Goal: Task Accomplishment & Management: Manage account settings

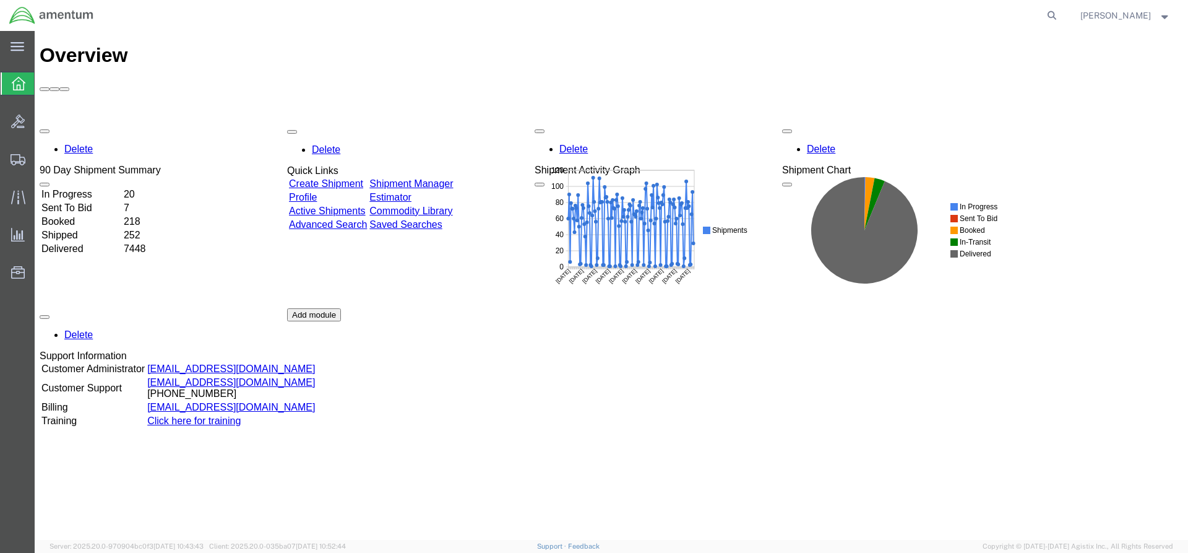
click at [470, 123] on div "Delete 90 Day Shipment Summary In Progress 20 Sent To Bid 7 Booked 218 Shipped …" at bounding box center [611, 308] width 1143 height 371
click at [453, 178] on link "Shipment Manager" at bounding box center [411, 183] width 84 height 11
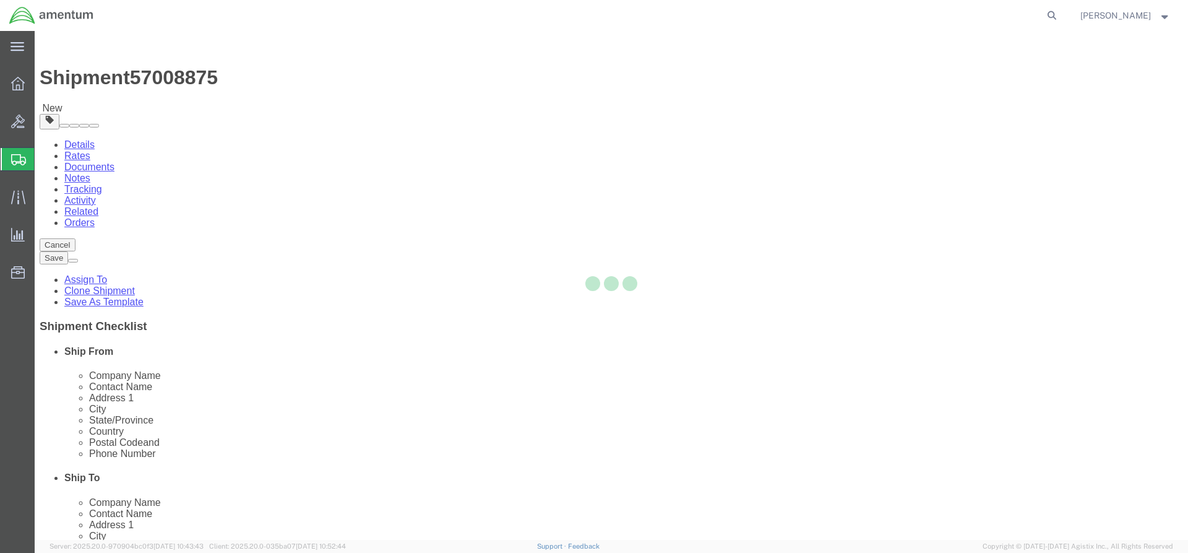
select select "42668"
select select "42680"
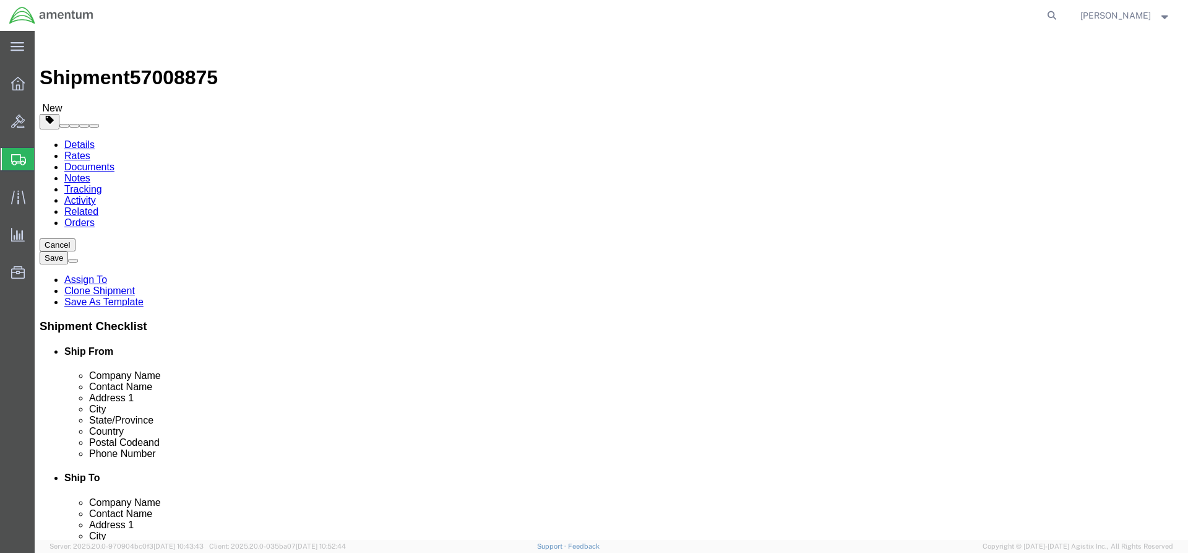
click link "Special Services"
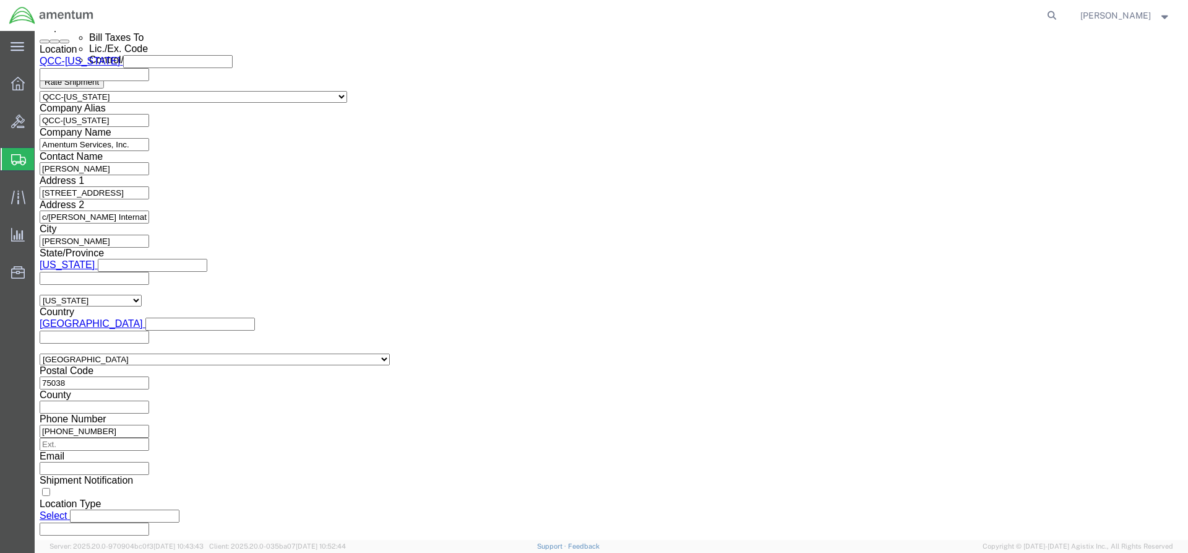
scroll to position [928, 0]
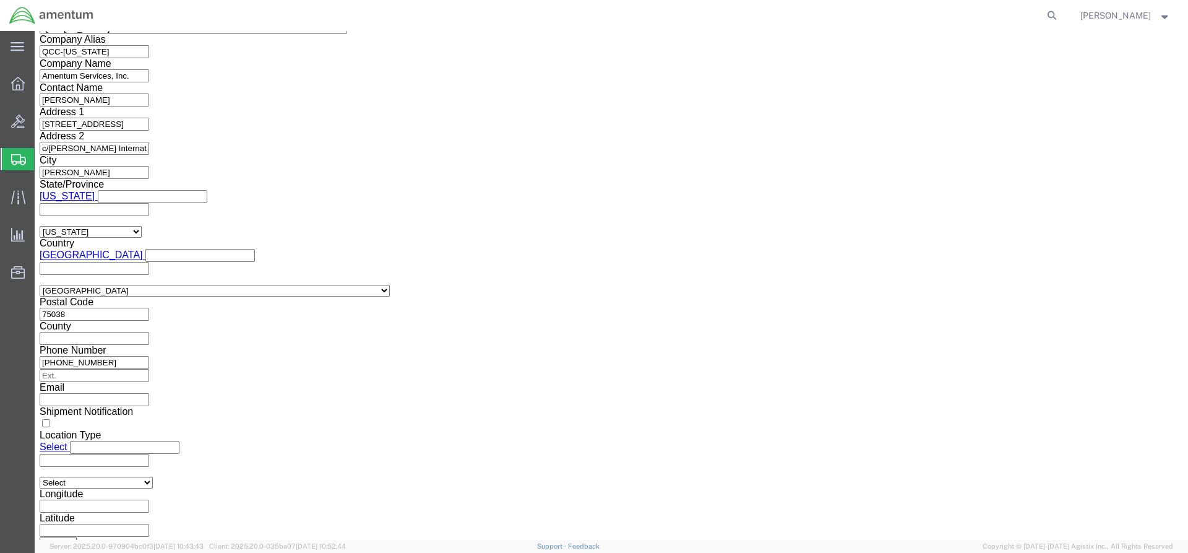
click select "Select ATF BIS DEA EPA FDA FTR ITAR OFAC Other (OPA)"
select select "FTR"
click select "Select ATF BIS DEA EPA FDA FTR ITAR OFAC Other (OPA)"
click select "Select 30.2(d)(2) 30.36 30.37(a) 30.37(f) 30.37(g) 30.37(h) 30.37(i) 30.37(j) 3…"
select select "30.37(a)"
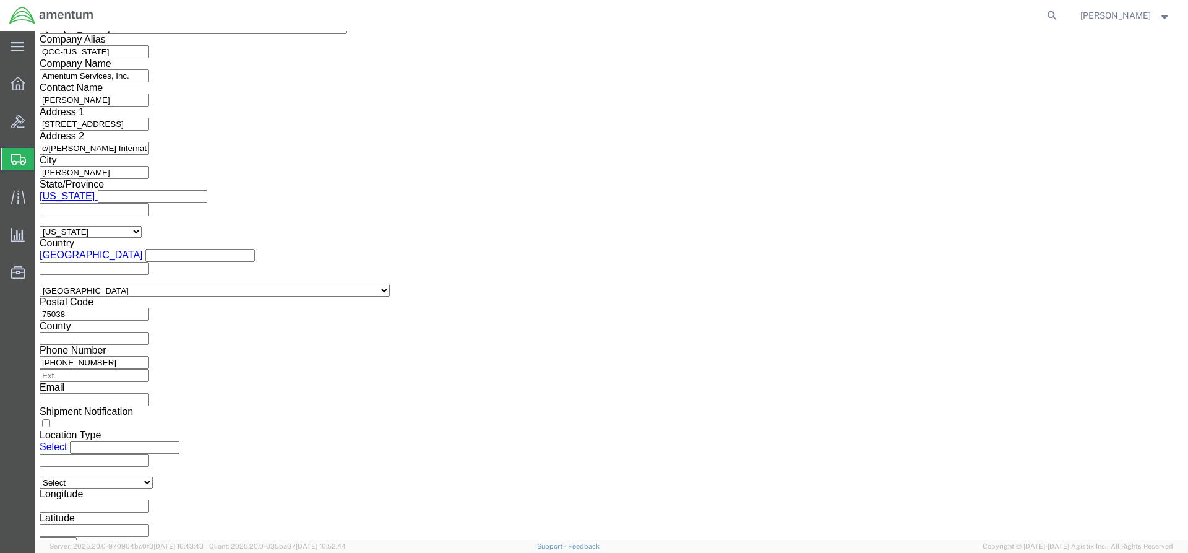
click select "Select 30.2(d)(2) 30.36 30.37(a) 30.37(f) 30.37(g) 30.37(h) 30.37(i) 30.37(j) 3…"
click select "Select AES-Direct EEI Carrier File EEI EEI Exempt"
select select "EXEM"
click select "Select AES-Direct EEI Carrier File EEI EEI Exempt"
click button "Rate Shipment"
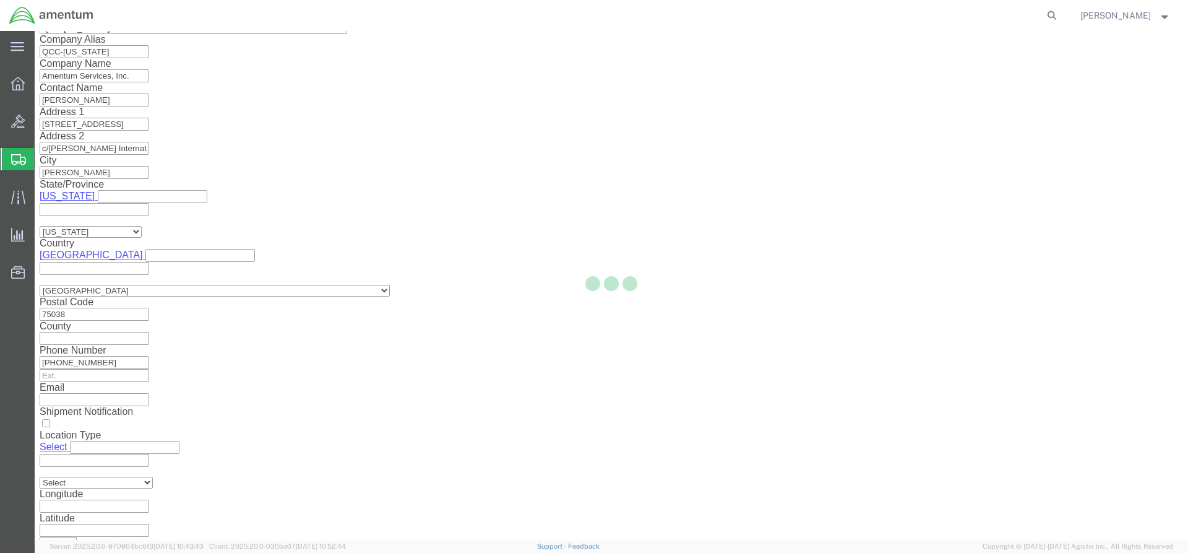
scroll to position [0, 0]
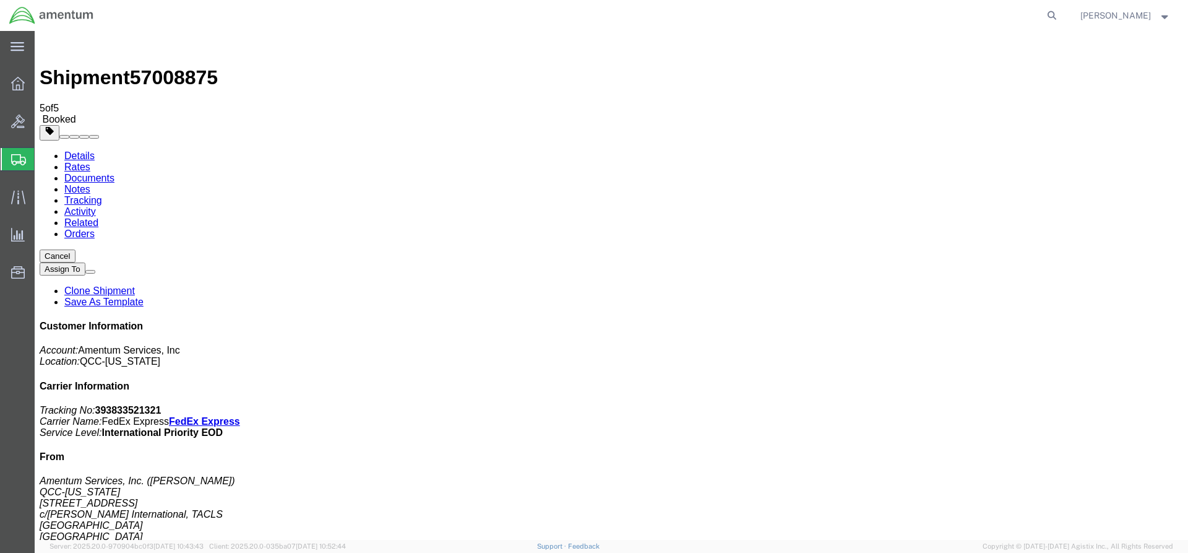
drag, startPoint x: 517, startPoint y: 199, endPoint x: 41, endPoint y: 212, distance: 476.0
click at [15, 90] on div at bounding box center [18, 83] width 35 height 25
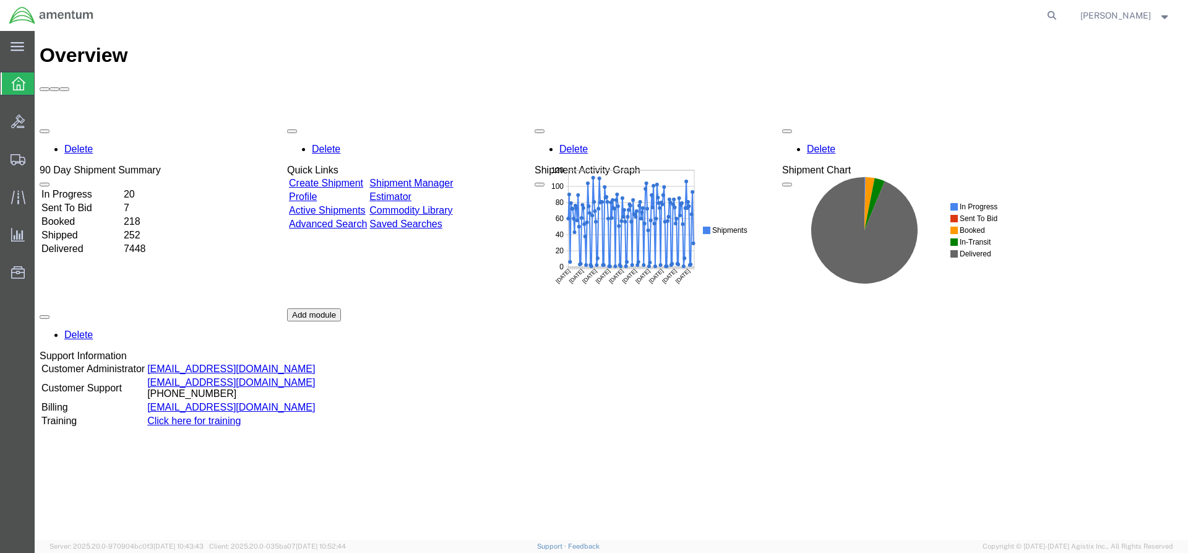
click at [436, 178] on link "Shipment Manager" at bounding box center [411, 183] width 84 height 11
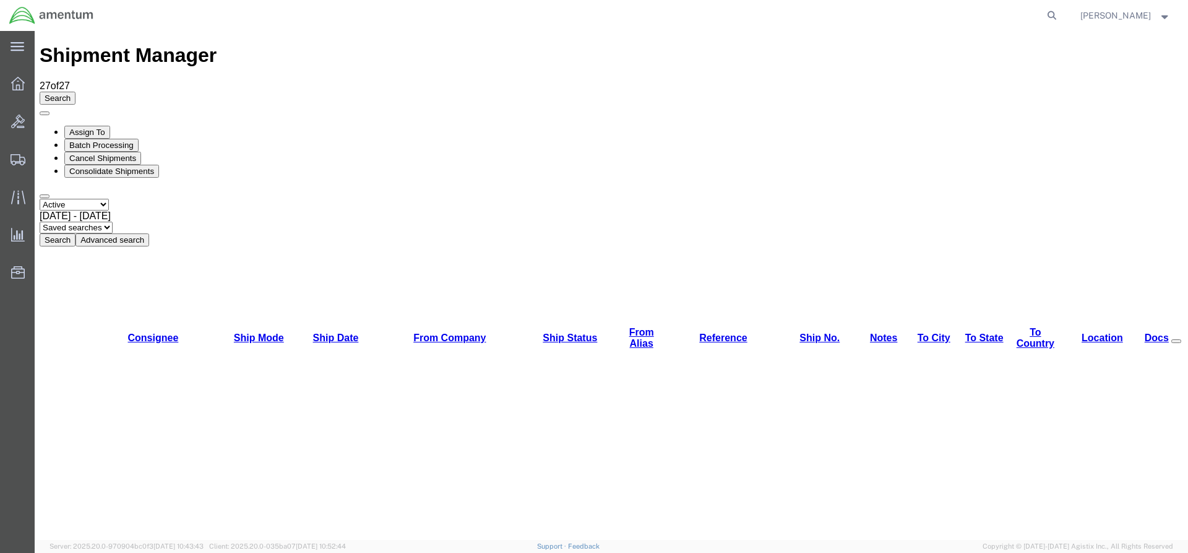
click at [75, 233] on button "Search" at bounding box center [58, 239] width 36 height 13
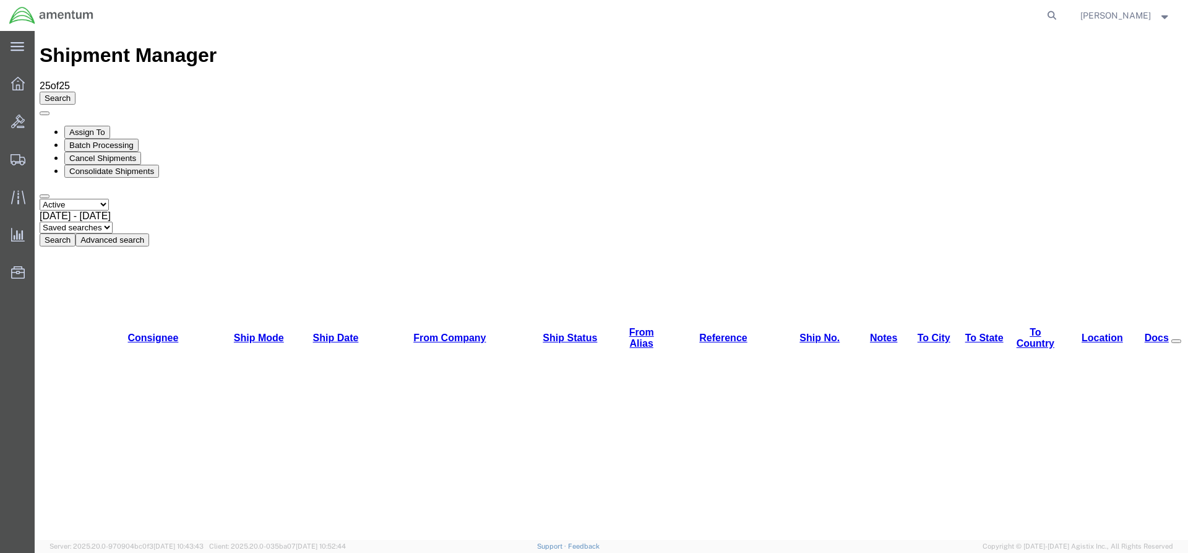
click at [75, 233] on button "Search" at bounding box center [58, 239] width 36 height 13
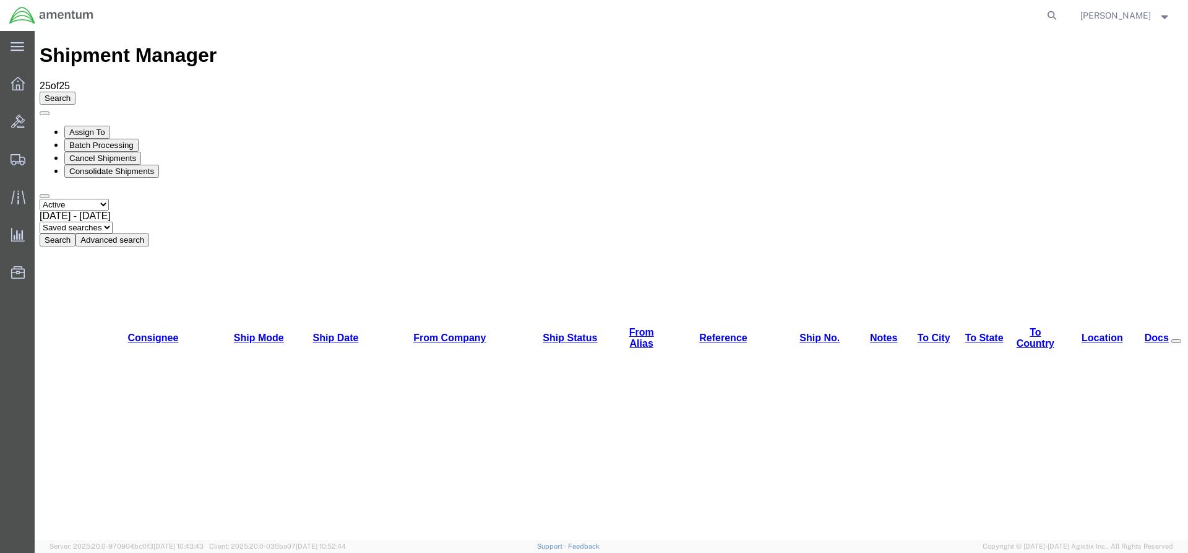
click at [75, 233] on button "Search" at bounding box center [58, 239] width 36 height 13
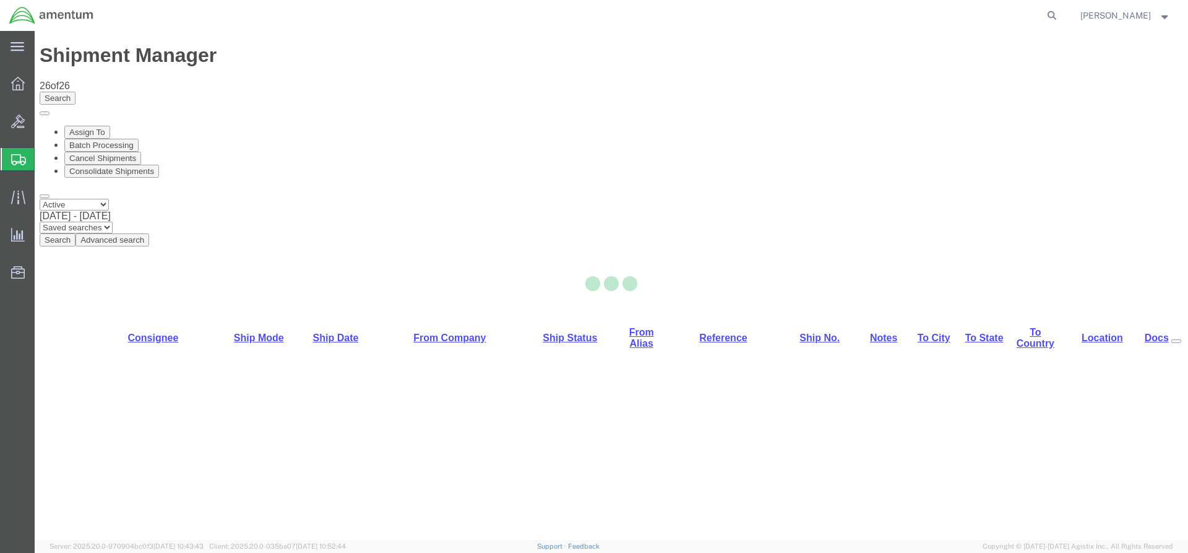
select select "42668"
select select "42740"
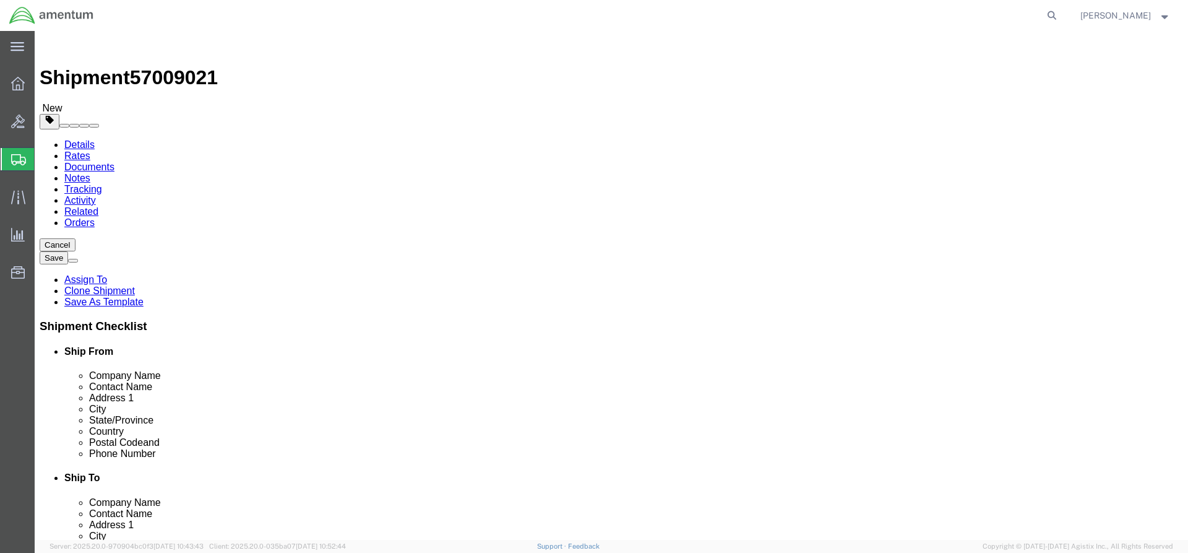
click link "Special Services"
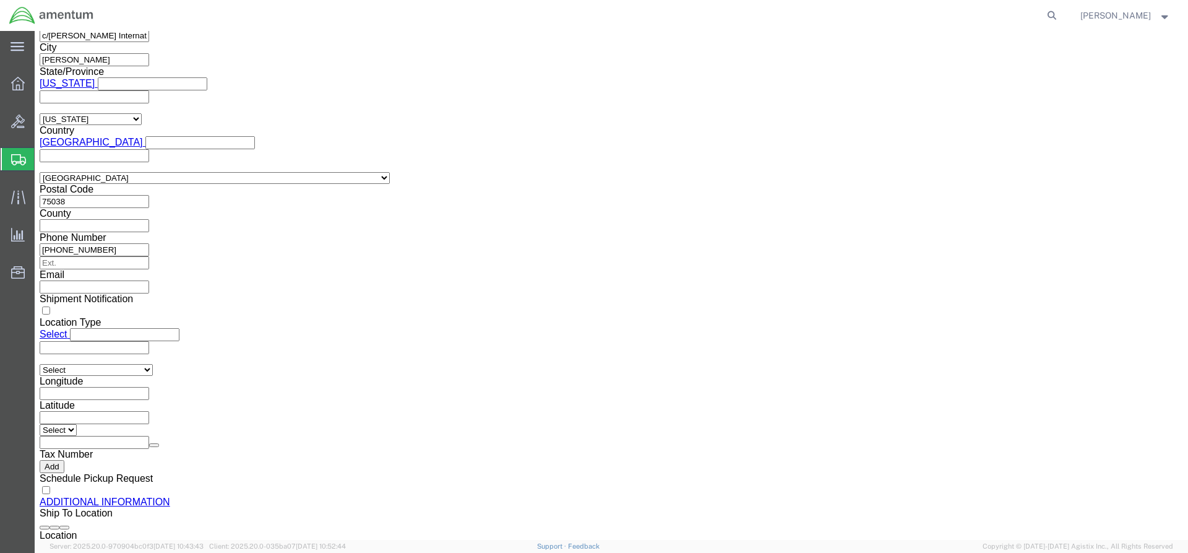
scroll to position [1052, 0]
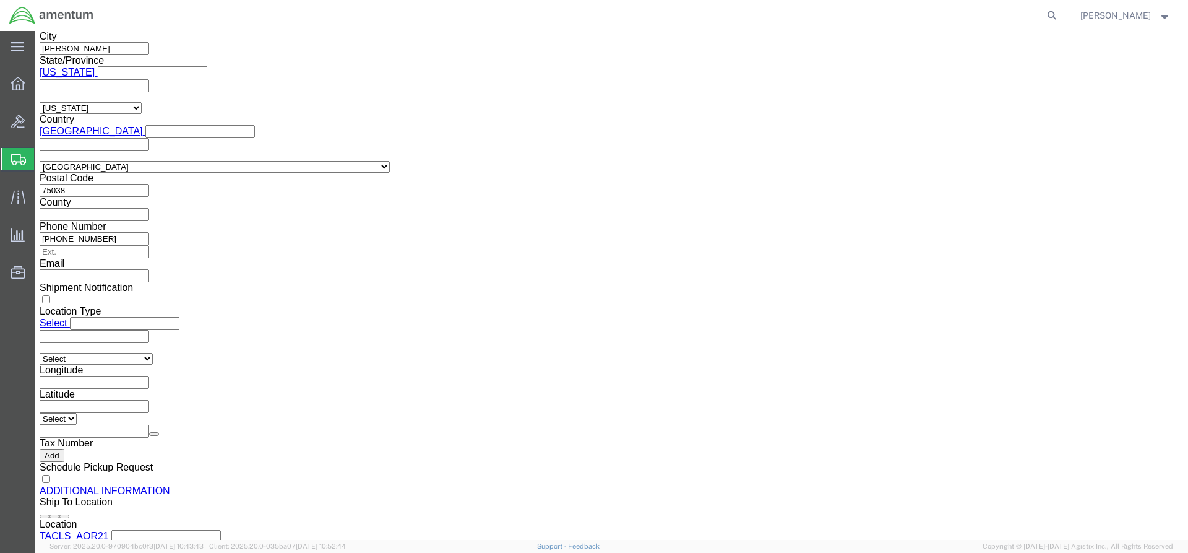
click select "Select ATF BIS DEA EPA FDA FTR ITAR OFAC Other (OPA)"
select select "FTR"
click select "Select ATF BIS DEA EPA FDA FTR ITAR OFAC Other (OPA)"
drag, startPoint x: 228, startPoint y: 174, endPoint x: 228, endPoint y: 163, distance: 10.5
click select "Select 30.2(d)(2) 30.36 30.37(a) 30.37(f) 30.37(g) 30.37(h) 30.37(i) 30.37(j) 3…"
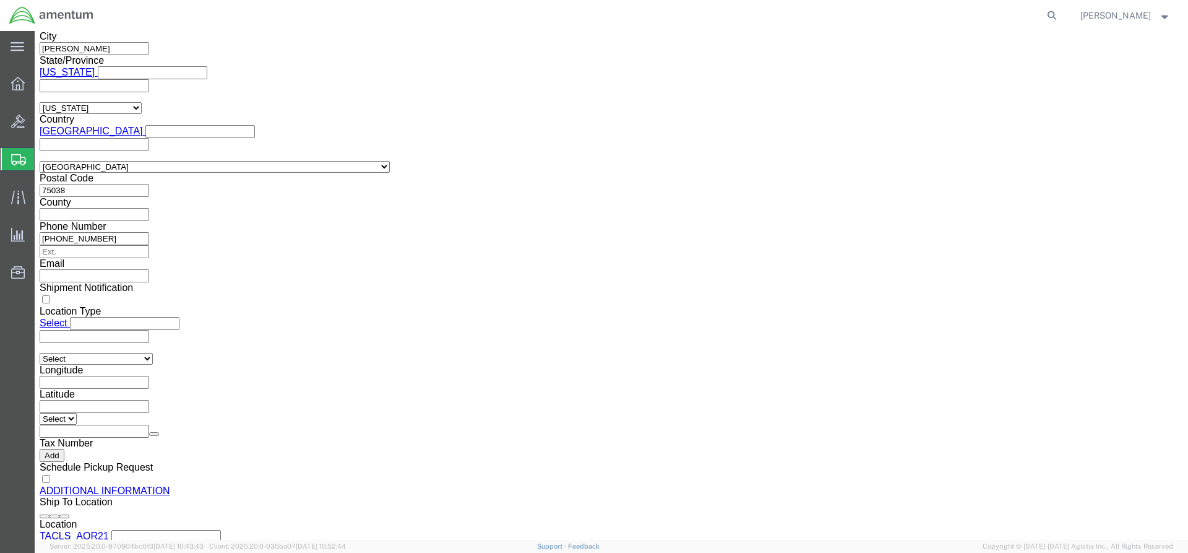
select select "30.37(a)"
click select "Select 30.2(d)(2) 30.36 30.37(a) 30.37(f) 30.37(g) 30.37(h) 30.37(i) 30.37(j) 3…"
click select "Select AES-Direct EEI Carrier File EEI EEI Exempt"
select select "EXEM"
click select "Select AES-Direct EEI Carrier File EEI EEI Exempt"
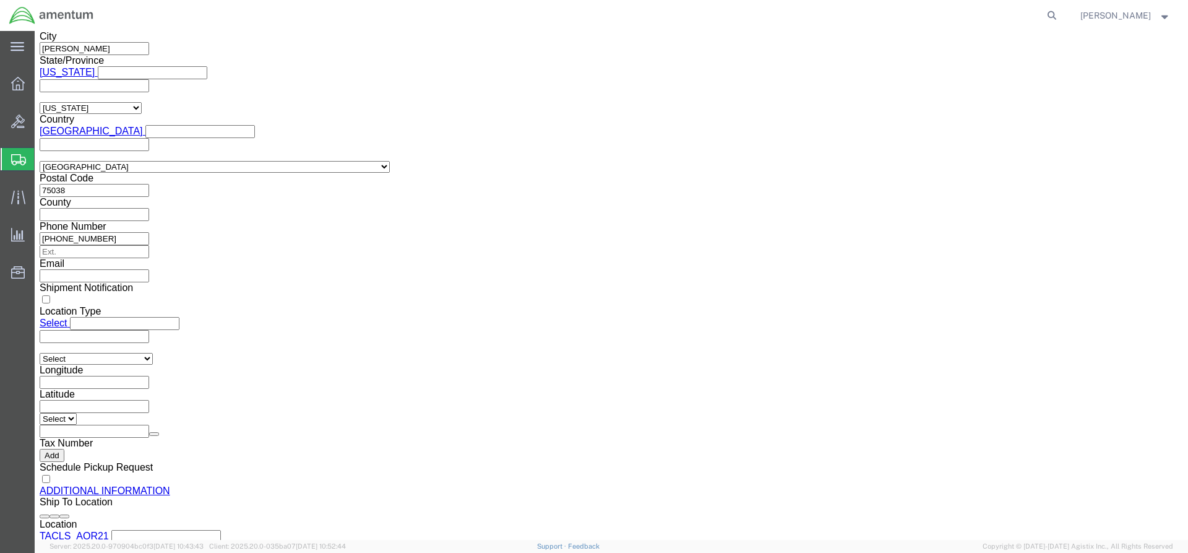
drag, startPoint x: 651, startPoint y: 181, endPoint x: 595, endPoint y: 164, distance: 58.1
click div "EEI Information Select AES-Direct EEI Carrier File EEI EEI Exempt ITN Number 30…"
click button "Rate Shipment"
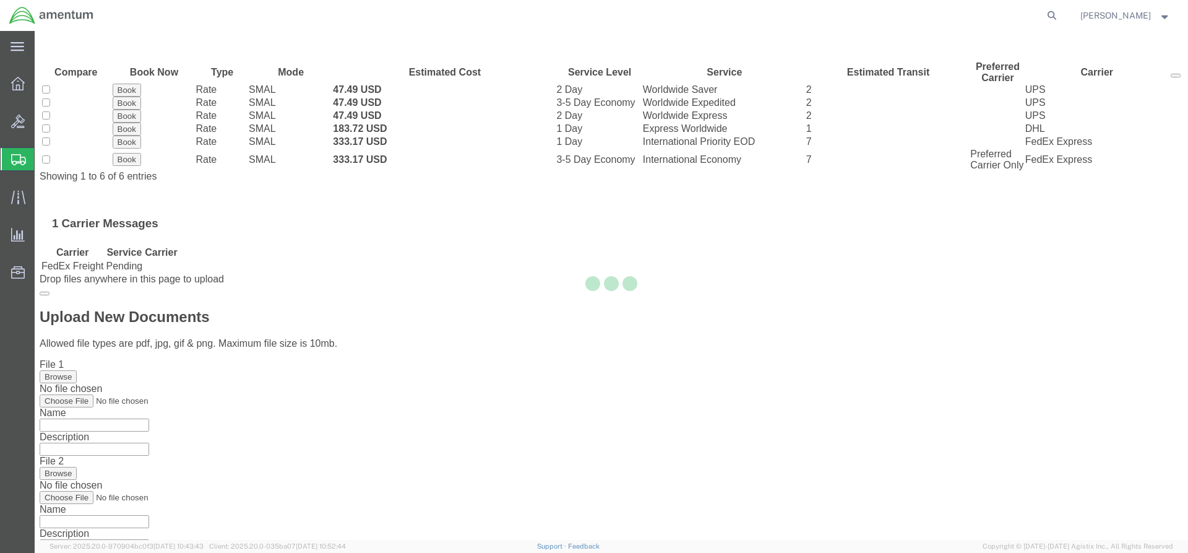
scroll to position [0, 0]
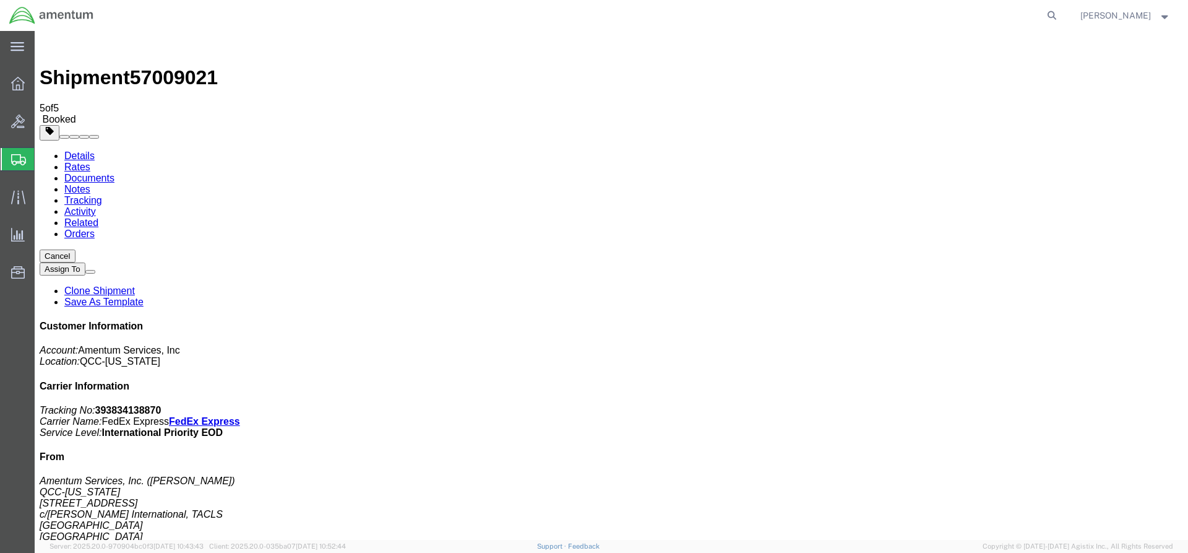
drag, startPoint x: 514, startPoint y: 197, endPoint x: 85, endPoint y: 106, distance: 438.2
click at [18, 77] on icon at bounding box center [18, 84] width 14 height 14
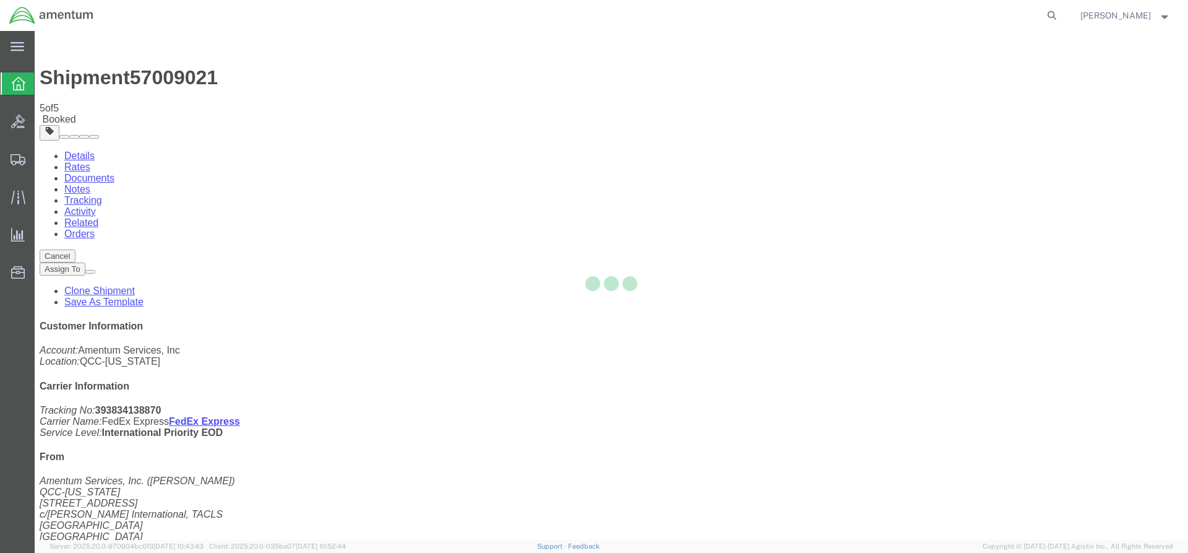
click at [66, 84] on div at bounding box center [611, 285] width 1153 height 509
click at [56, 83] on div at bounding box center [611, 285] width 1153 height 509
click at [23, 82] on icon at bounding box center [19, 84] width 14 height 14
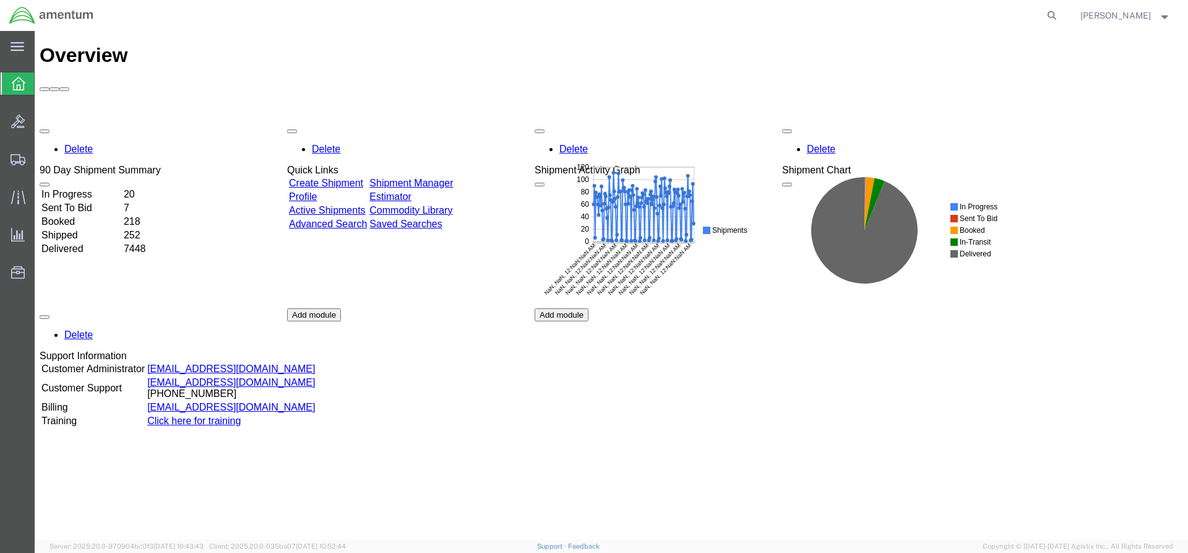
click at [453, 178] on link "Shipment Manager" at bounding box center [411, 183] width 84 height 11
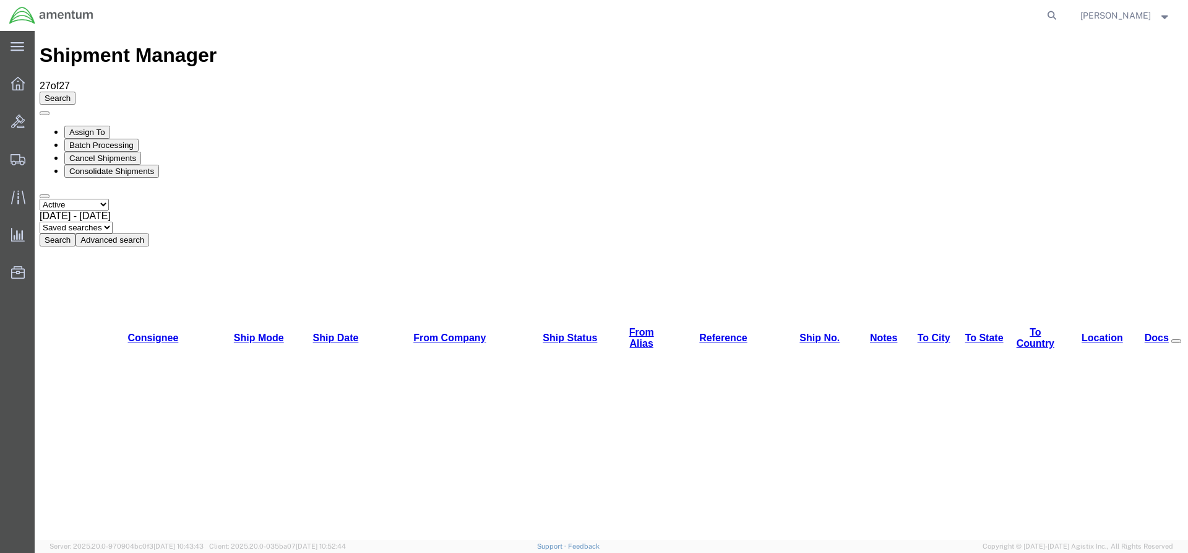
click at [75, 233] on button "Search" at bounding box center [58, 239] width 36 height 13
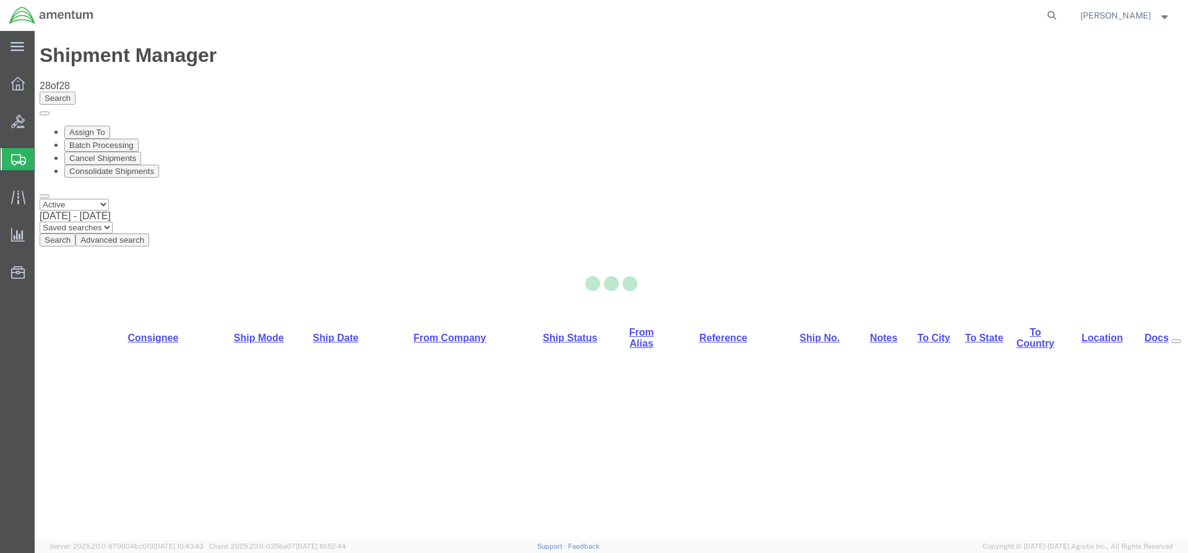
select select "42668"
select select "60371"
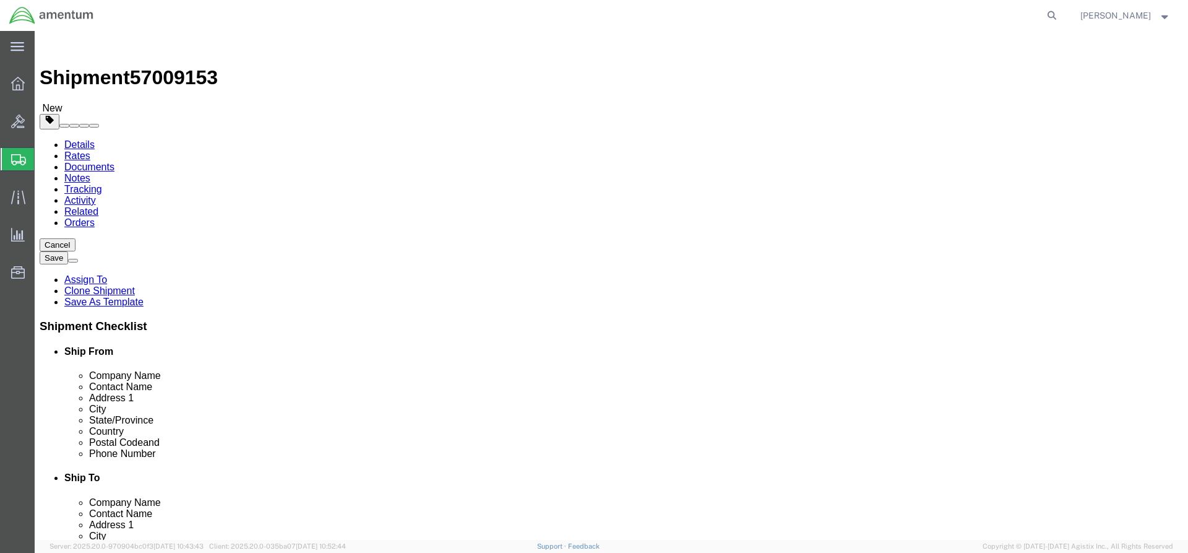
click link "Special Services"
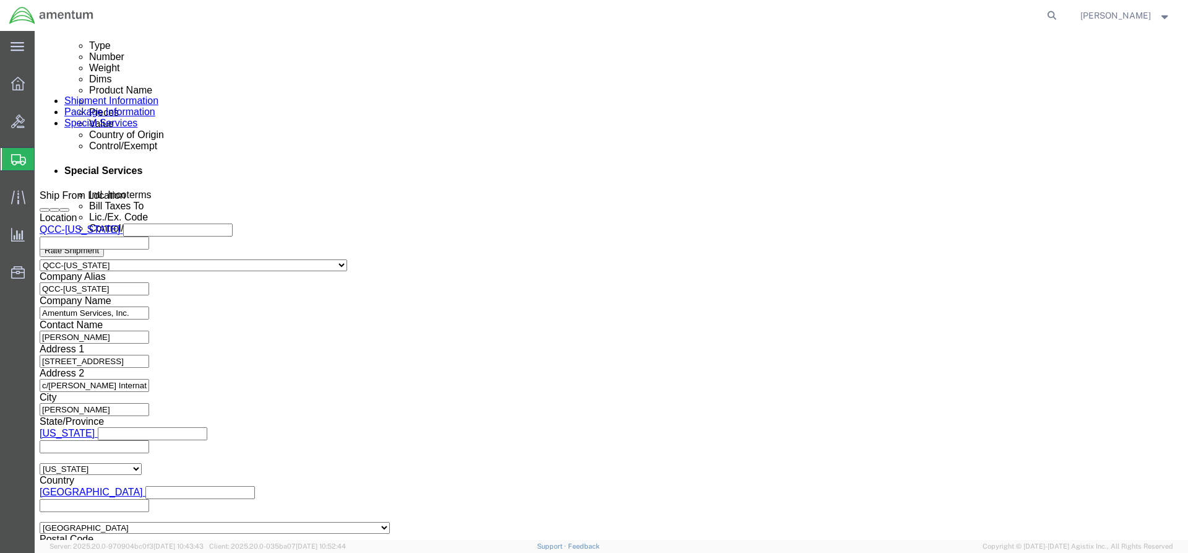
scroll to position [990, 0]
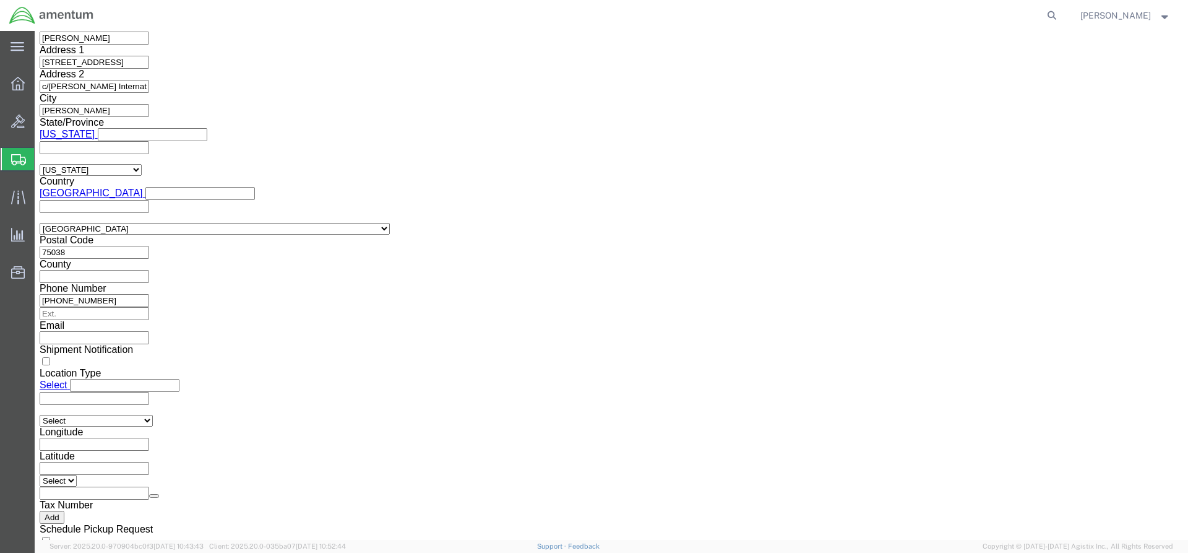
click select "Select AES-Direct EEI Carrier File EEI EEI Exempt"
select select "AESD"
click select "Select AES-Direct EEI Carrier File EEI EEI Exempt"
click button "Rate Shipment"
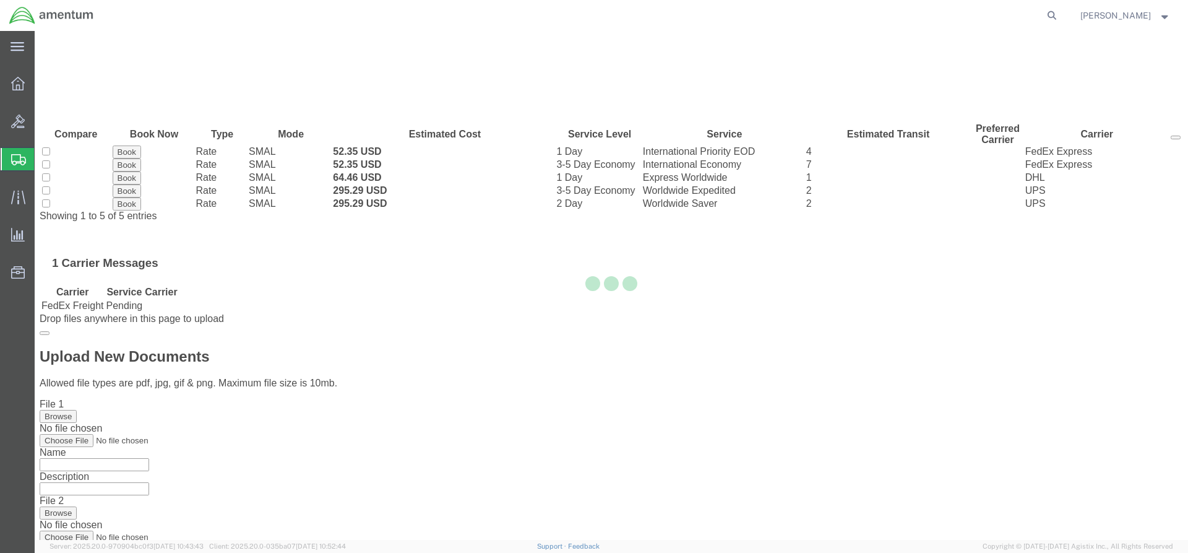
scroll to position [0, 0]
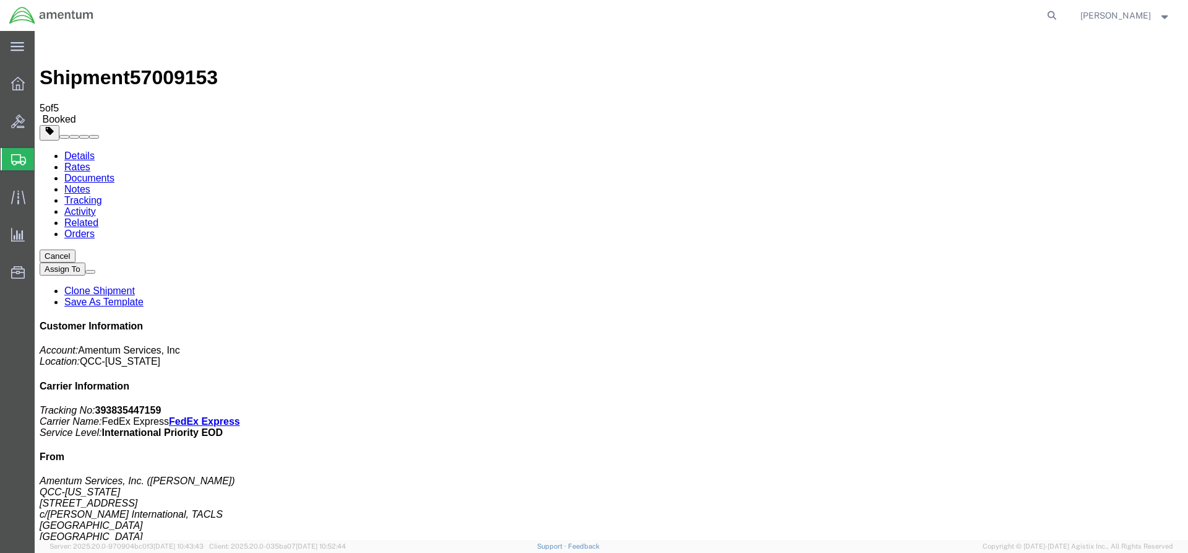
drag, startPoint x: 519, startPoint y: 265, endPoint x: 95, endPoint y: 186, distance: 431.2
click at [23, 80] on icon at bounding box center [18, 84] width 14 height 14
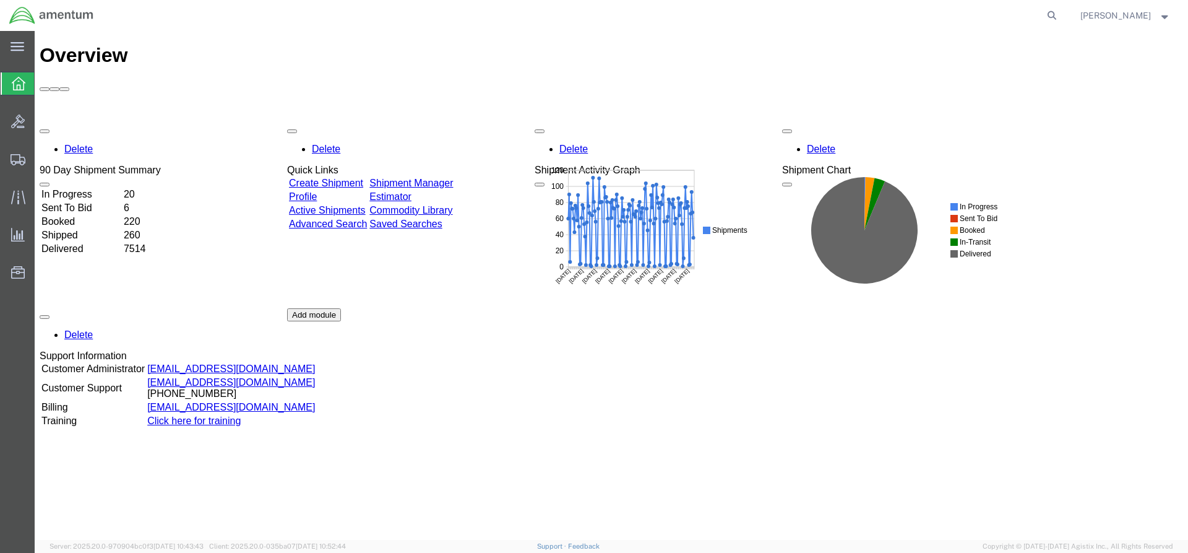
click at [423, 178] on link "Shipment Manager" at bounding box center [411, 183] width 84 height 11
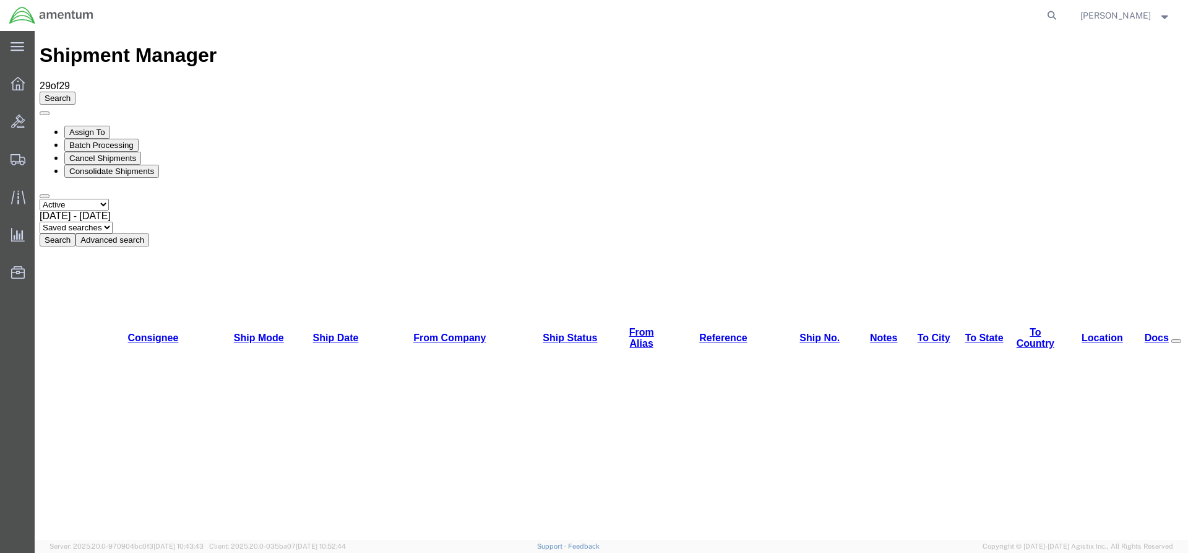
click at [75, 233] on button "Search" at bounding box center [58, 239] width 36 height 13
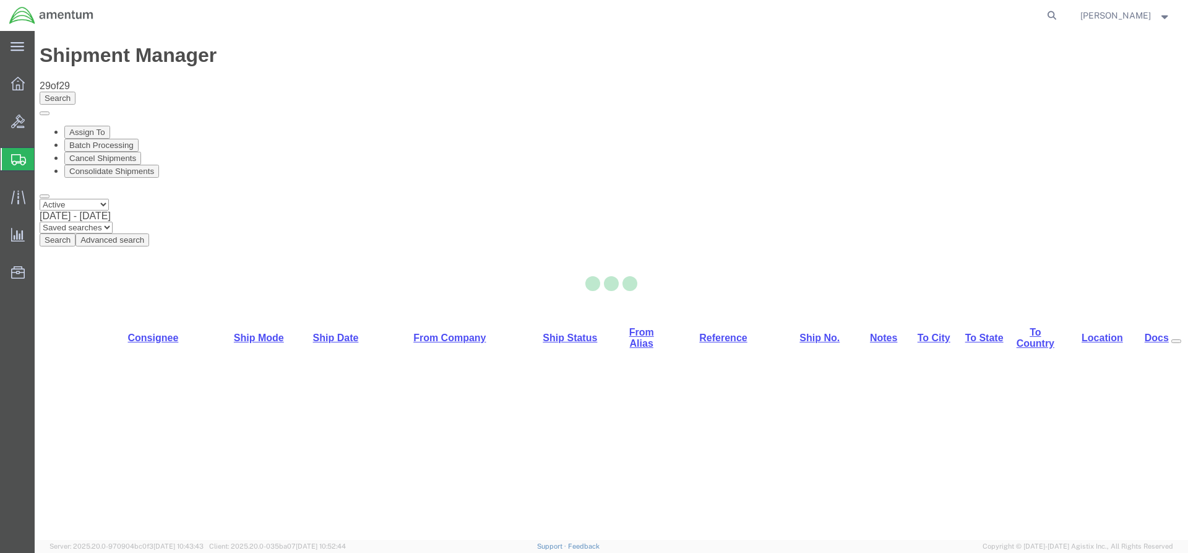
select select "42668"
select select "42677"
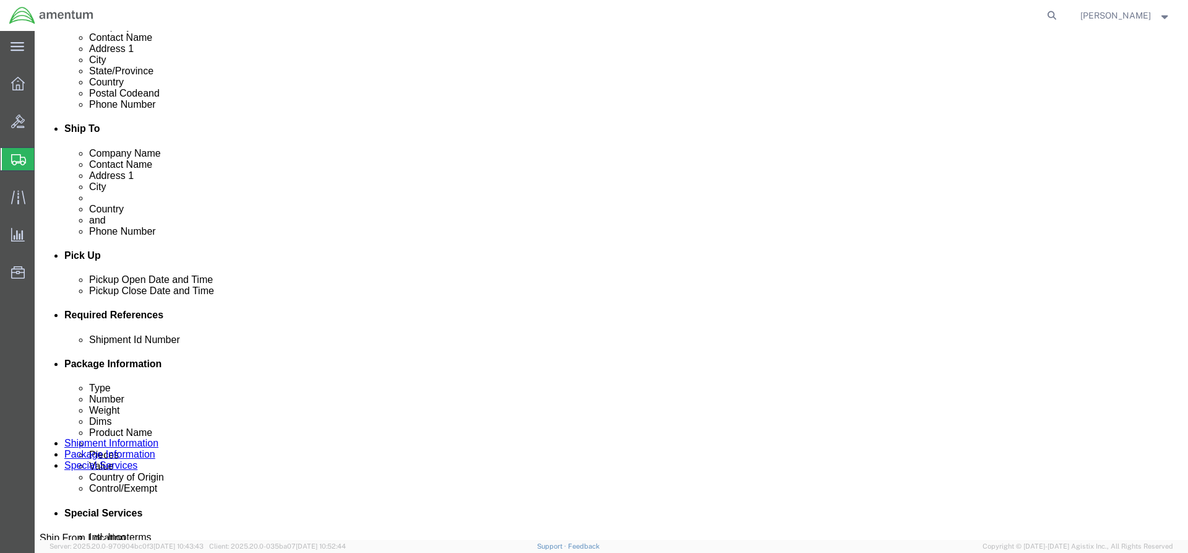
scroll to position [309, 0]
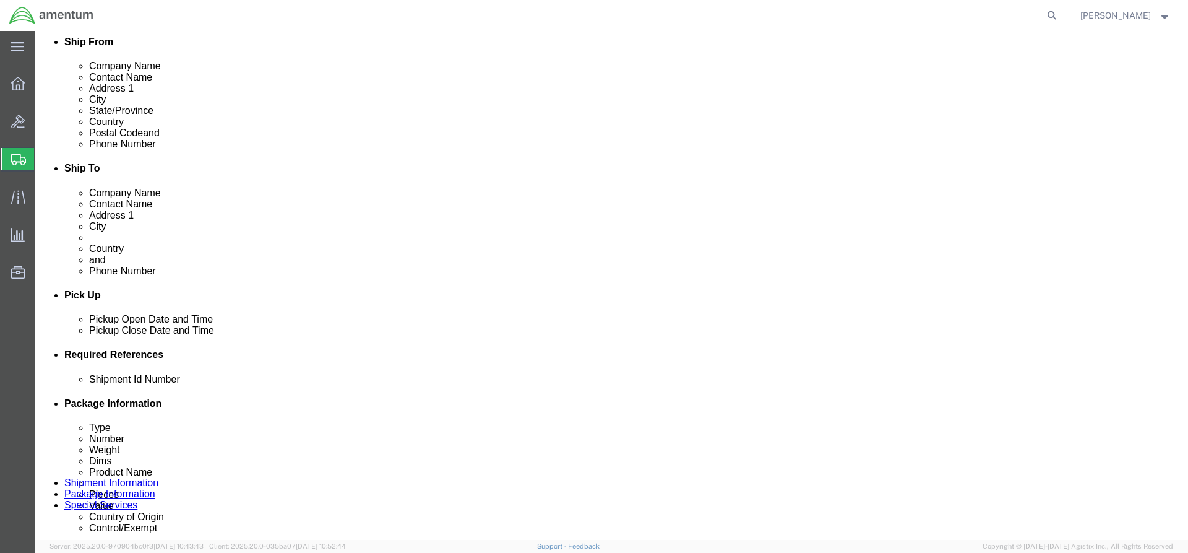
click icon
click icon "button"
click select "Select EIN EORI TIN VAT Other"
select select "EORI"
click select "Select EIN EORI TIN VAT Other"
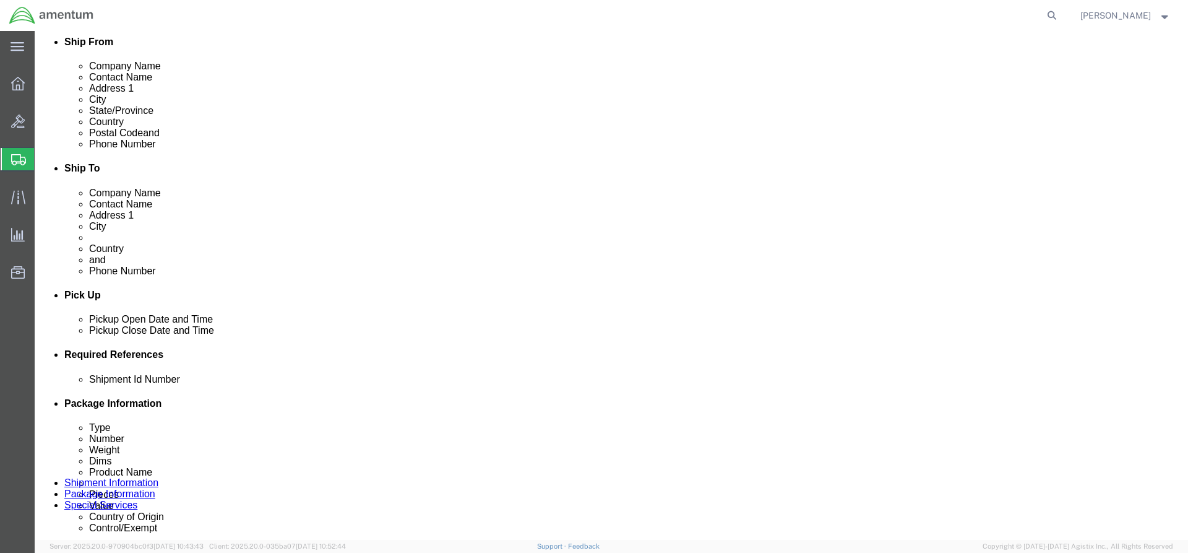
click input "text"
type input "[US_VEHICLE_IDENTIFICATION_NUMBER]"
click icon
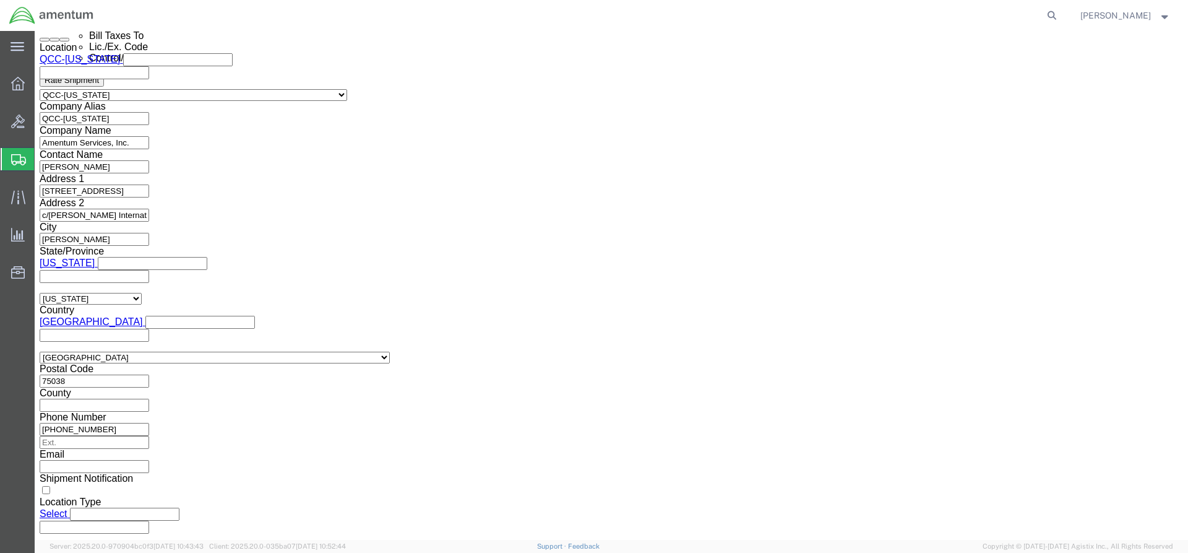
scroll to position [866, 0]
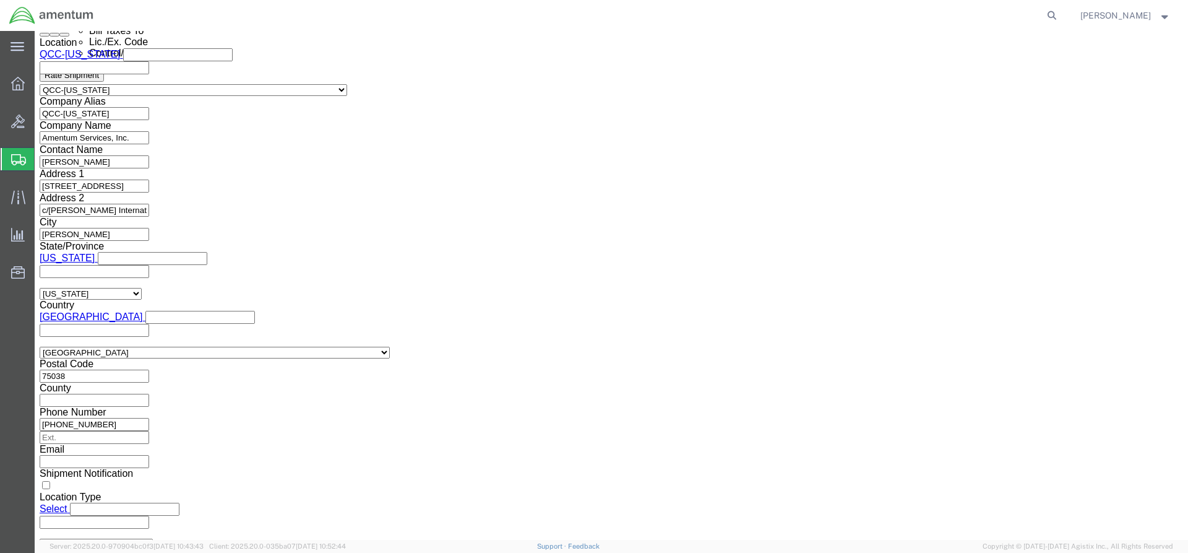
drag, startPoint x: 635, startPoint y: 341, endPoint x: 639, endPoint y: 346, distance: 6.4
click select "Select AES-Direct EEI Carrier File EEI EEI Exempt"
select select "EXEM"
click select "Select AES-Direct EEI Carrier File EEI EEI Exempt"
drag, startPoint x: 652, startPoint y: 363, endPoint x: 522, endPoint y: 343, distance: 131.5
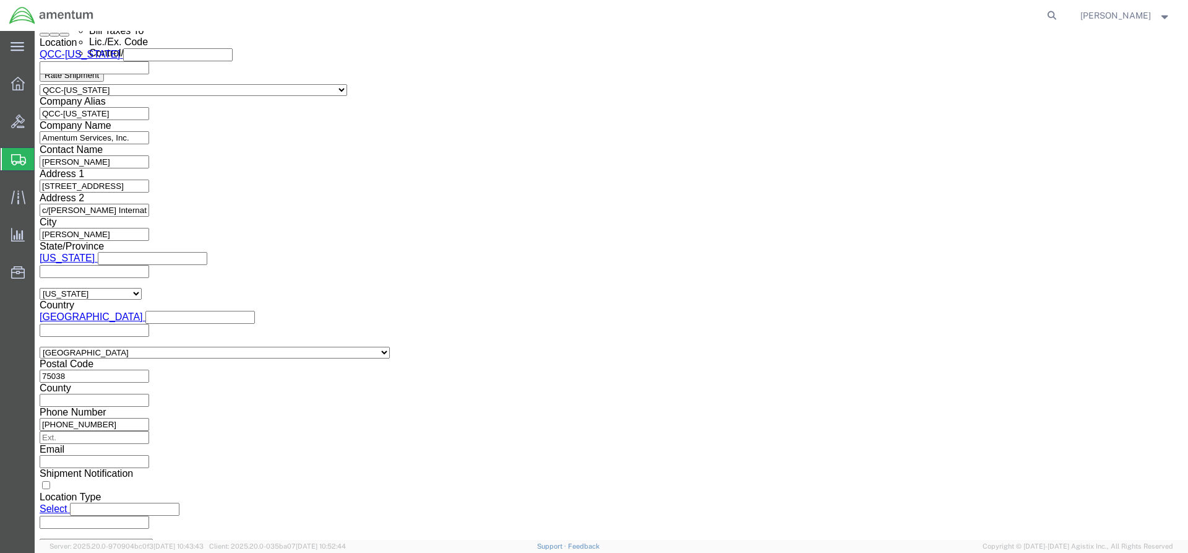
click div "EEI Information Select AES-Direct EEI Carrier File EEI EEI Exempt ITN Number 30…"
click select "Select ATF BIS DEA EPA FDA FTR ITAR OFAC Other (OPA)"
select select "FTR"
click select "Select ATF BIS DEA EPA FDA FTR ITAR OFAC Other (OPA)"
click select "Select 30.2(d)(2) 30.36 30.37(a) 30.37(f) 30.37(g) 30.37(h) 30.37(i) 30.37(j) 3…"
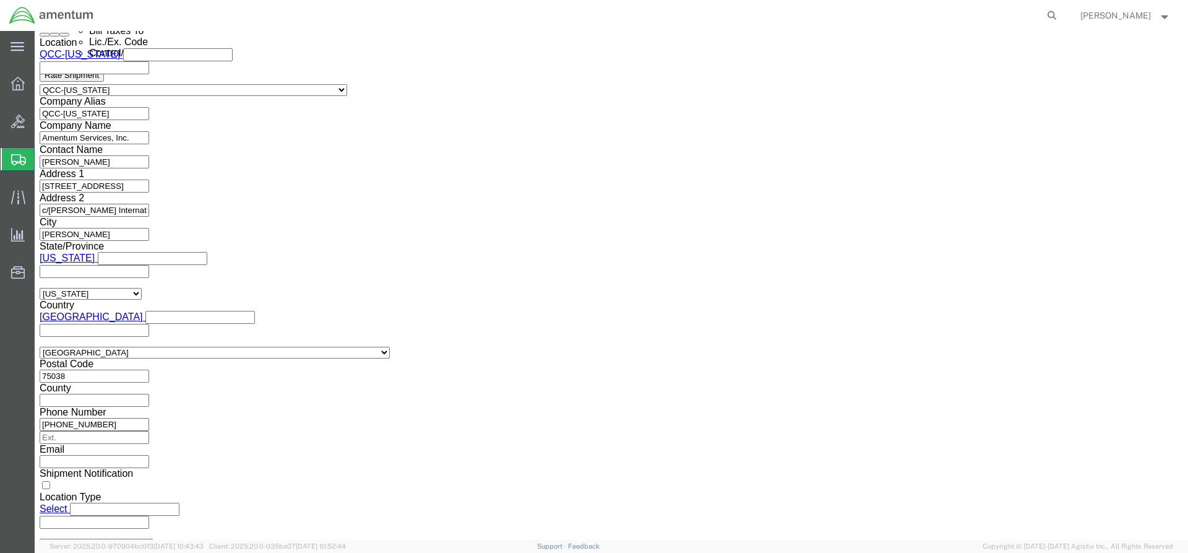
select select "30.37(a)"
click select "Select 30.2(d)(2) 30.36 30.37(a) 30.37(f) 30.37(g) 30.37(h) 30.37(i) 30.37(j) 3…"
click button "Rate Shipment"
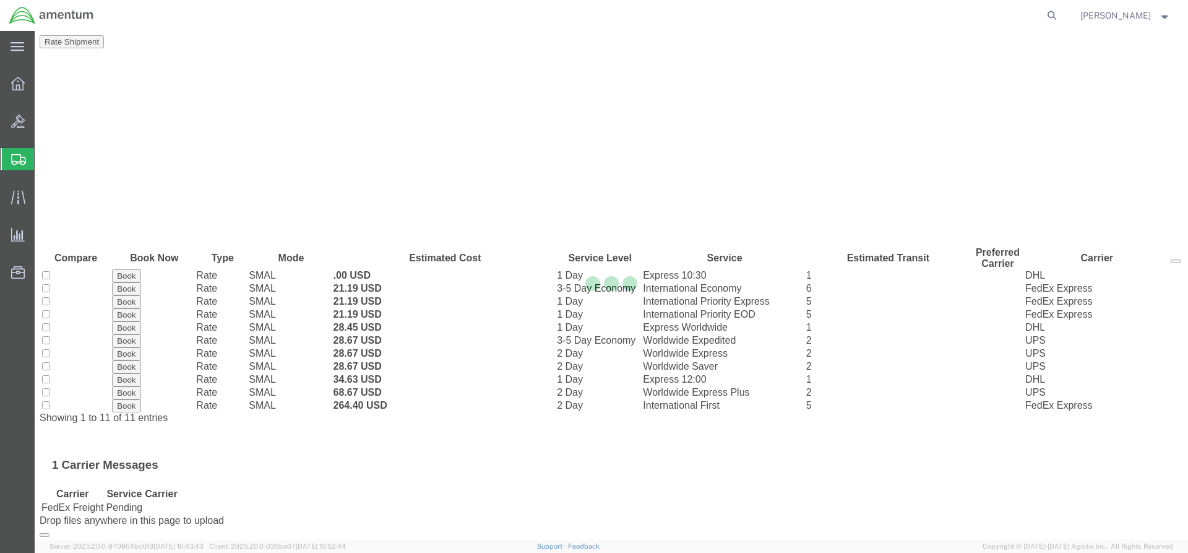
scroll to position [0, 0]
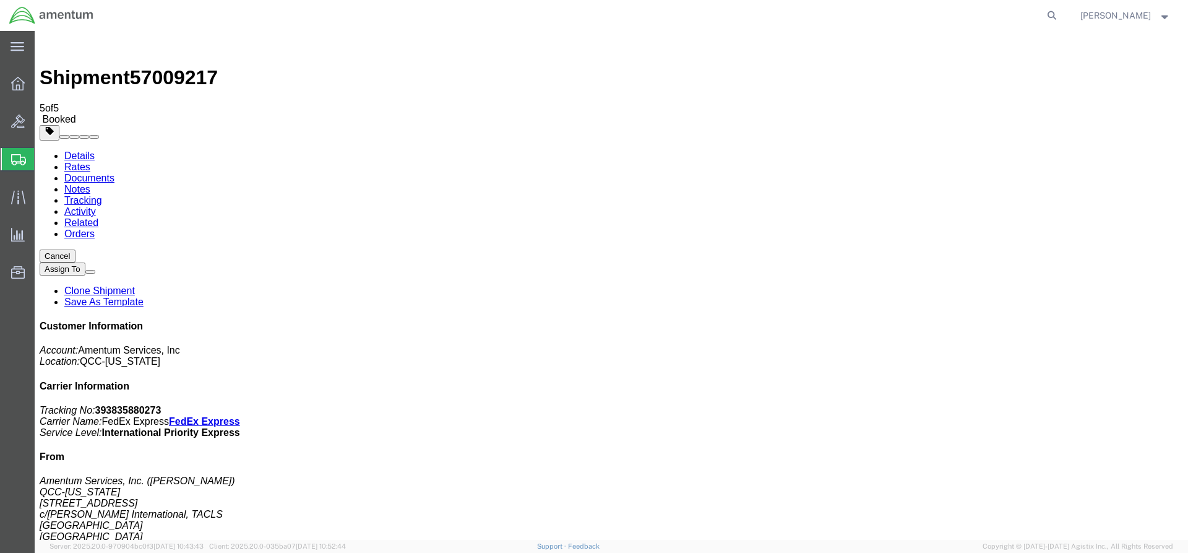
drag, startPoint x: 517, startPoint y: 199, endPoint x: 44, endPoint y: 95, distance: 484.6
drag, startPoint x: 23, startPoint y: 84, endPoint x: 30, endPoint y: 87, distance: 8.0
click at [23, 84] on icon at bounding box center [18, 84] width 14 height 14
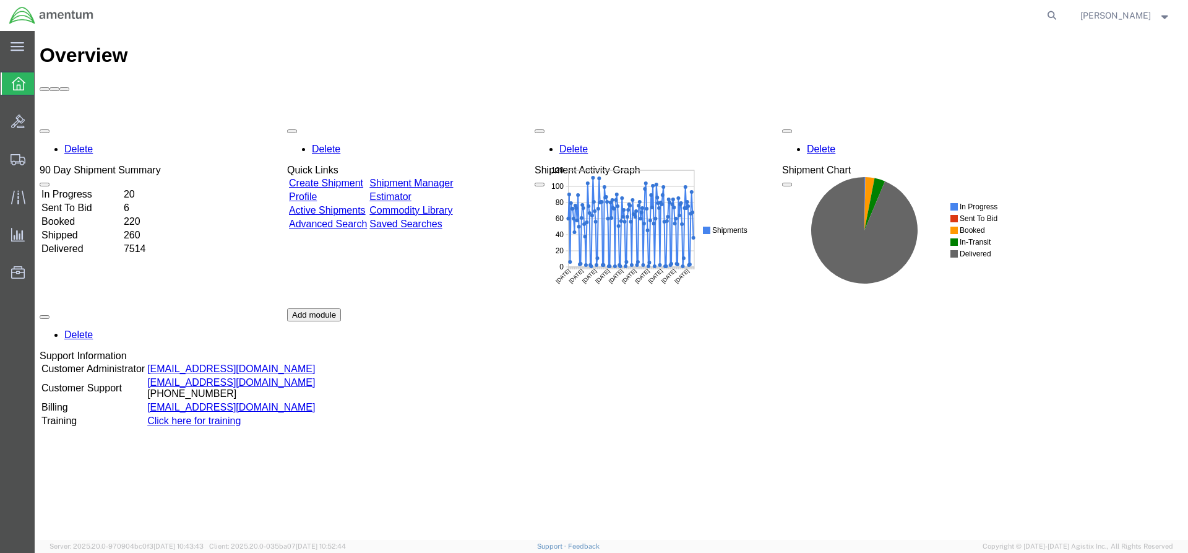
click at [453, 178] on link "Shipment Manager" at bounding box center [411, 183] width 84 height 11
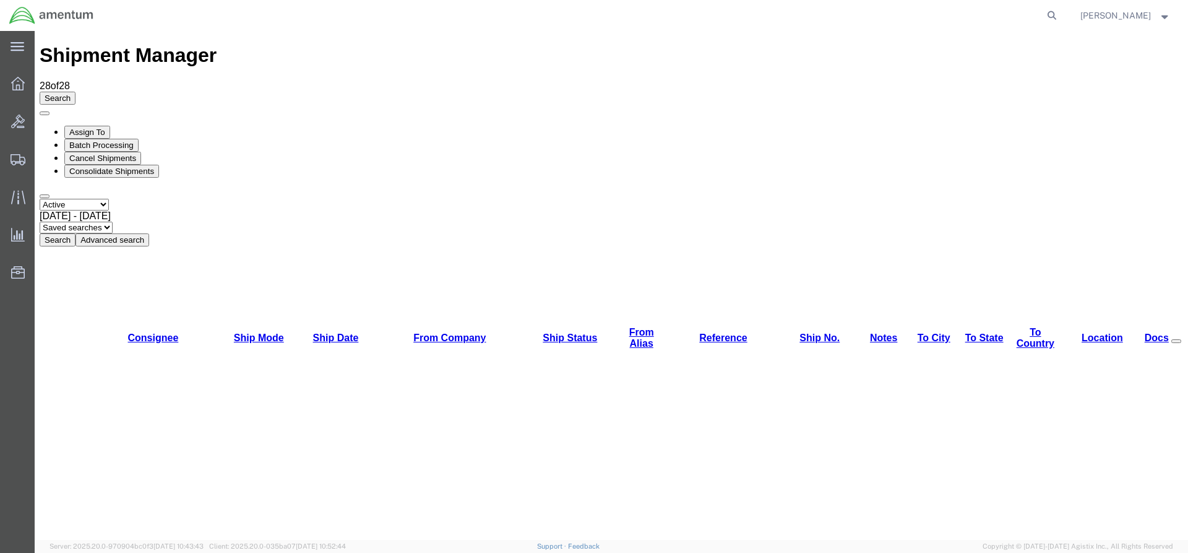
click at [75, 233] on button "Search" at bounding box center [58, 239] width 36 height 13
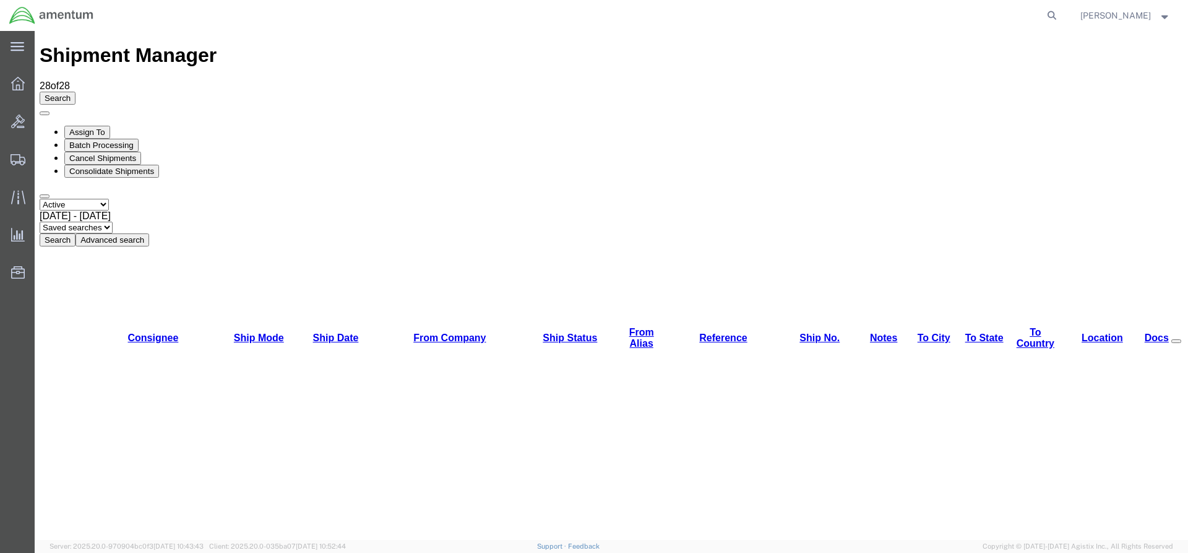
click at [376, 199] on div "Select status Active All Shipments Approved Booked Canceled Delivered Denied Ne…" at bounding box center [611, 223] width 1143 height 48
click at [75, 233] on button "Search" at bounding box center [58, 239] width 36 height 13
click at [376, 199] on div "Select status Active All Shipments Approved Booked Canceled Delivered Denied Ne…" at bounding box center [611, 223] width 1143 height 48
click at [75, 233] on button "Search" at bounding box center [58, 239] width 36 height 13
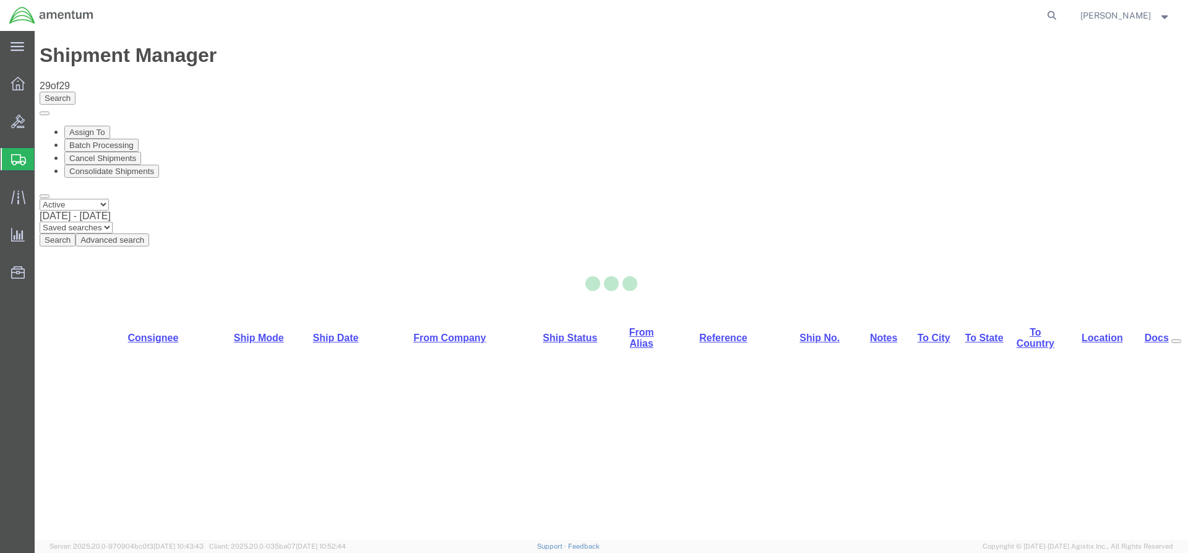
select select "42668"
select select "42677"
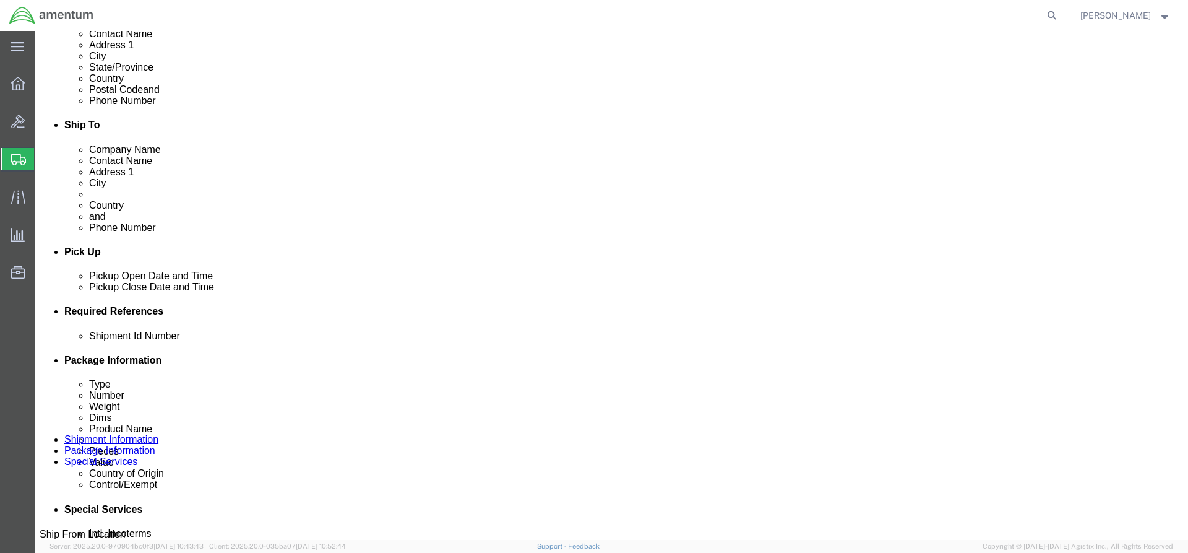
scroll to position [247, 0]
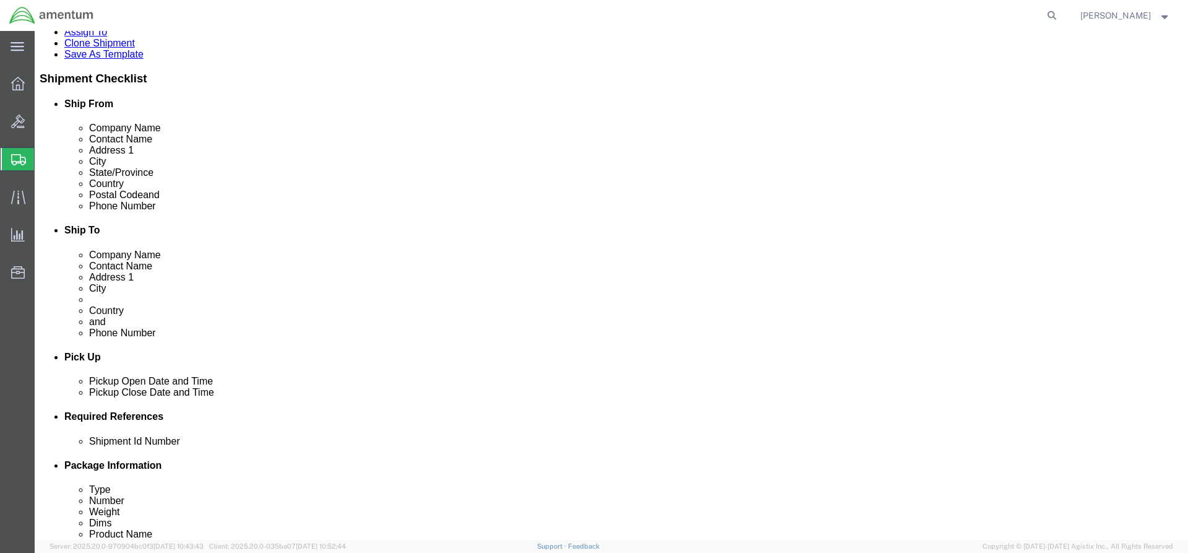
click icon
click icon "button"
click select "Select EIN EORI TIN VAT Other"
select select "EORI"
click select "Select EIN EORI TIN VAT Other"
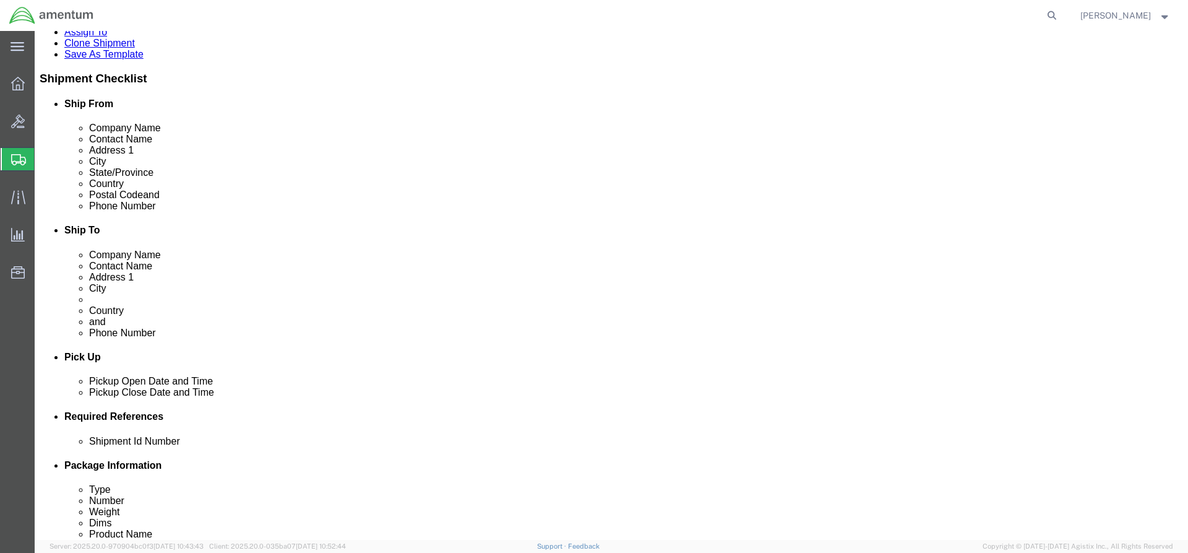
click input "text"
type input "[US_VEHICLE_IDENTIFICATION_NUMBER]"
click link "Special Services"
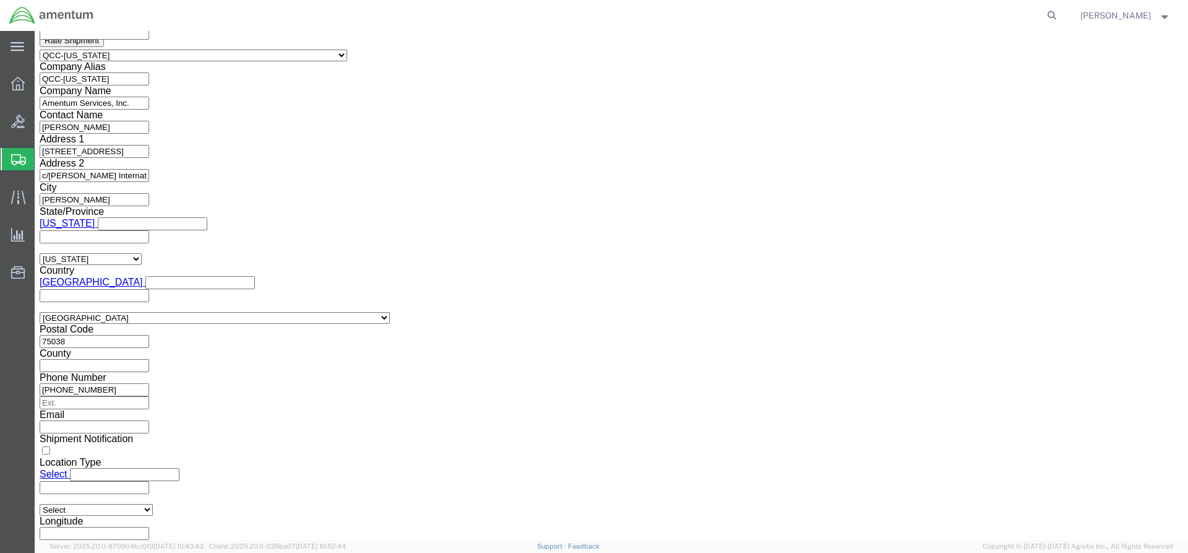
scroll to position [887, 0]
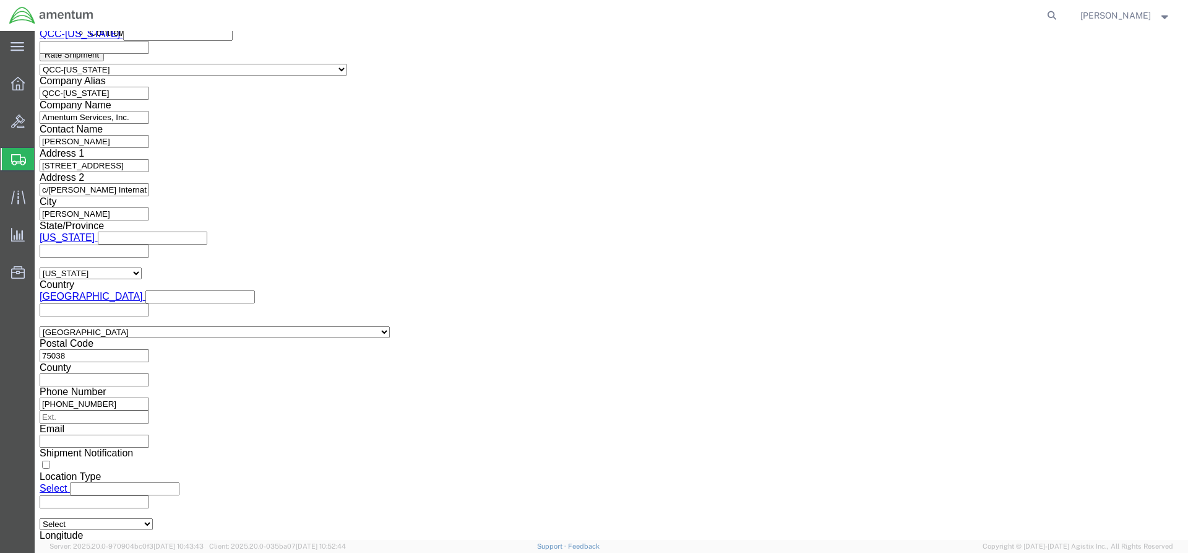
click select "Select AES-Direct EEI Carrier File EEI EEI Exempt"
select select "AESD"
click select "Select AES-Direct EEI Carrier File EEI EEI Exempt"
click button "Rate Shipment"
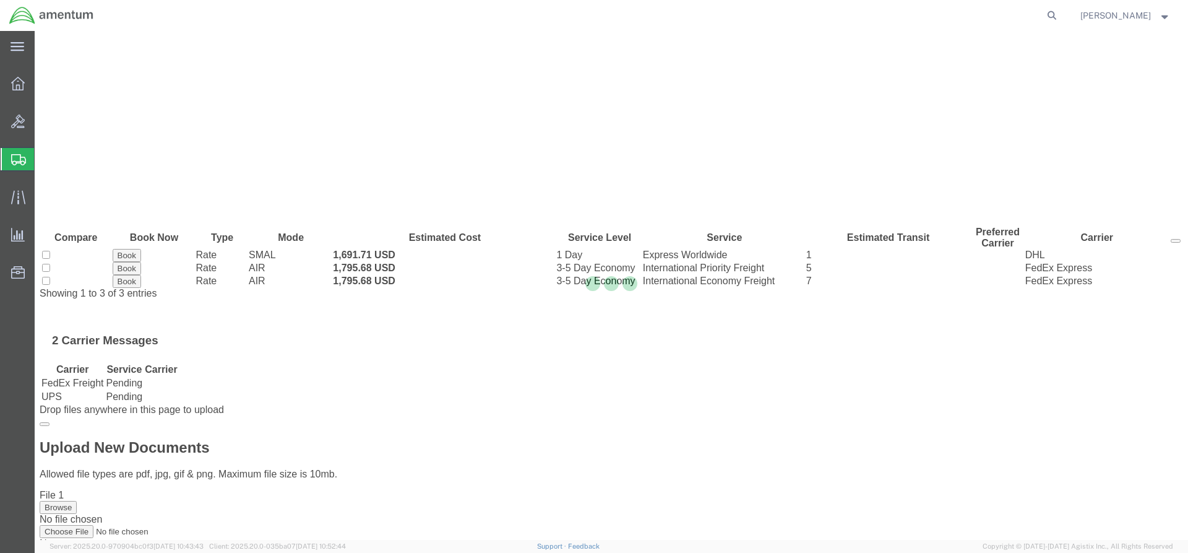
scroll to position [0, 0]
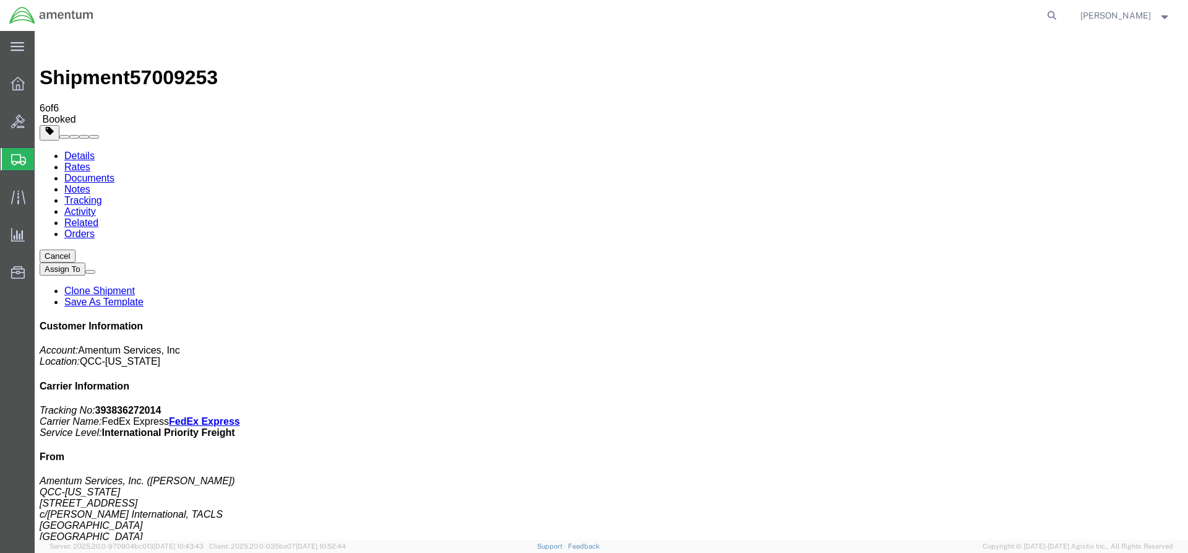
drag, startPoint x: 41, startPoint y: 301, endPoint x: 516, endPoint y: 267, distance: 475.8
drag, startPoint x: 518, startPoint y: 291, endPoint x: 580, endPoint y: 317, distance: 66.9
drag, startPoint x: 35, startPoint y: 278, endPoint x: 517, endPoint y: 196, distance: 489.6
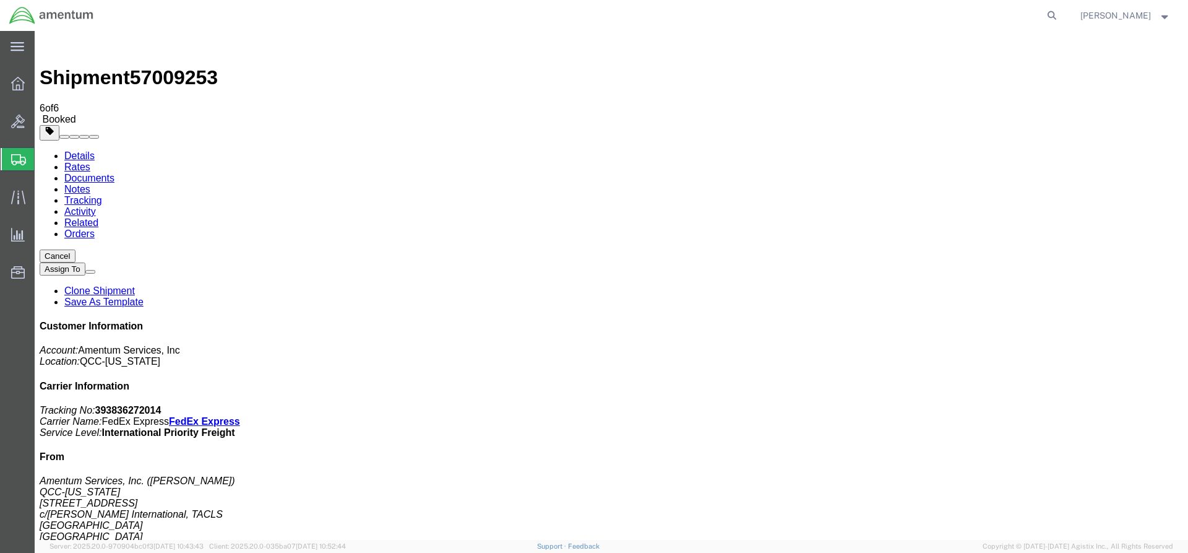
click at [72, 150] on link "Details" at bounding box center [79, 155] width 30 height 11
click span "button"
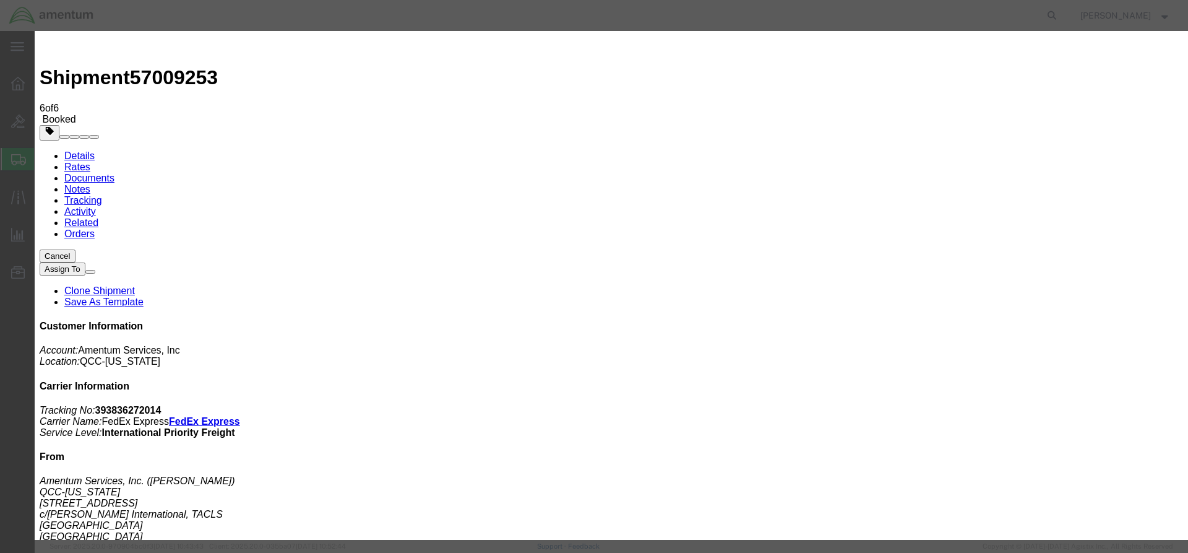
click div "[DATE] 2:12 PM"
type input "2:00 PM"
click button "Apply"
click button "Save"
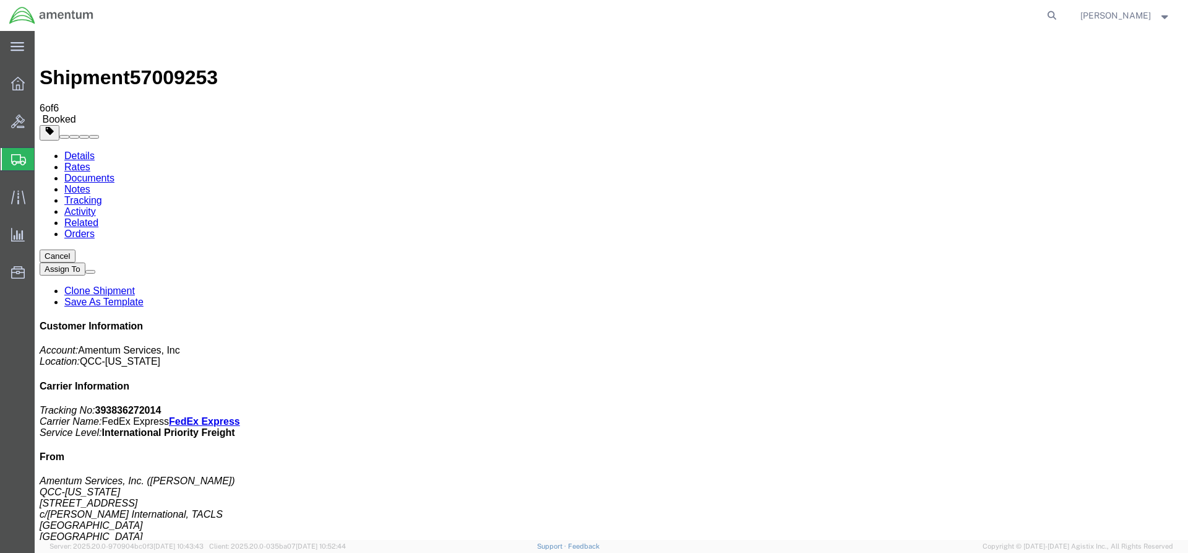
click button "Close"
click at [24, 84] on icon at bounding box center [18, 84] width 14 height 14
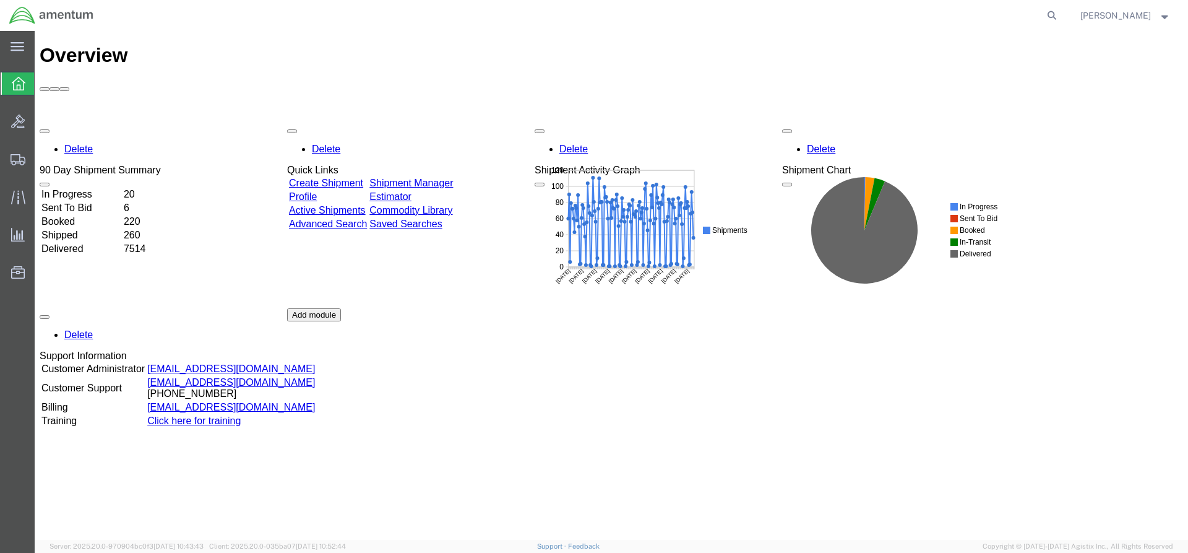
click at [434, 178] on link "Shipment Manager" at bounding box center [411, 183] width 84 height 11
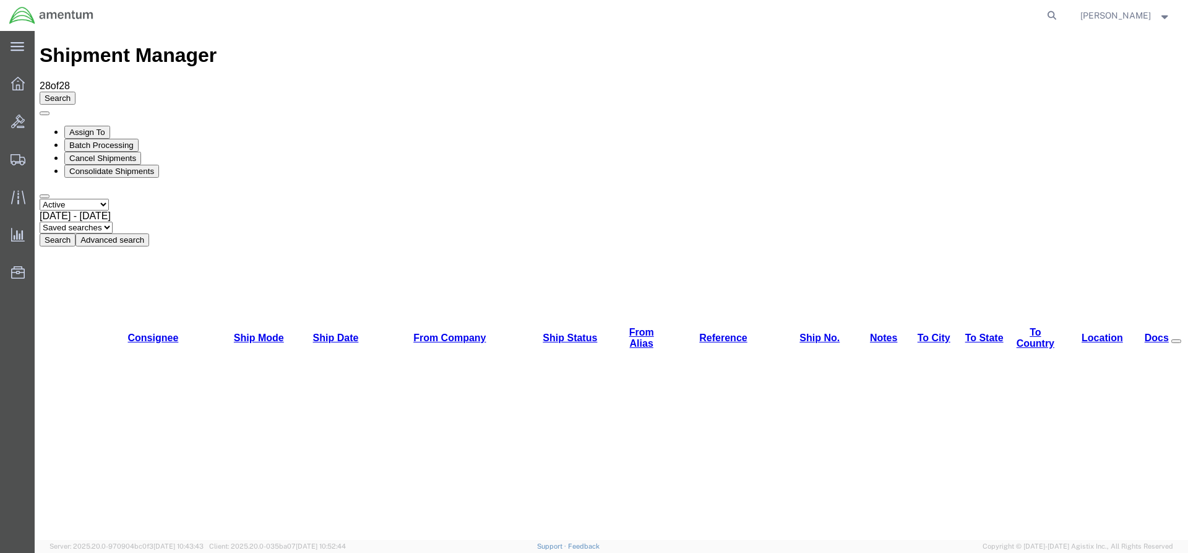
click at [75, 233] on button "Search" at bounding box center [58, 239] width 36 height 13
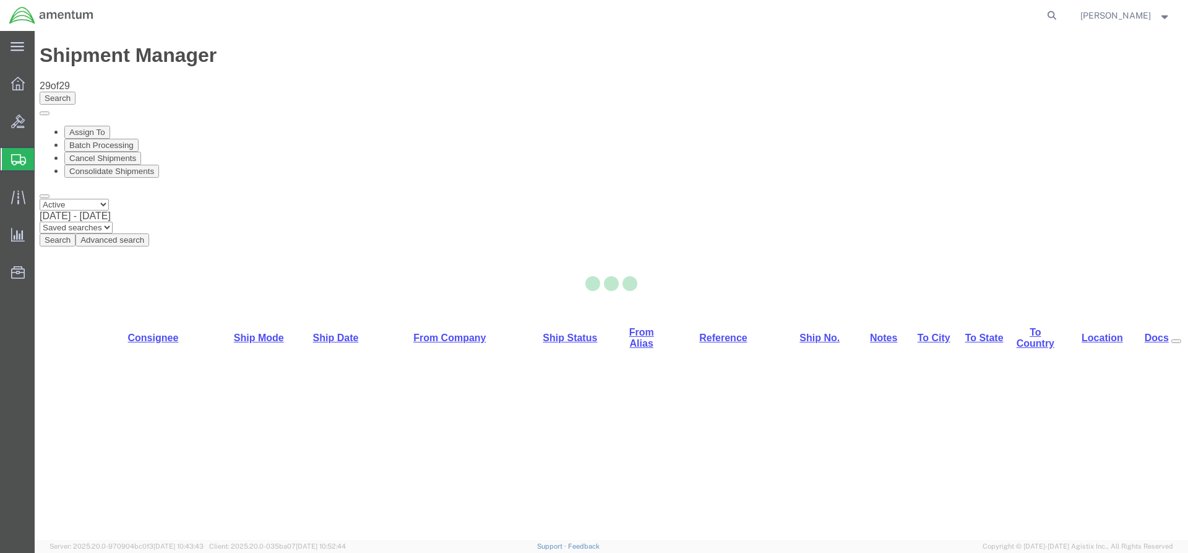
select select "42668"
select select "60371"
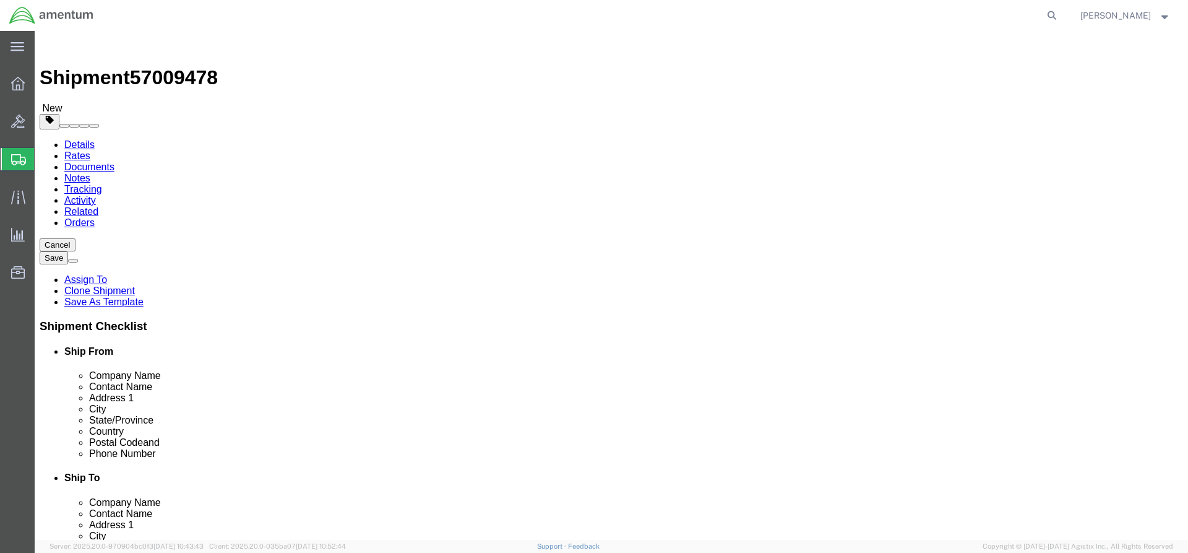
click link "Special Services"
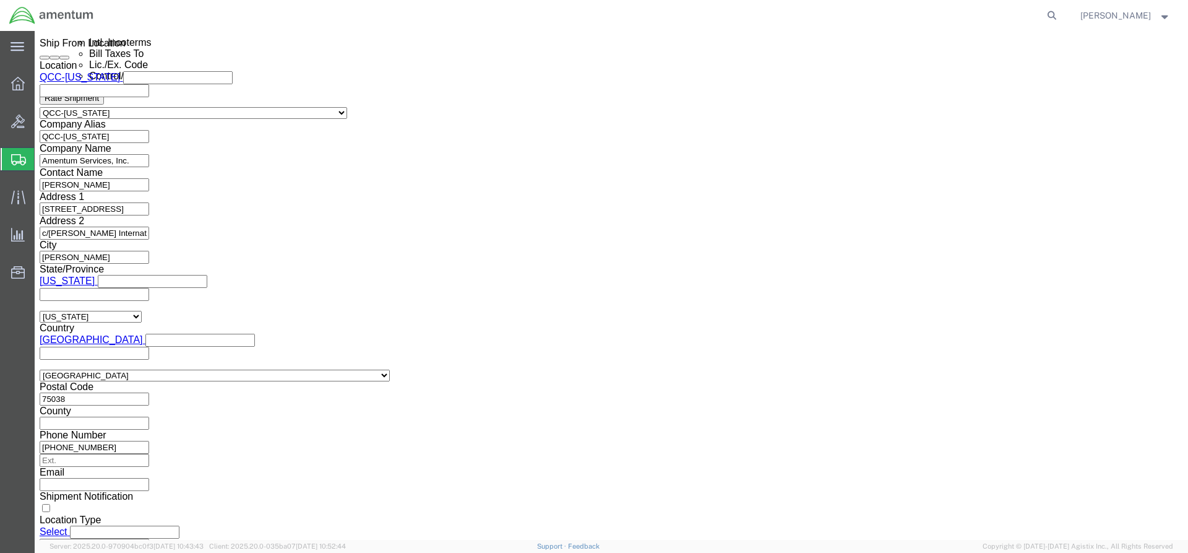
scroll to position [866, 0]
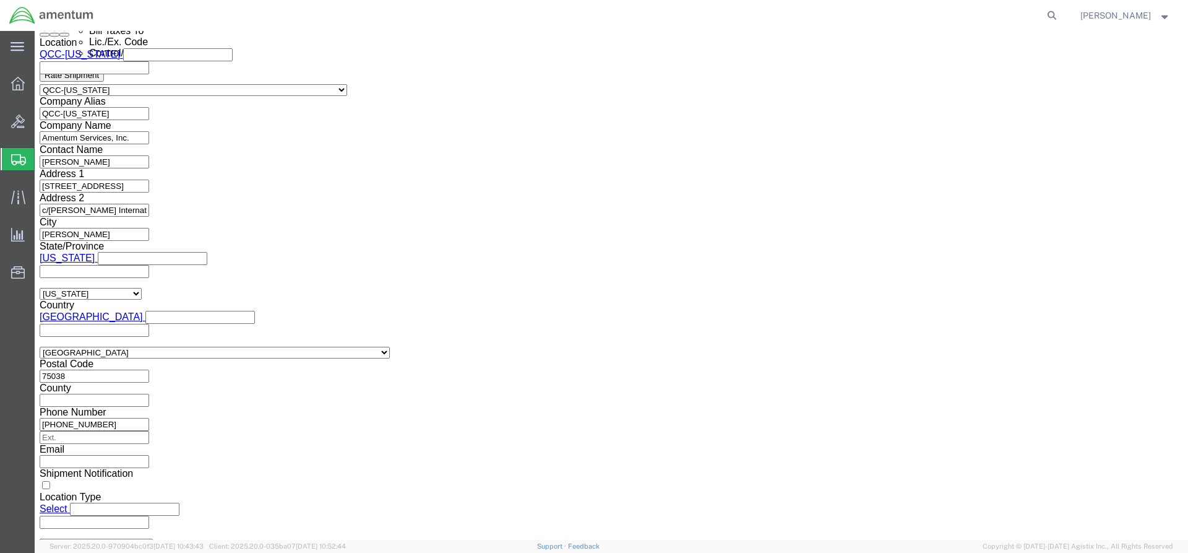
click select "Select AES-Direct EEI Carrier File EEI EEI Exempt"
select select "AESD"
click select "Select AES-Direct EEI Carrier File EEI EEI Exempt"
click button "Rate Shipment"
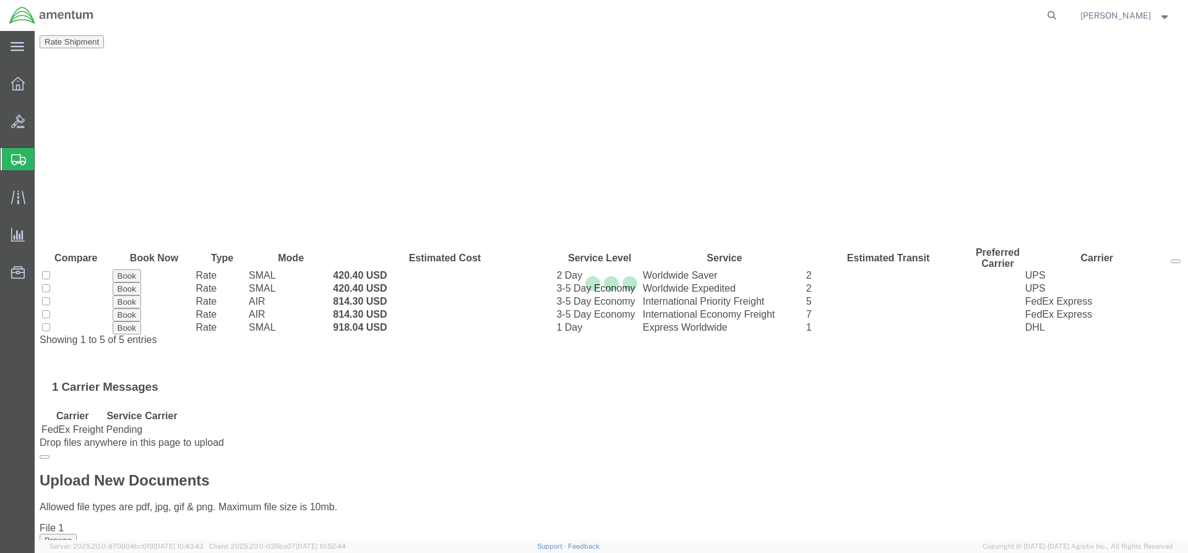
scroll to position [0, 0]
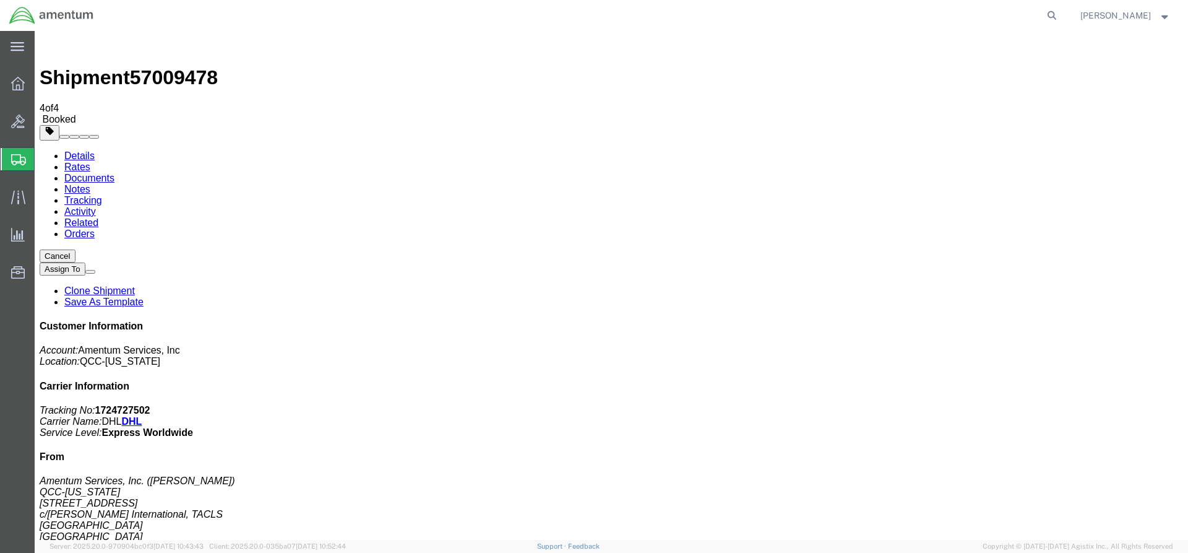
click at [8, 85] on div at bounding box center [18, 83] width 35 height 25
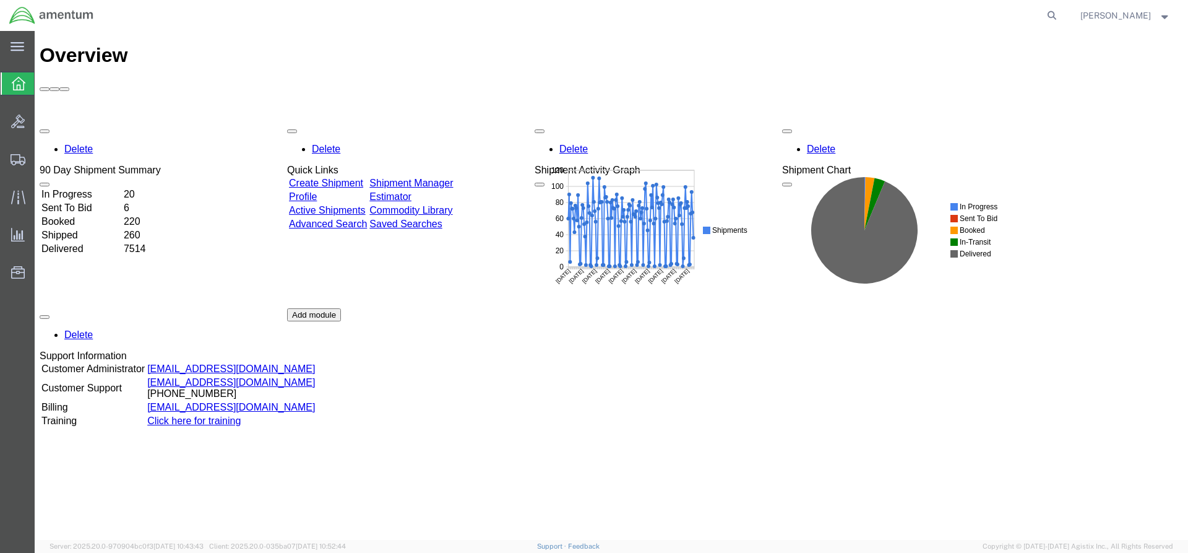
click at [427, 178] on link "Shipment Manager" at bounding box center [411, 183] width 84 height 11
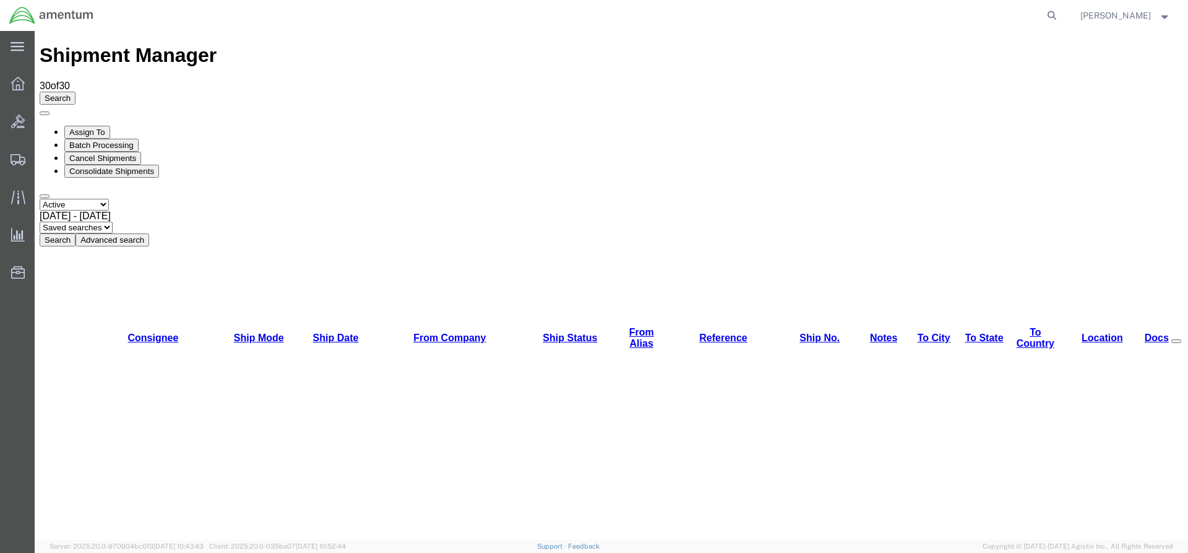
drag, startPoint x: 383, startPoint y: 85, endPoint x: 376, endPoint y: 85, distance: 6.8
click at [75, 233] on button "Search" at bounding box center [58, 239] width 36 height 13
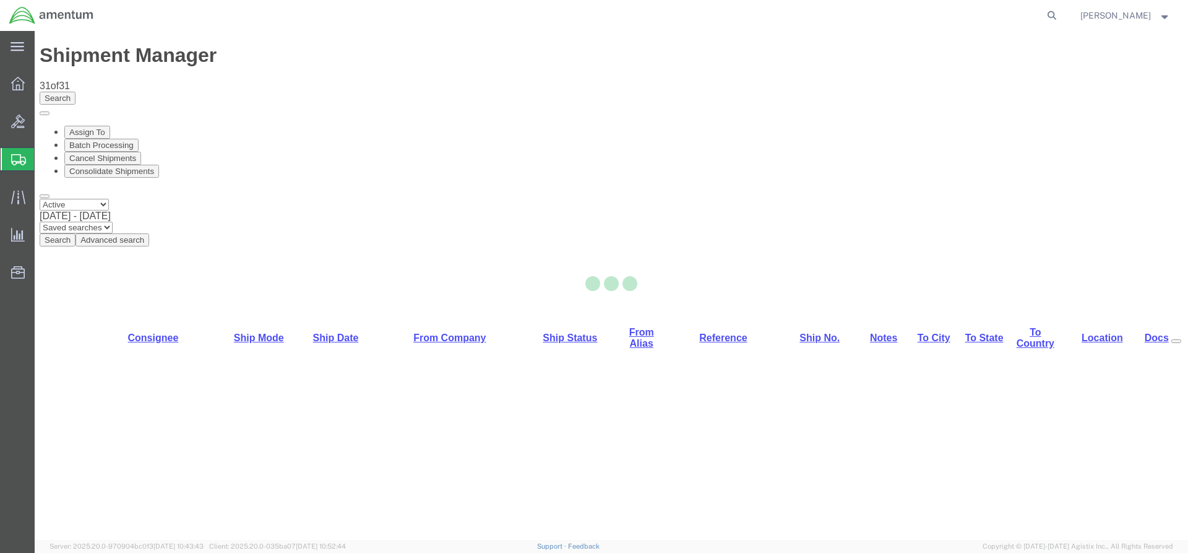
select select "42668"
select select "42679"
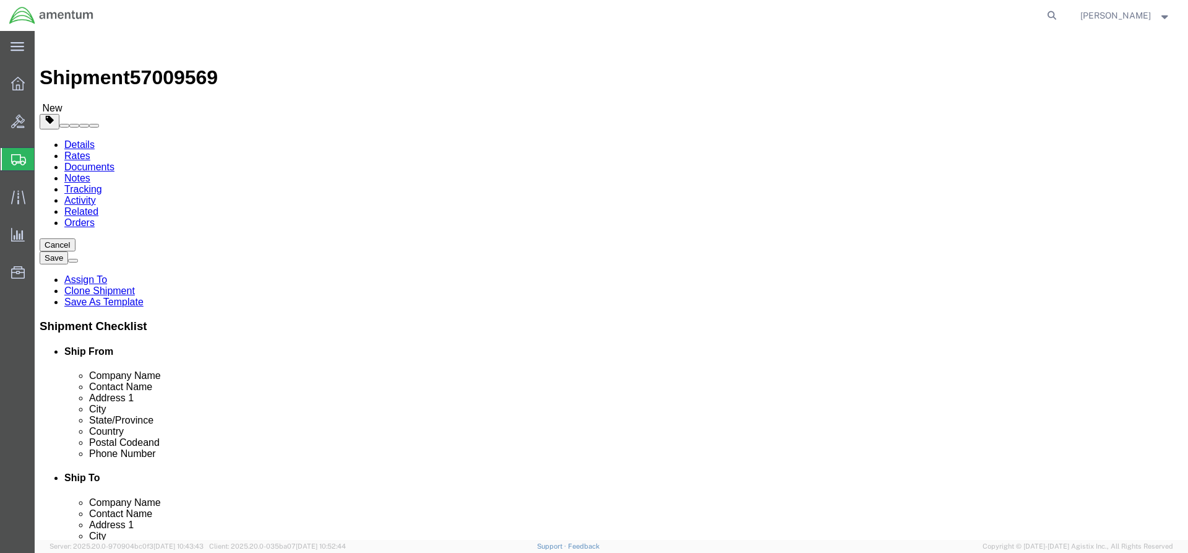
click link "Special Services"
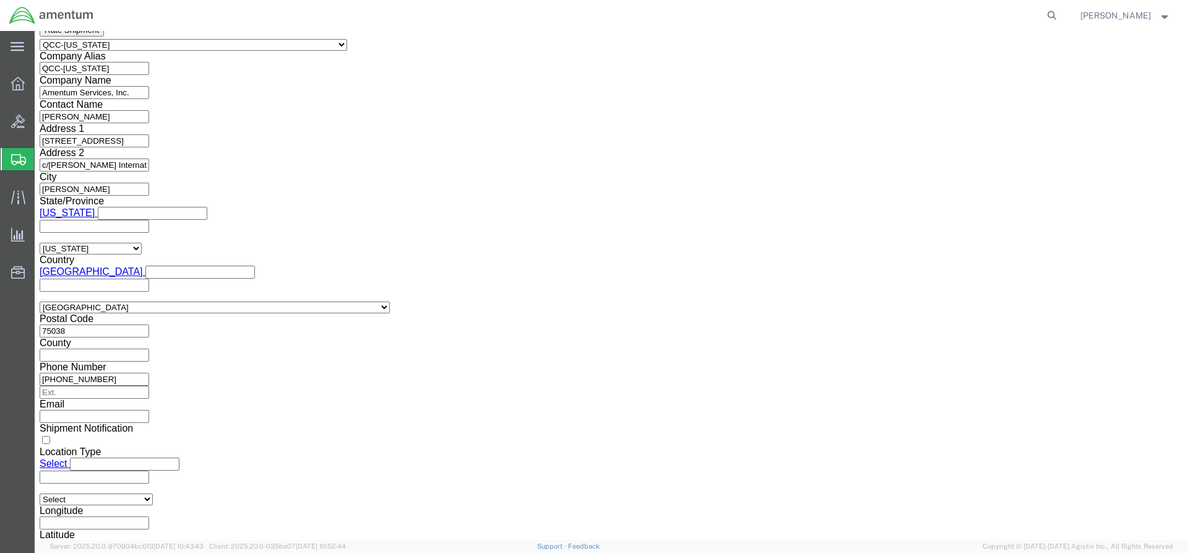
scroll to position [928, 0]
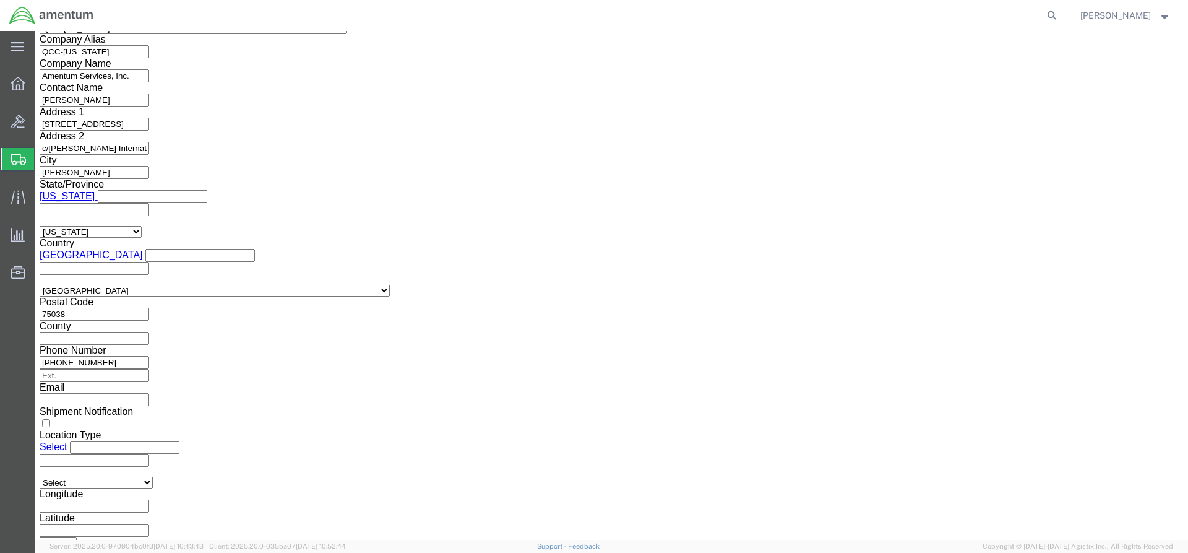
click select "Select AES-Direct EEI Carrier File EEI EEI Exempt"
select select "AESD"
click select "Select AES-Direct EEI Carrier File EEI EEI Exempt"
click button "Rate Shipment"
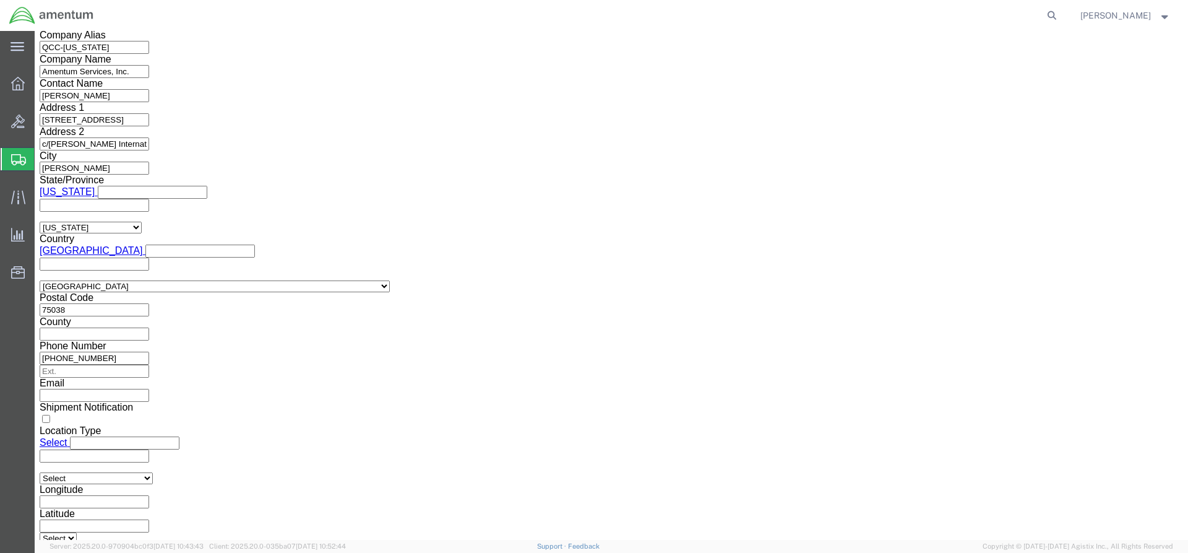
click link "Package Information"
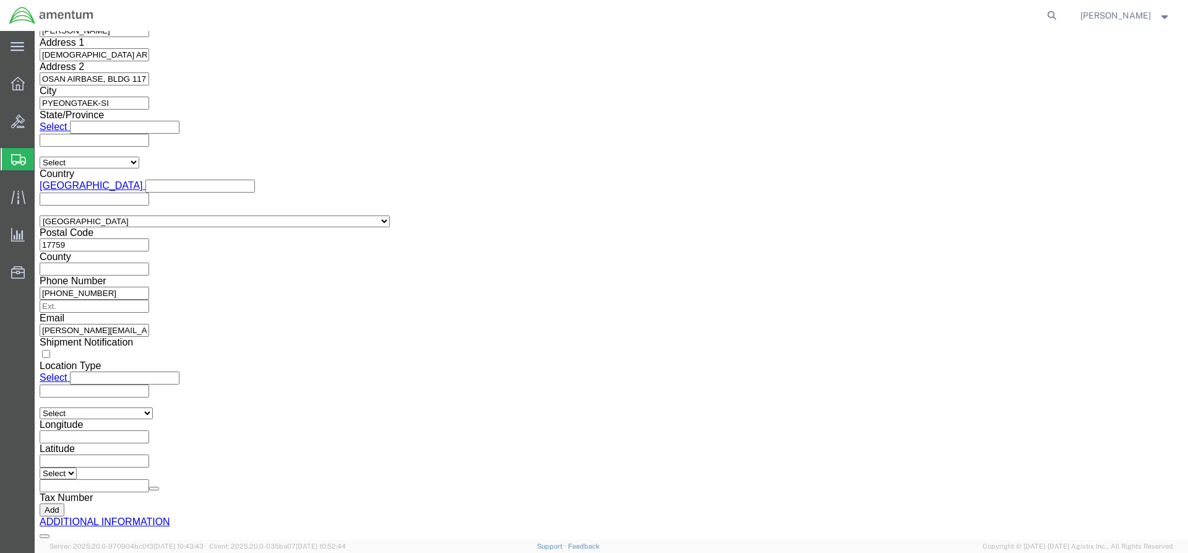
scroll to position [1732, 0]
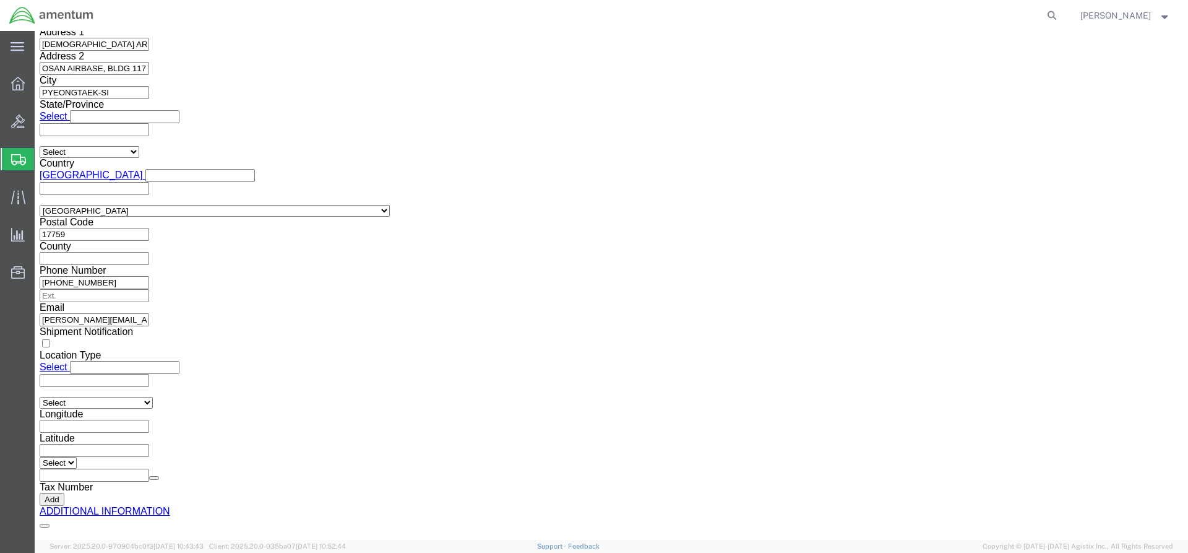
click dd "1.00 Each"
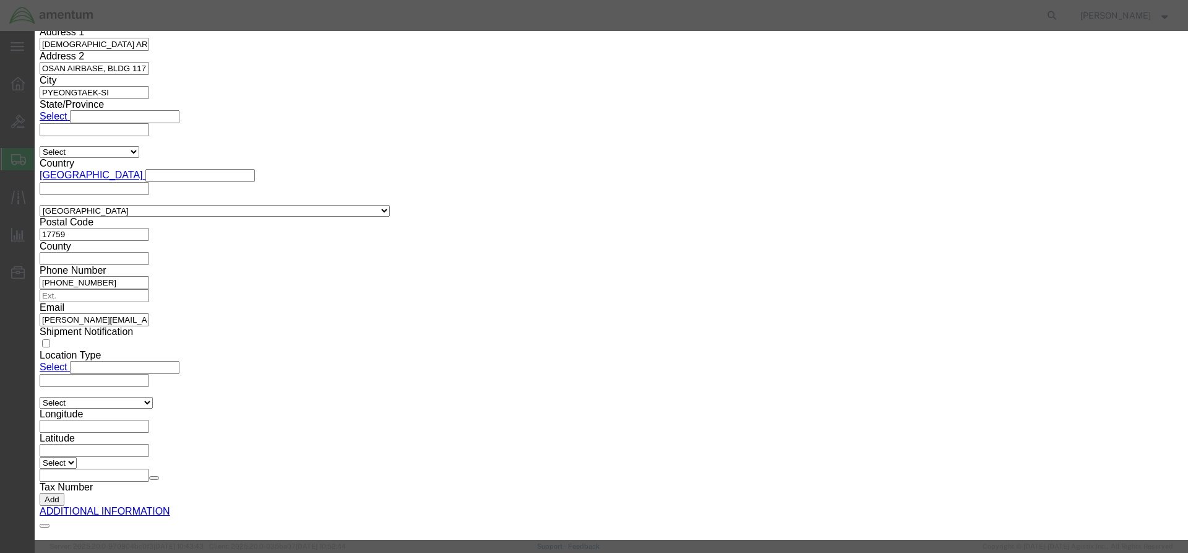
click select "Select [GEOGRAPHIC_DATA] [GEOGRAPHIC_DATA] [GEOGRAPHIC_DATA] [GEOGRAPHIC_DATA] …"
select select "CN"
click select "Select [GEOGRAPHIC_DATA] [GEOGRAPHIC_DATA] [GEOGRAPHIC_DATA] [GEOGRAPHIC_DATA] …"
click button "Save & Close"
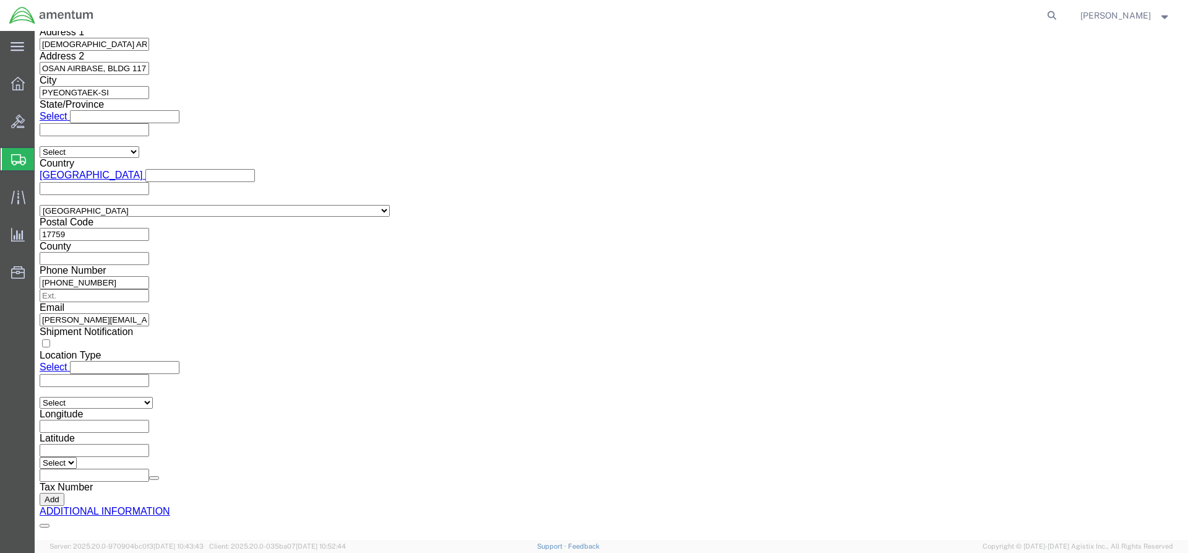
click div "Package Content # 1 1 x Pallet(s) Standard (Not Stackable) Package Type Select …"
click dd "1.00 Each"
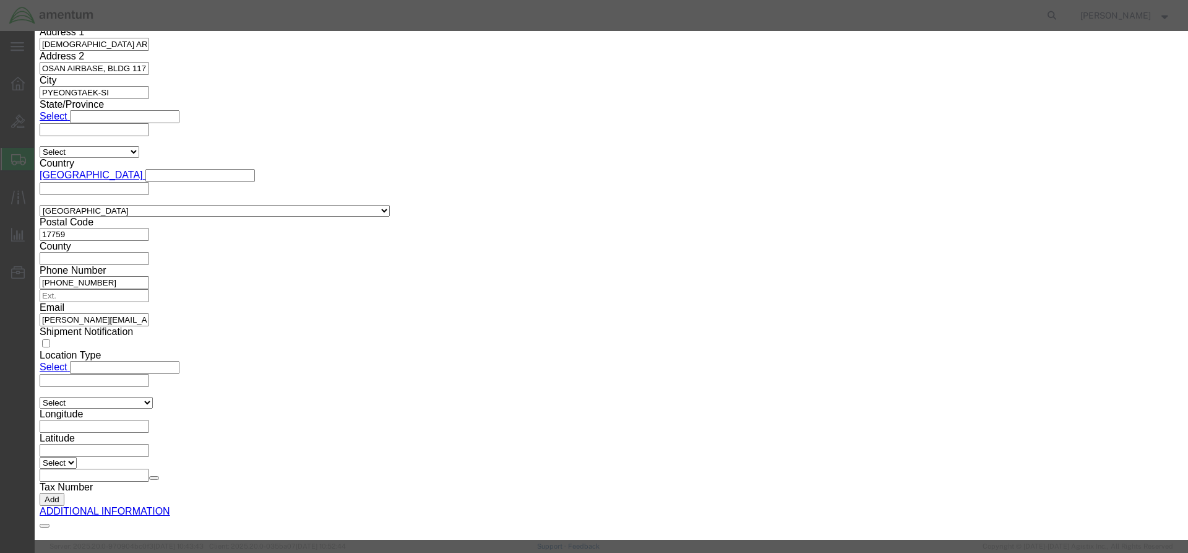
click button "Save & Close"
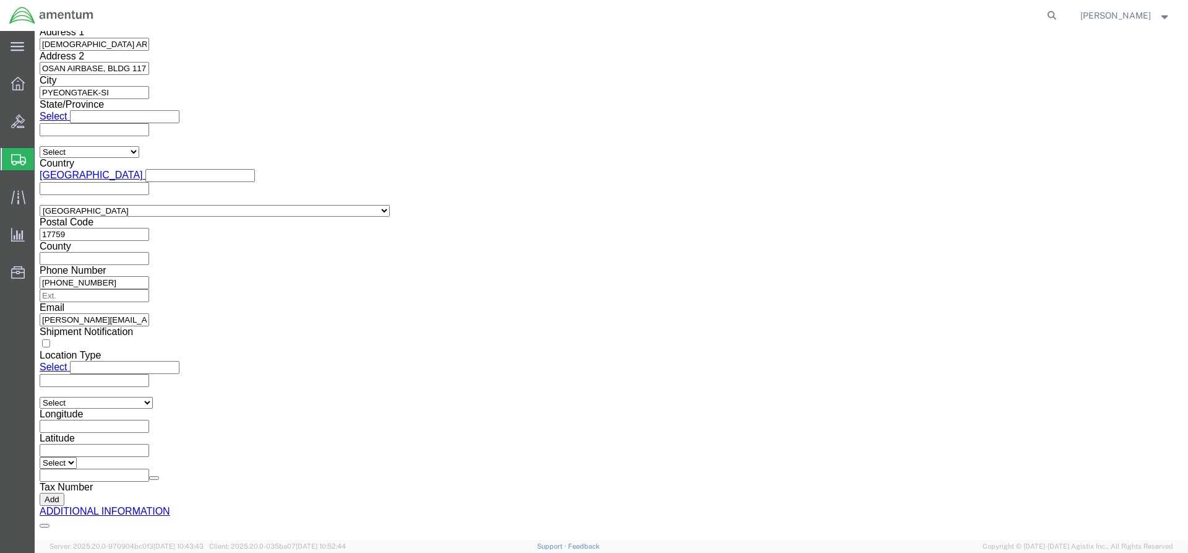
scroll to position [1763, 0]
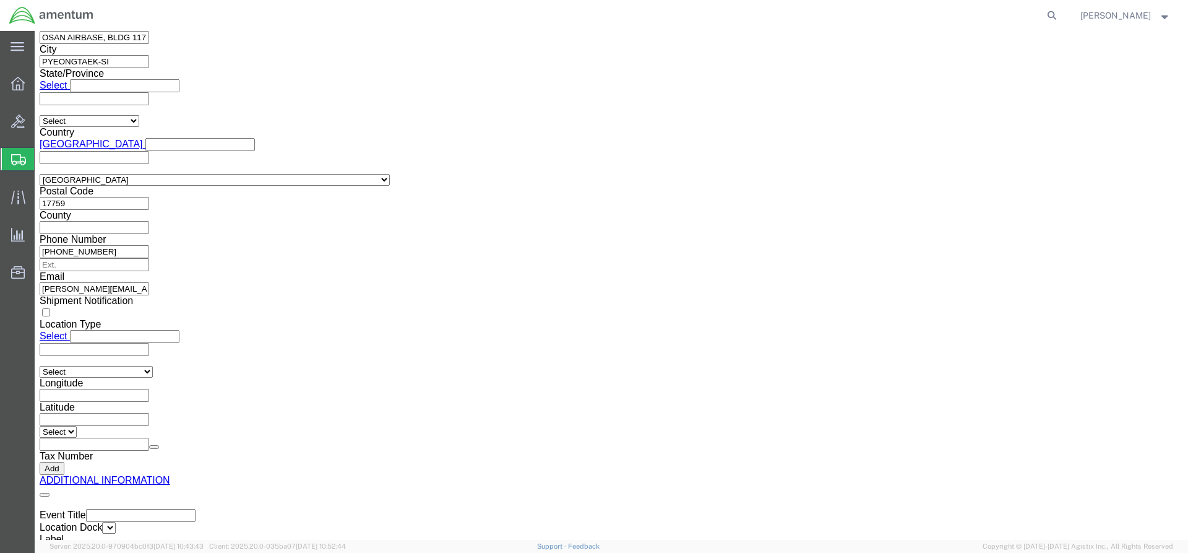
click button "Continue"
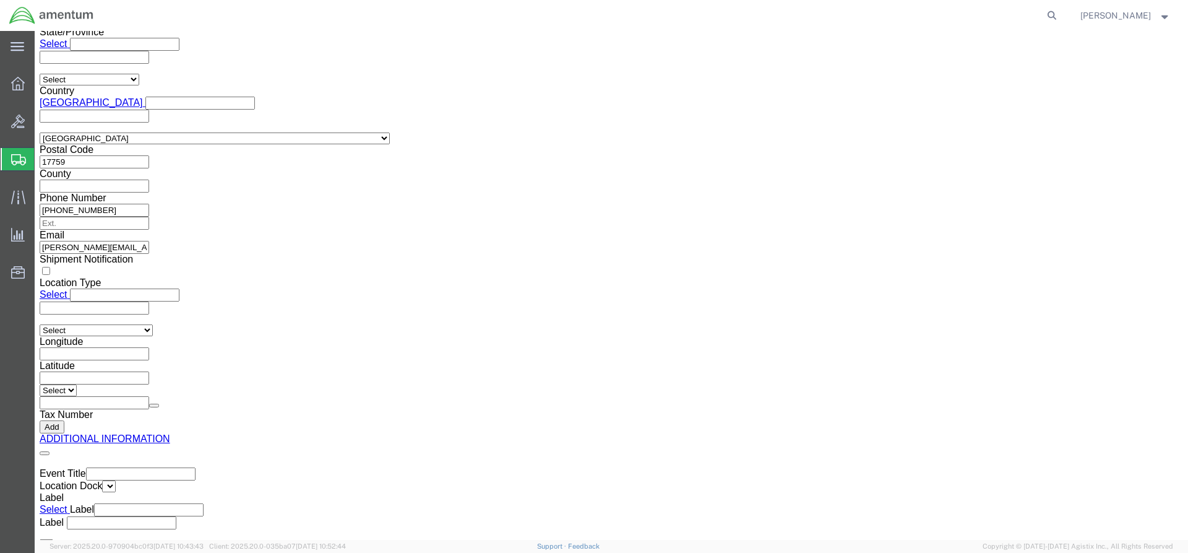
click button "Rate Shipment"
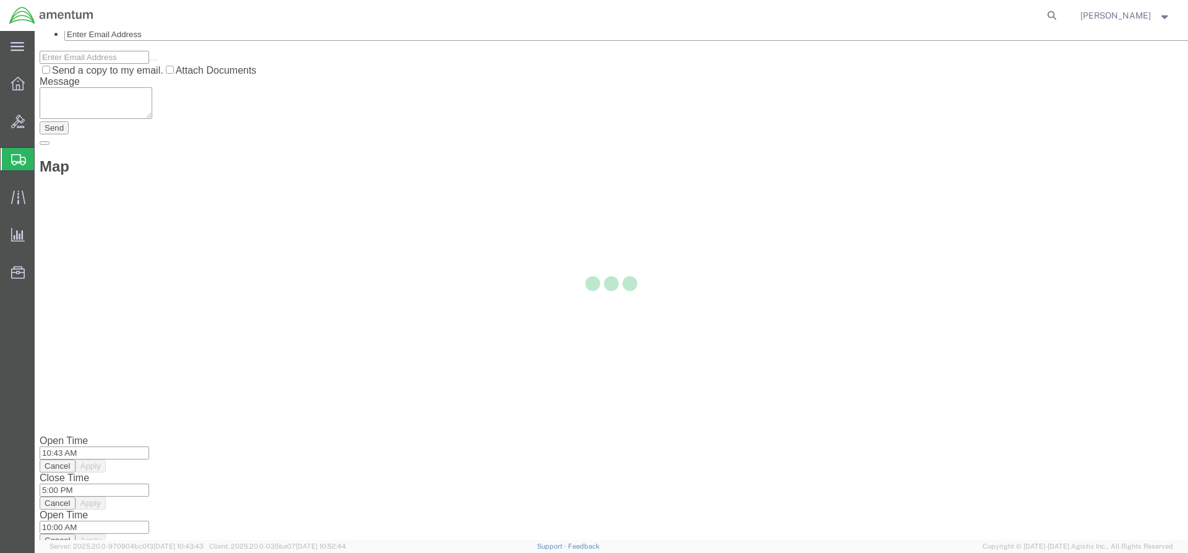
scroll to position [0, 0]
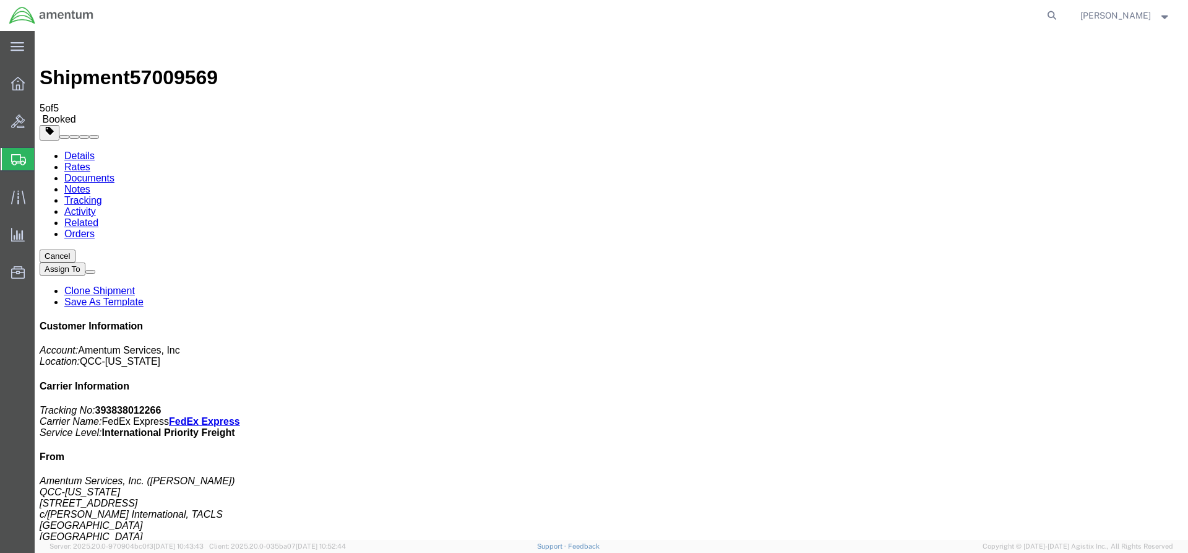
drag, startPoint x: 515, startPoint y: 195, endPoint x: 56, endPoint y: 155, distance: 460.9
click at [78, 150] on link "Details" at bounding box center [79, 155] width 30 height 11
click span "button"
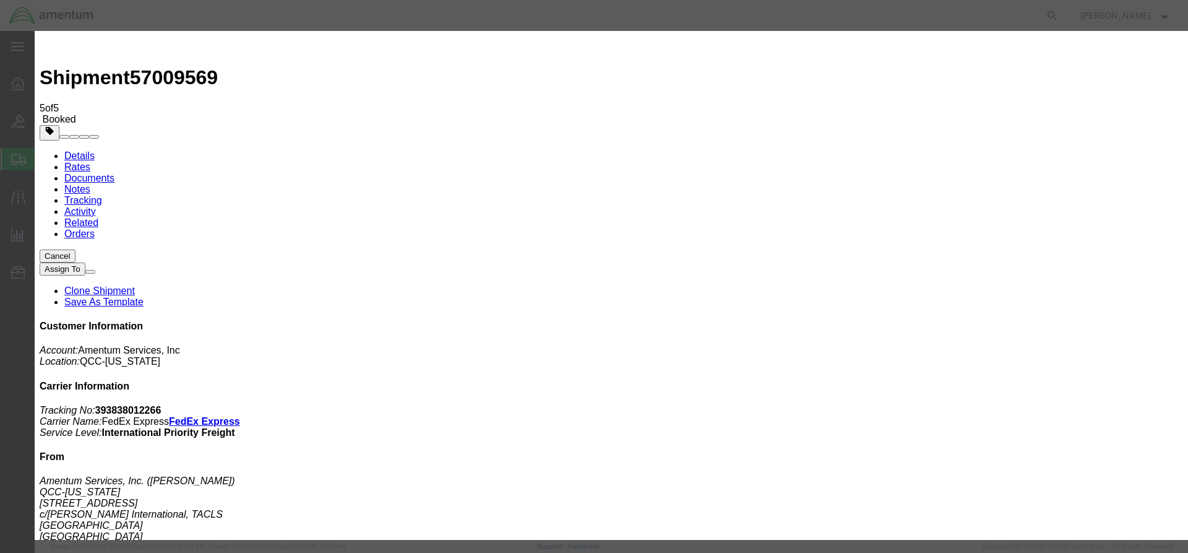
click div "[DATE] 3:39 PM"
type input "2:00 PM"
click button "Apply"
click button "Save"
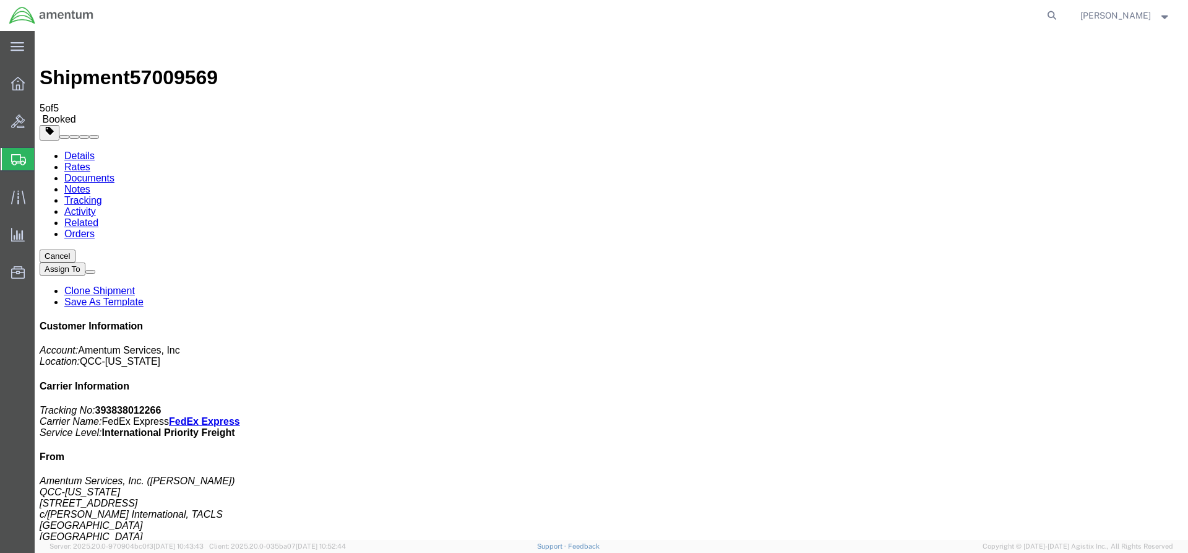
drag, startPoint x: 754, startPoint y: 112, endPoint x: 751, endPoint y: 118, distance: 6.7
click button "Close"
click at [16, 87] on icon at bounding box center [18, 84] width 14 height 14
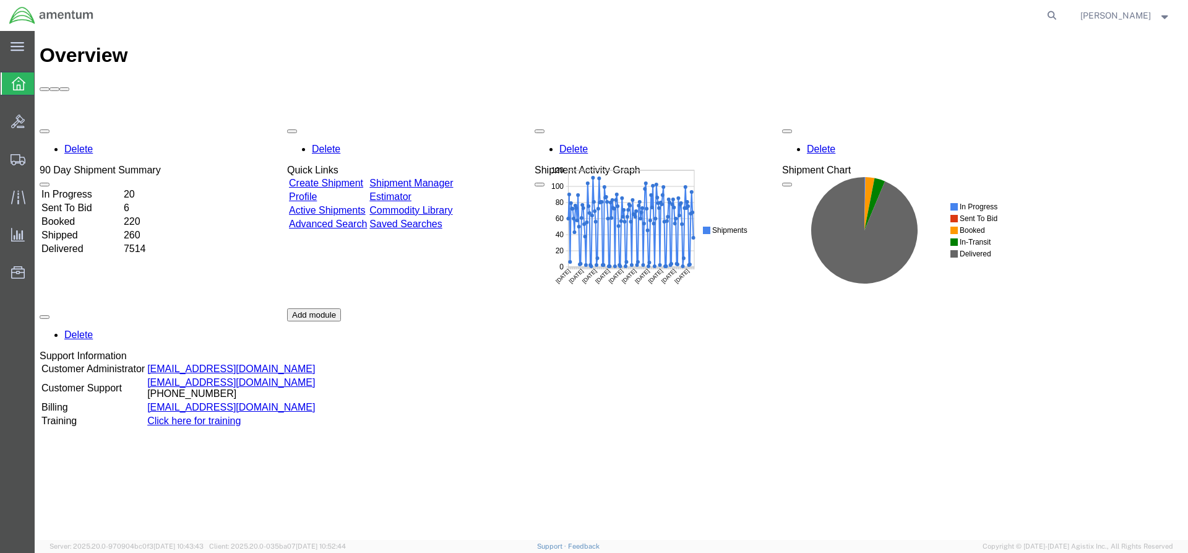
click at [453, 178] on link "Shipment Manager" at bounding box center [411, 183] width 84 height 11
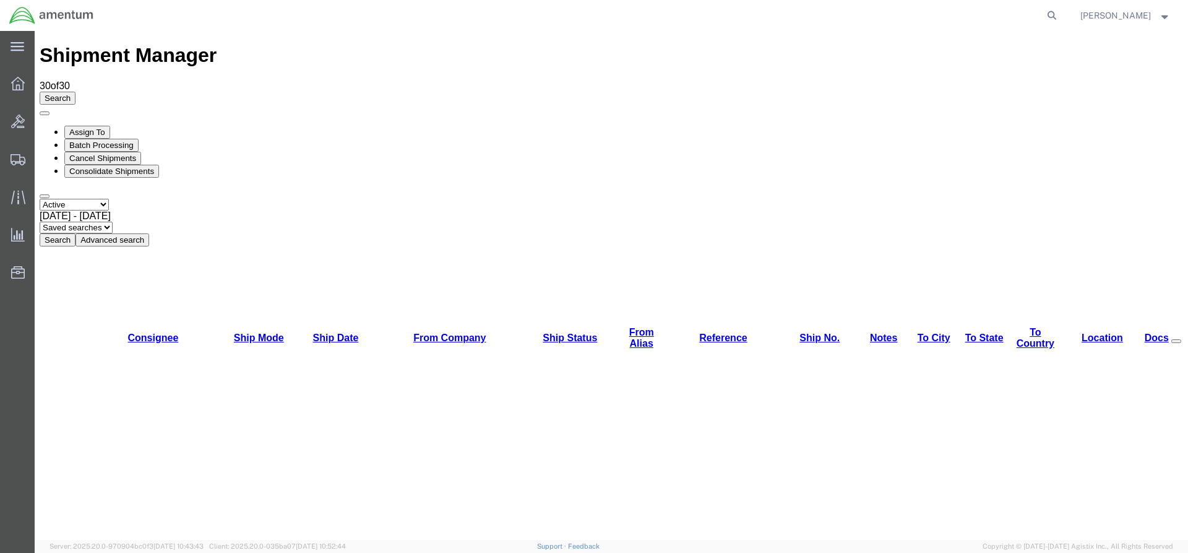
click at [75, 233] on button "Search" at bounding box center [58, 239] width 36 height 13
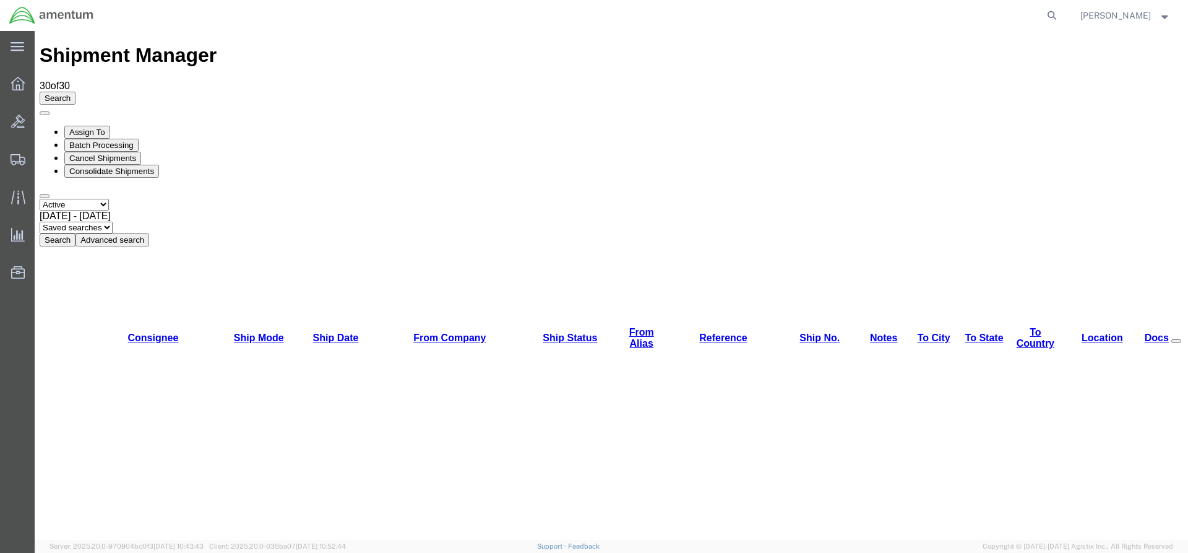
click at [75, 233] on button "Search" at bounding box center [58, 239] width 36 height 13
click at [378, 199] on div "Select status Active All Shipments Approved Booked Canceled Delivered Denied Ne…" at bounding box center [611, 223] width 1143 height 48
click at [75, 233] on button "Search" at bounding box center [58, 239] width 36 height 13
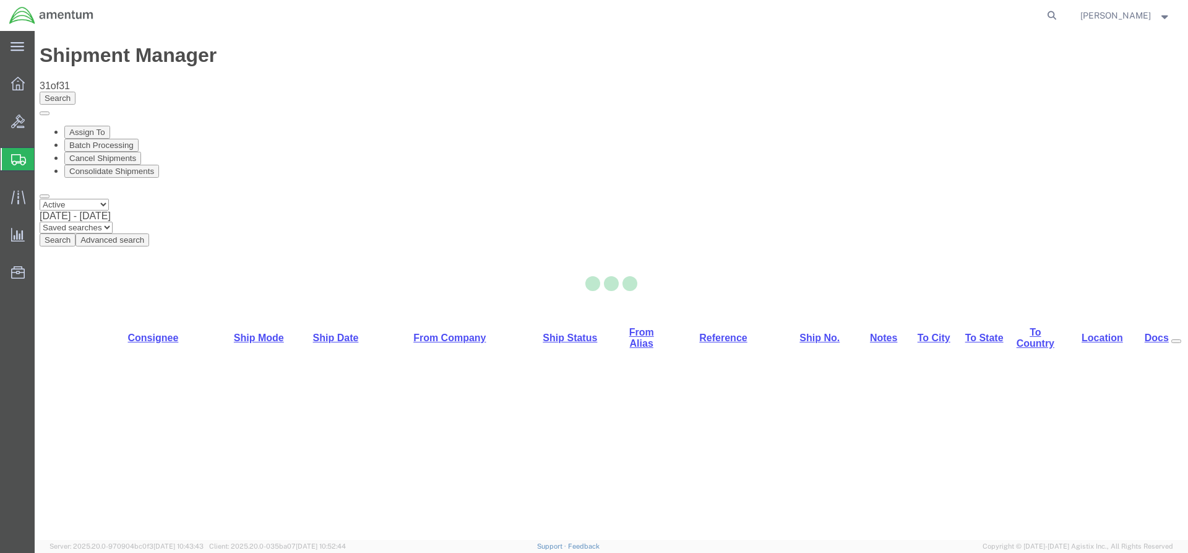
select select "42668"
select select "42682"
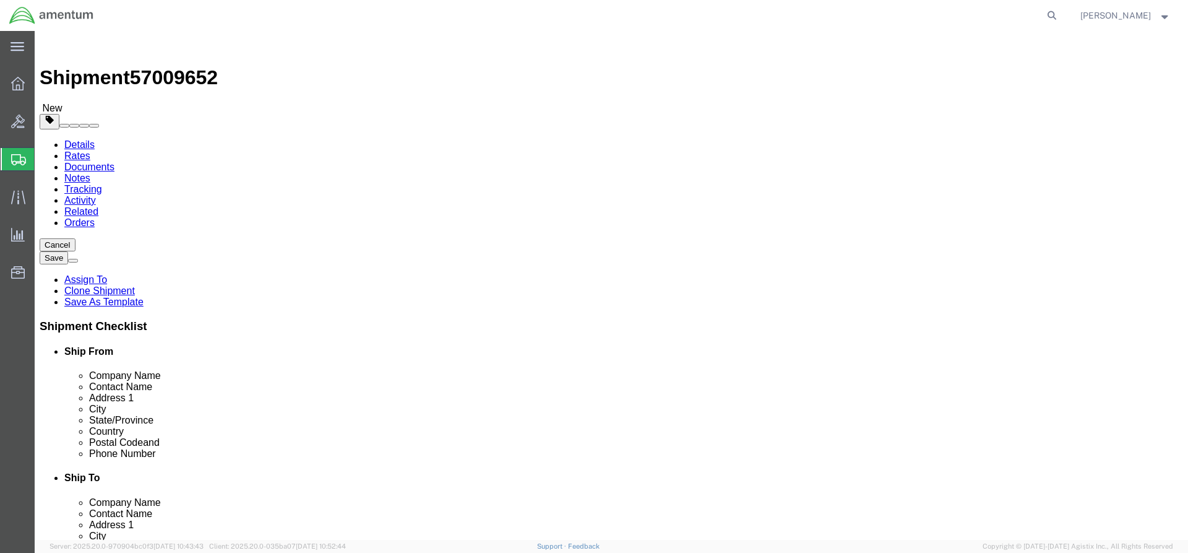
click link "Special Services"
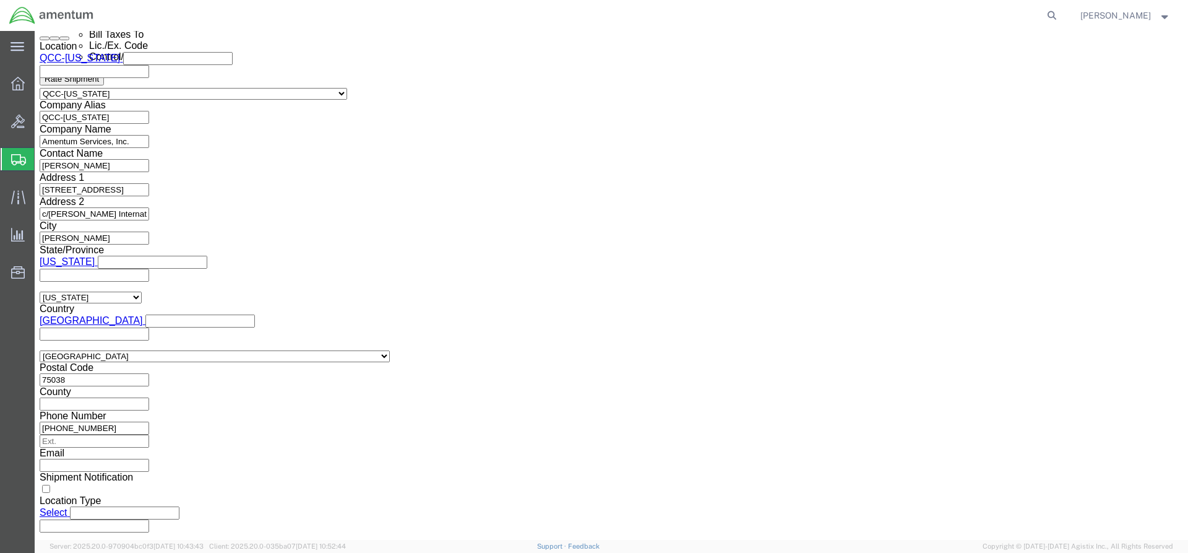
scroll to position [866, 0]
click select "Select AES-Direct EEI Carrier File EEI EEI Exempt"
select select "AESD"
click select "Select AES-Direct EEI Carrier File EEI EEI Exempt"
click button "Rate Shipment"
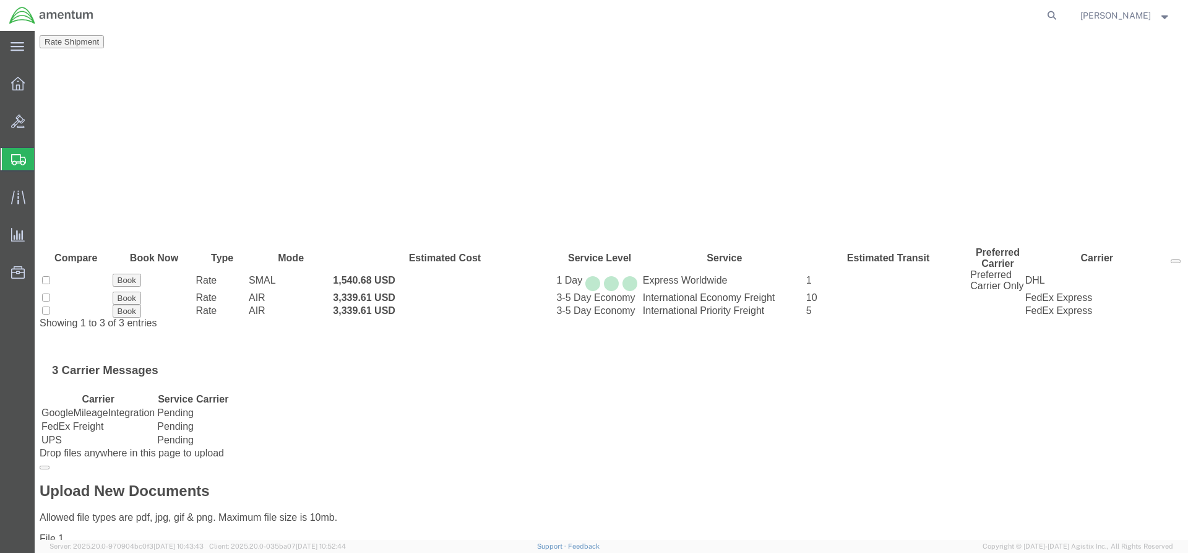
scroll to position [0, 0]
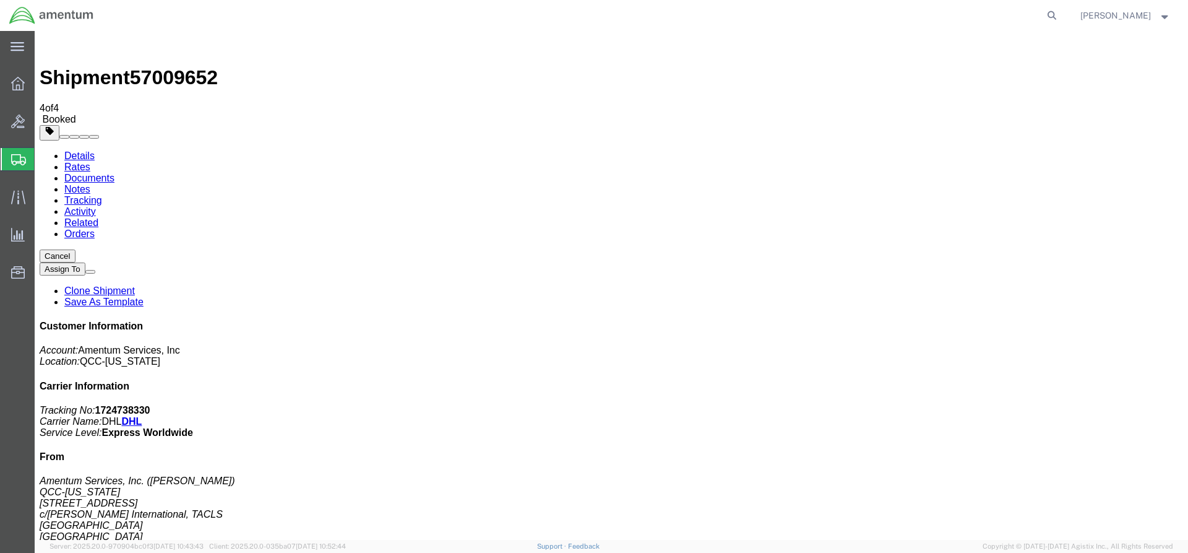
click at [12, 90] on icon at bounding box center [18, 84] width 14 height 14
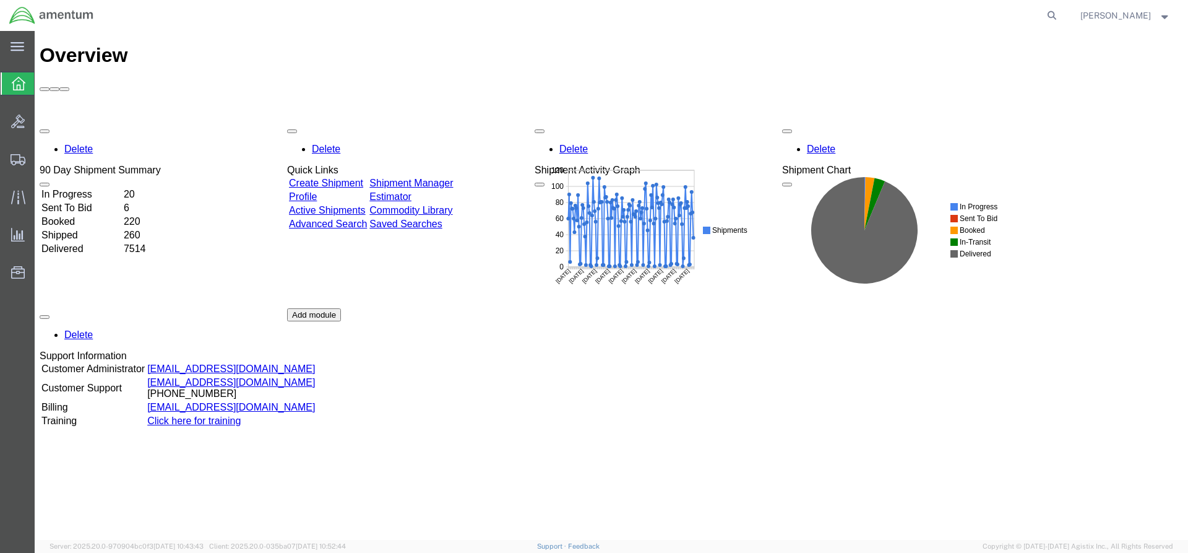
click at [453, 178] on link "Shipment Manager" at bounding box center [411, 183] width 84 height 11
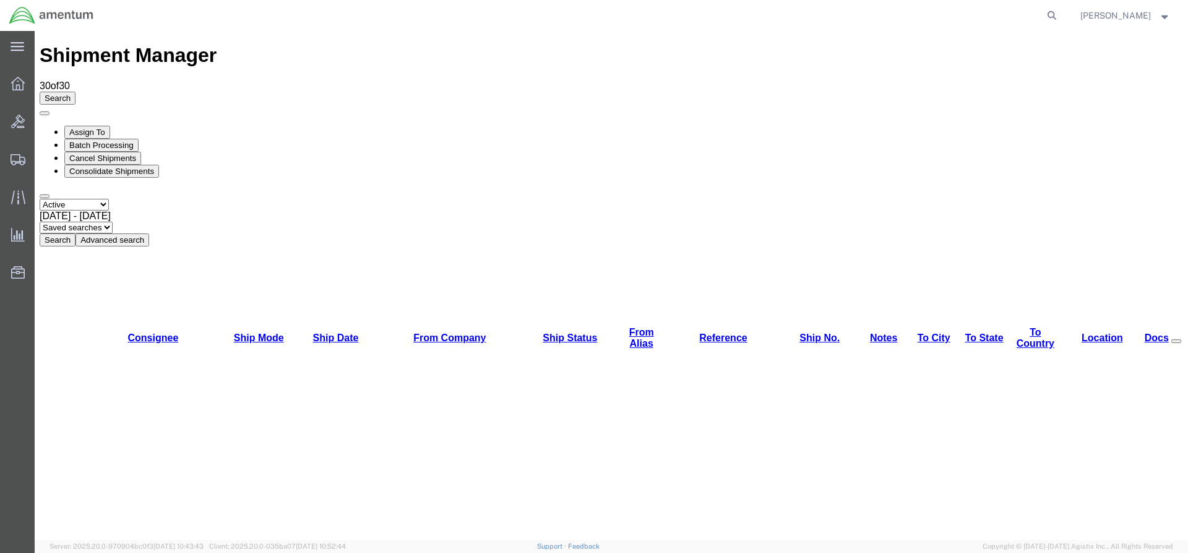
click at [75, 233] on button "Search" at bounding box center [58, 239] width 36 height 13
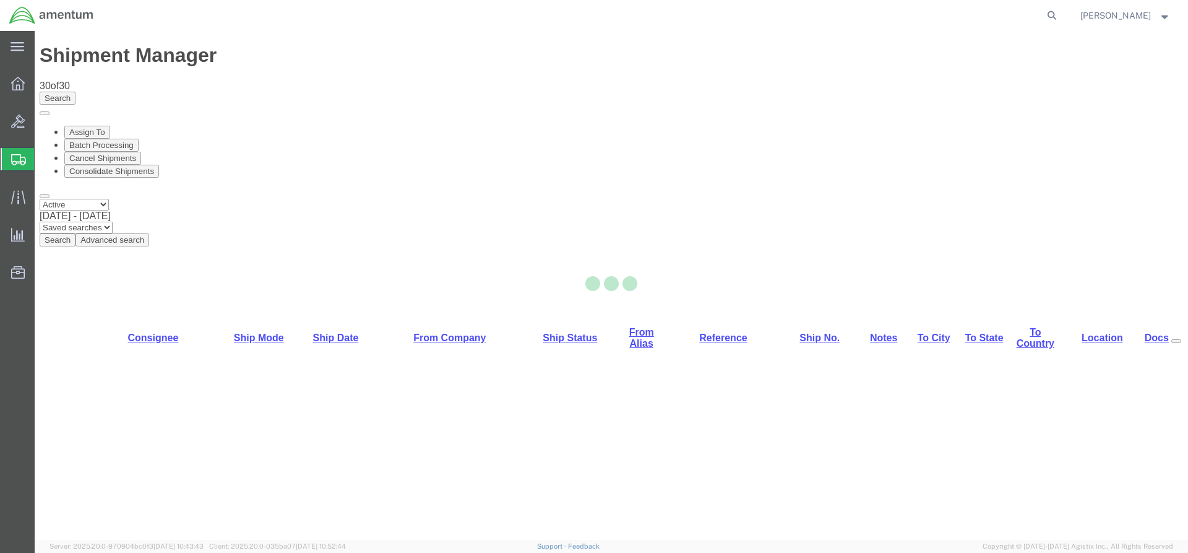
select select "42668"
select select "42737"
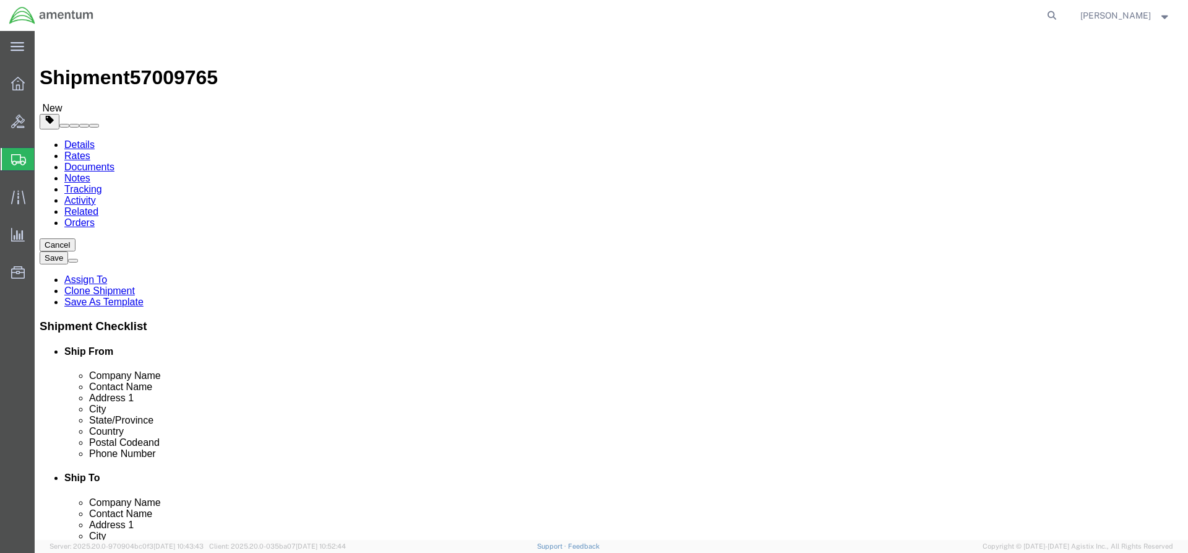
click link "Special Services"
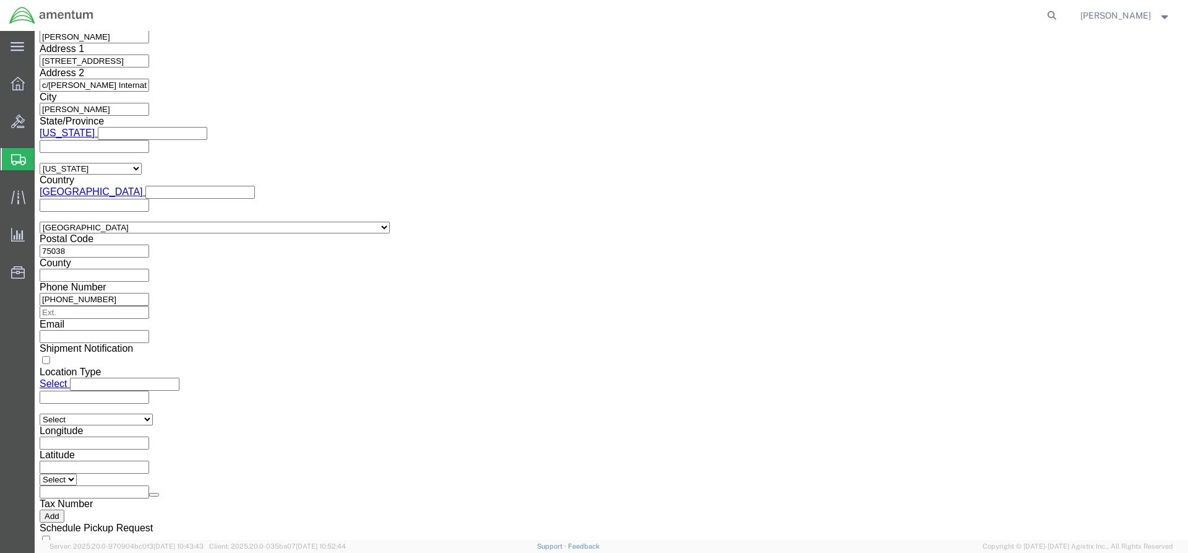
scroll to position [990, 0]
click select "Select AES-Direct EEI Carrier File EEI EEI Exempt"
select select "AESD"
click select "Select AES-Direct EEI Carrier File EEI EEI Exempt"
click button "Rate Shipment"
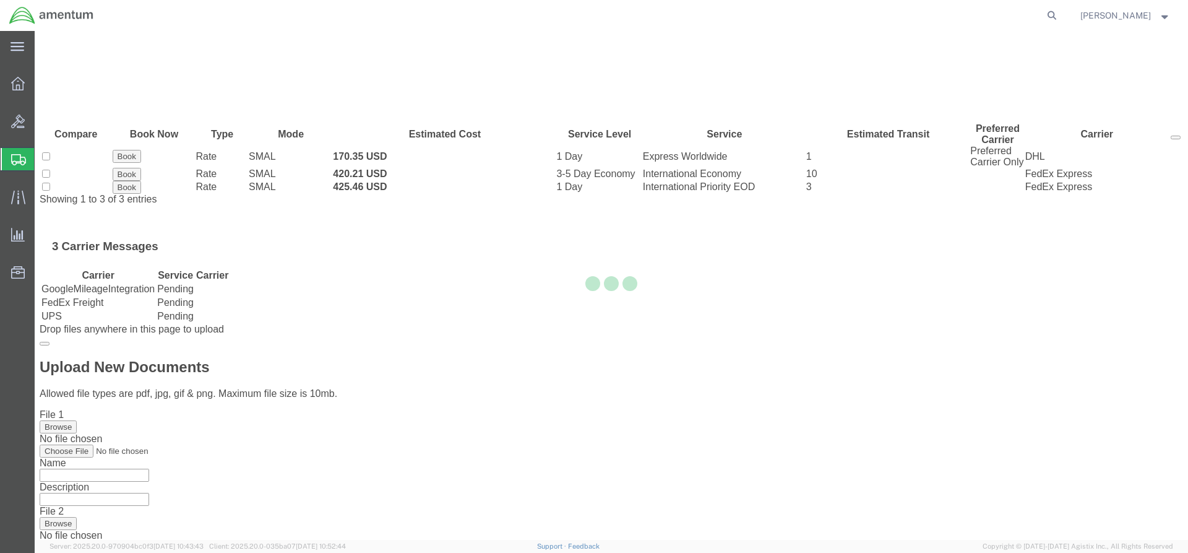
scroll to position [0, 0]
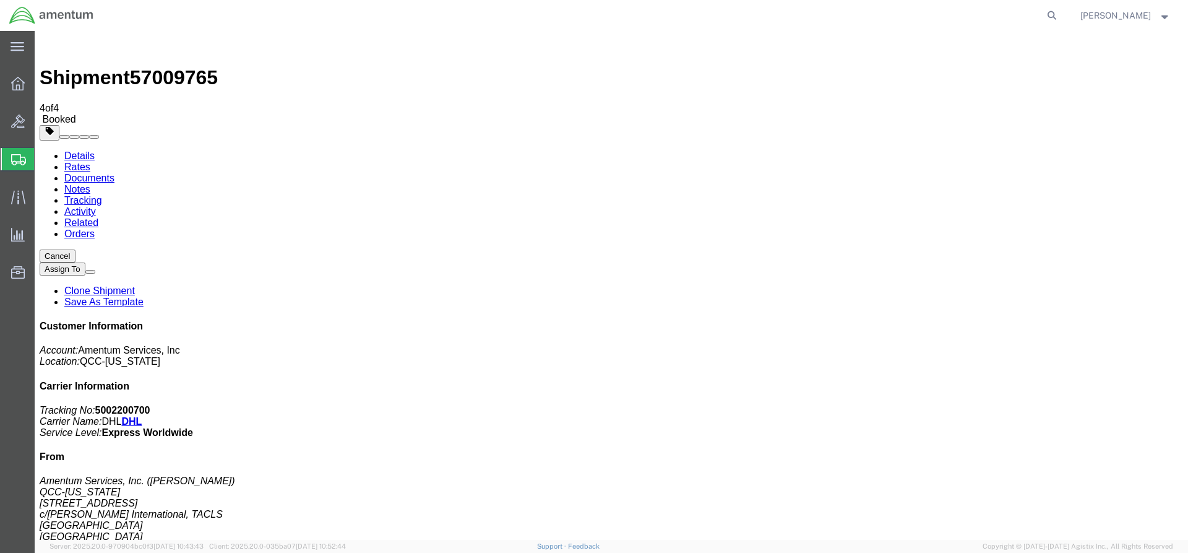
drag, startPoint x: 517, startPoint y: 244, endPoint x: 507, endPoint y: 255, distance: 14.9
click at [14, 94] on div at bounding box center [18, 83] width 35 height 25
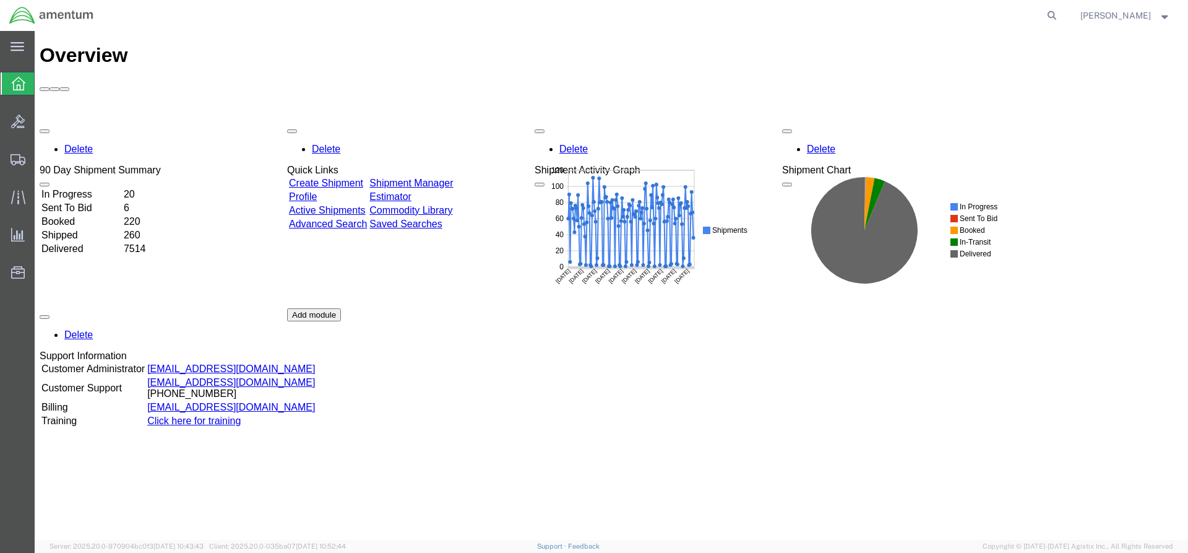
click at [432, 123] on div "Delete 90 Day Shipment Summary In Progress 20 Sent To Bid 6 Booked 220 Shipped …" at bounding box center [611, 308] width 1143 height 371
click at [433, 123] on div "Delete 90 Day Shipment Summary In Progress 20 Sent To Bid 6 Booked 220 Shipped …" at bounding box center [611, 308] width 1143 height 371
click at [460, 123] on div "Delete 90 Day Shipment Summary In Progress 20 Sent To Bid 6 Booked 220 Shipped …" at bounding box center [611, 308] width 1143 height 371
click at [430, 178] on link "Shipment Manager" at bounding box center [411, 183] width 84 height 11
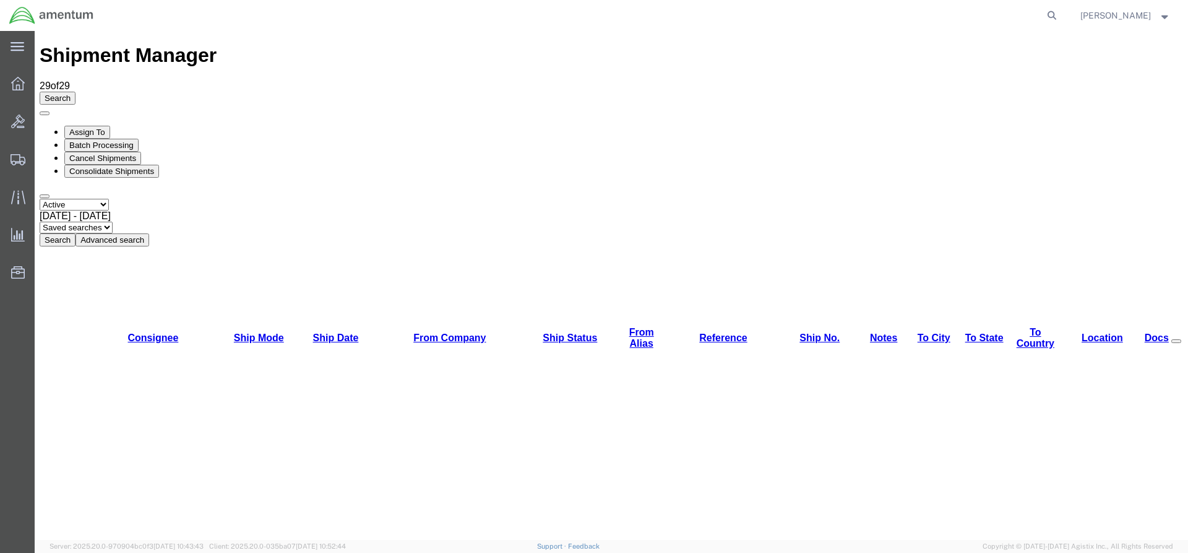
click at [75, 233] on button "Search" at bounding box center [58, 239] width 36 height 13
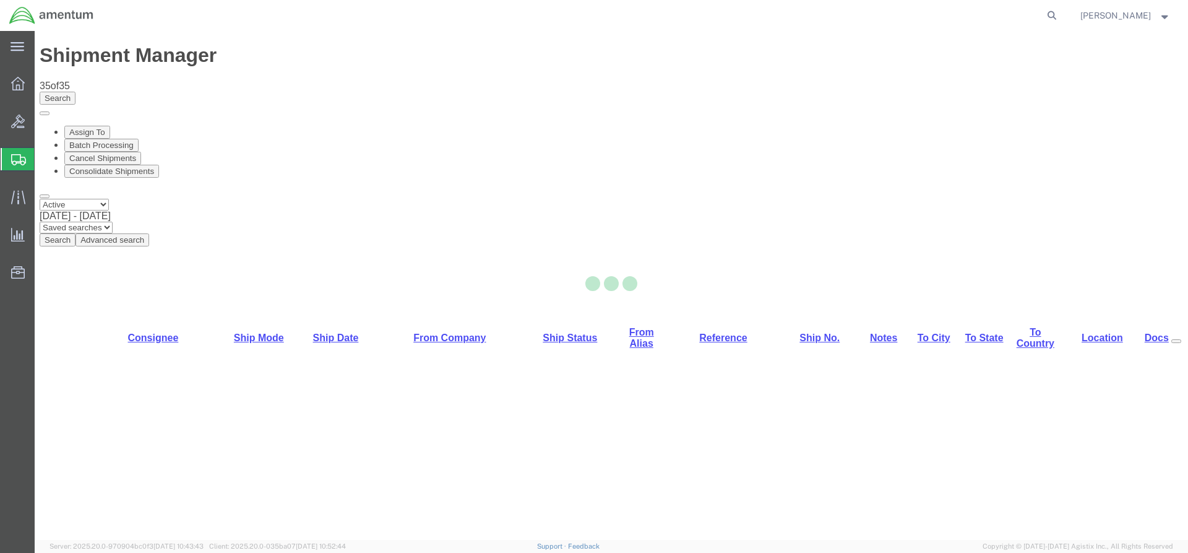
select select "42668"
select select "42721"
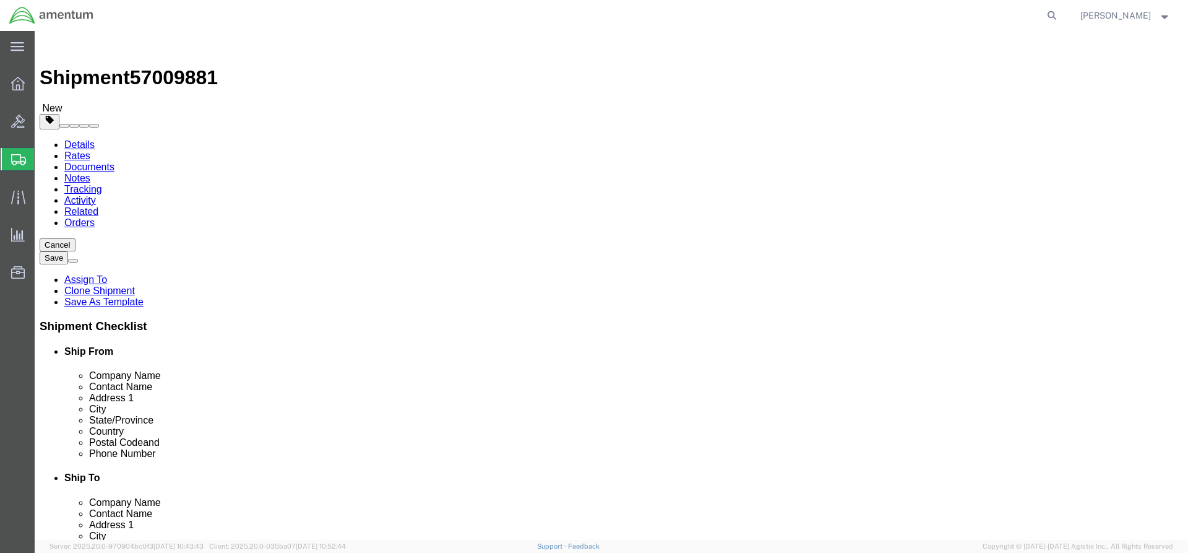
click button "Rate Shipment"
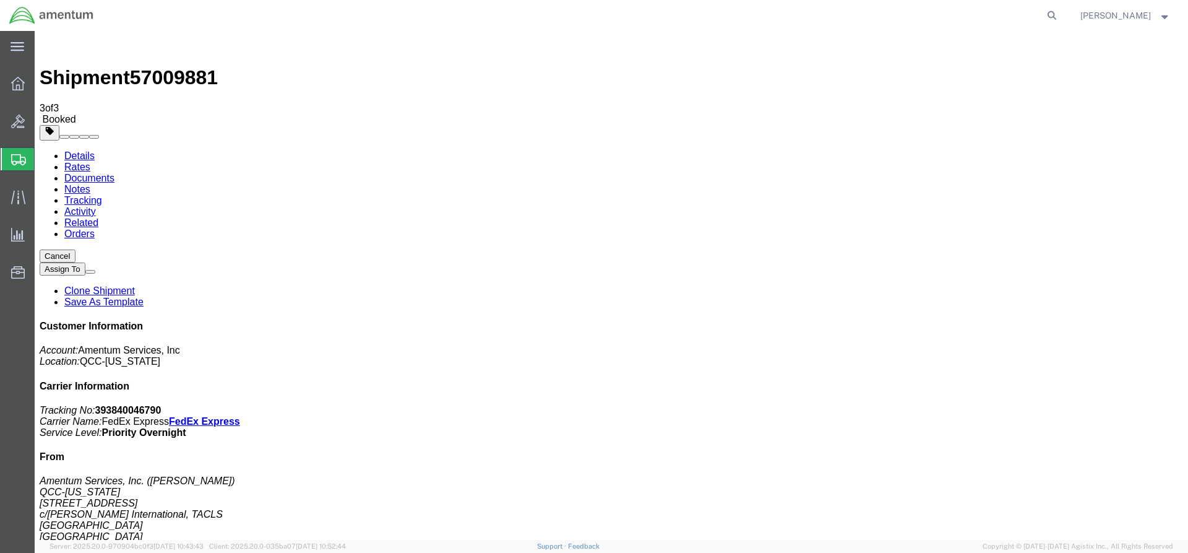
drag, startPoint x: 445, startPoint y: 220, endPoint x: 471, endPoint y: 217, distance: 26.3
drag, startPoint x: 442, startPoint y: 247, endPoint x: 445, endPoint y: 238, distance: 9.8
drag, startPoint x: 442, startPoint y: 214, endPoint x: 491, endPoint y: 220, distance: 49.9
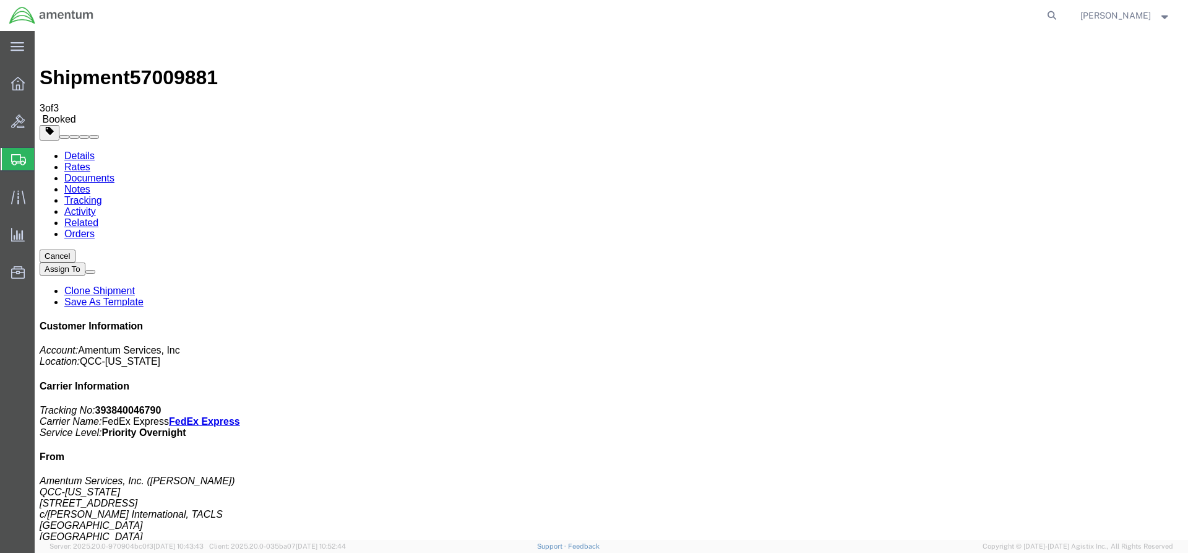
copy td "393840046790"
click at [13, 84] on icon at bounding box center [18, 84] width 14 height 14
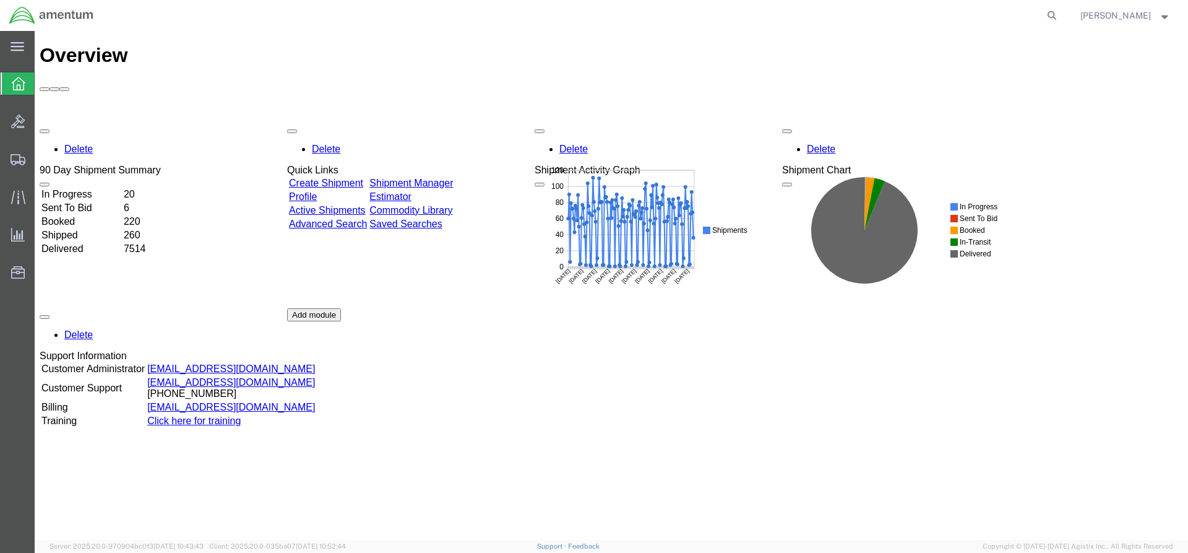
click at [423, 178] on link "Shipment Manager" at bounding box center [411, 183] width 84 height 11
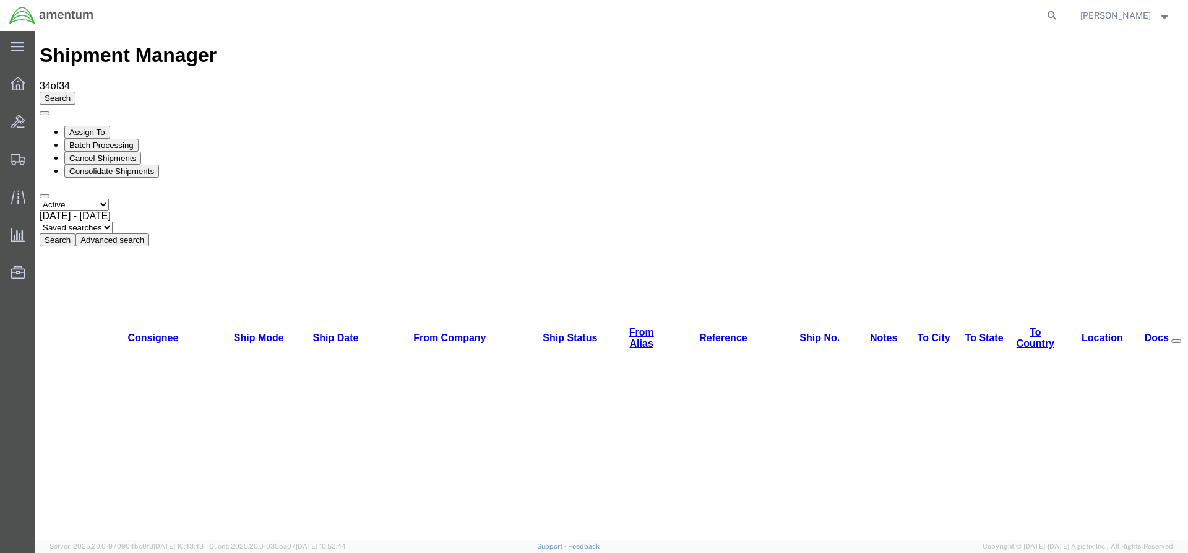
click at [75, 233] on button "Search" at bounding box center [58, 239] width 36 height 13
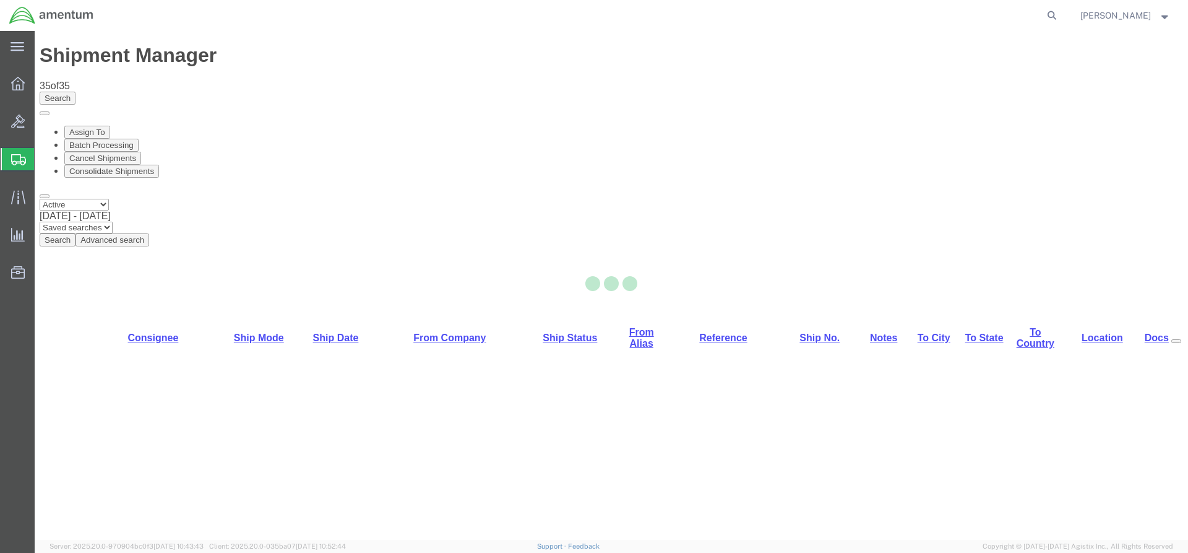
select select "42668"
select select "42735"
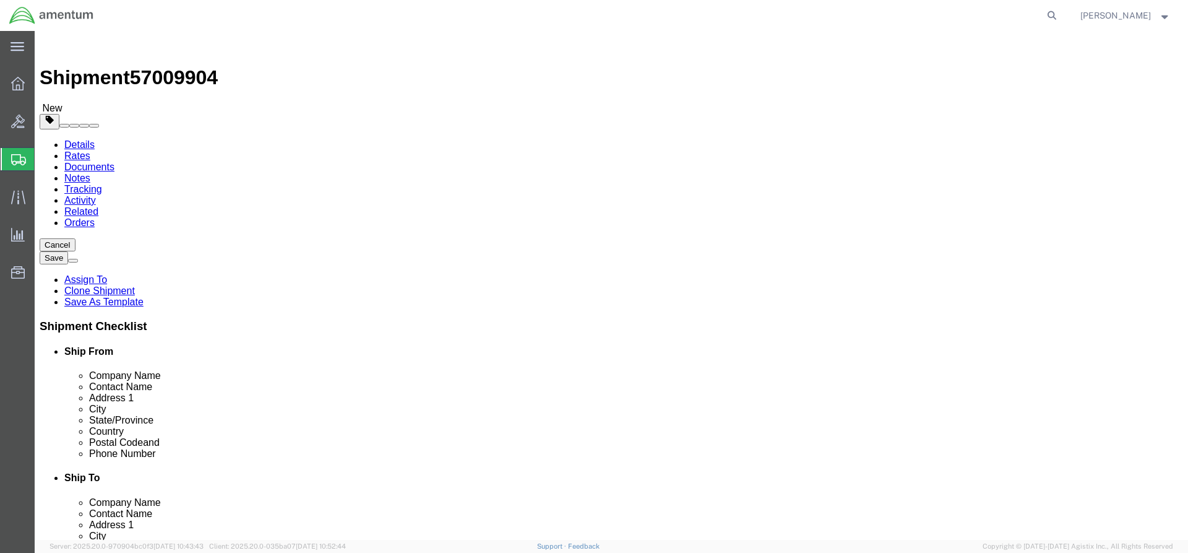
click button "Rate Shipment"
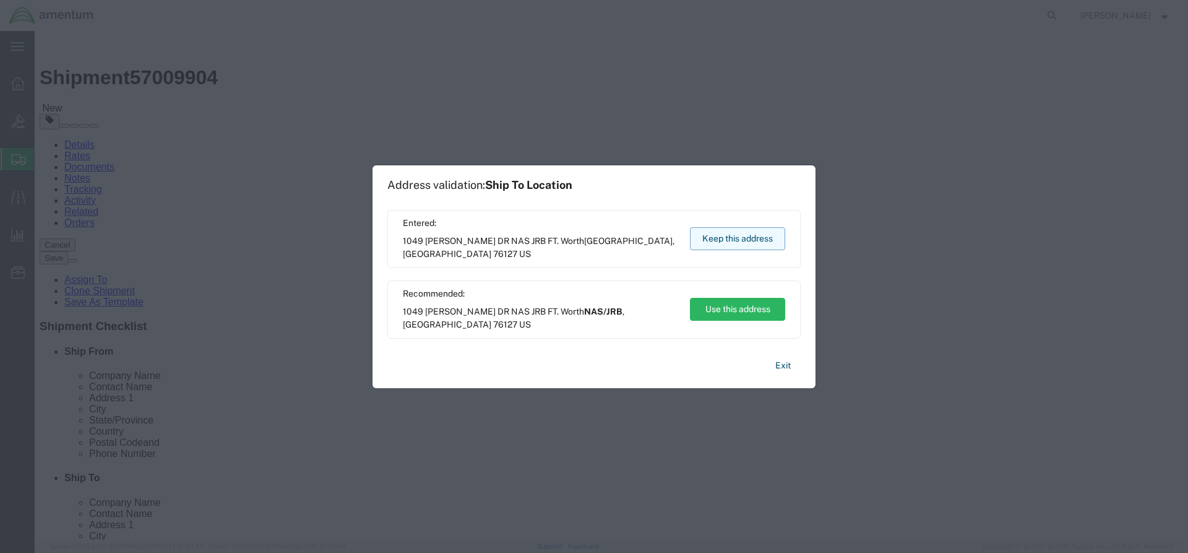
click at [716, 244] on button "Keep this address" at bounding box center [737, 238] width 95 height 23
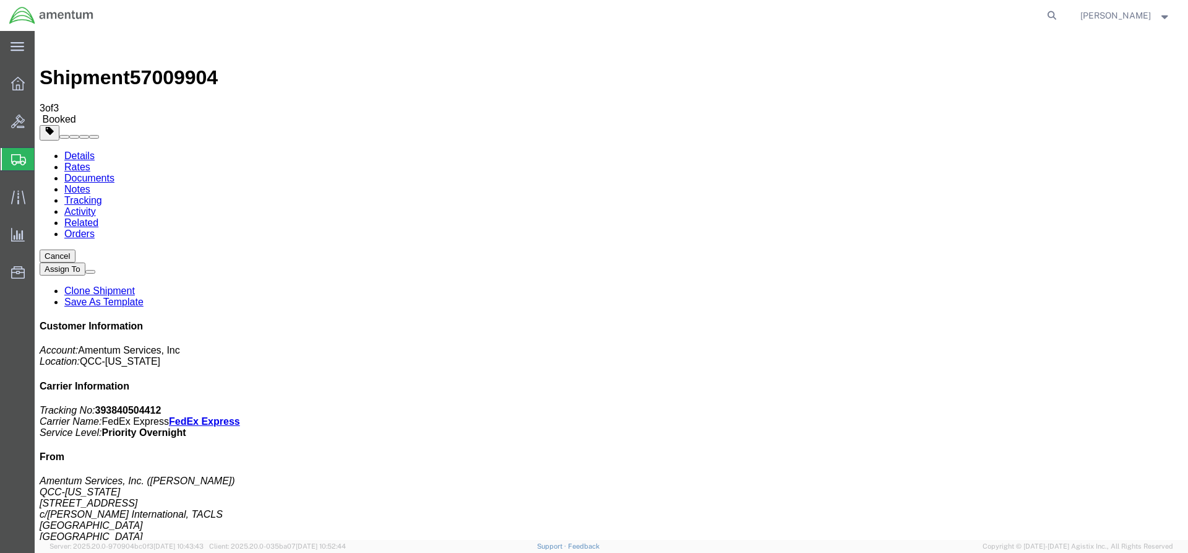
drag, startPoint x: 442, startPoint y: 221, endPoint x: 492, endPoint y: 217, distance: 49.7
copy td "393840504412"
click at [20, 83] on icon at bounding box center [18, 84] width 14 height 14
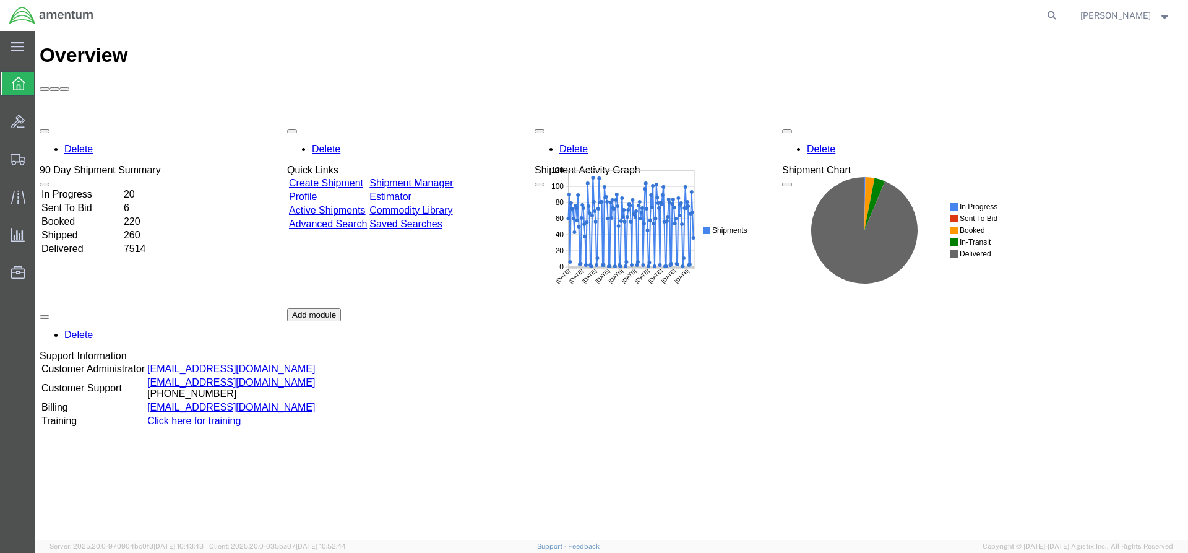
click at [426, 123] on div "Delete 90 Day Shipment Summary In Progress 20 Sent To Bid 6 Booked 220 Shipped …" at bounding box center [611, 308] width 1143 height 371
click at [420, 178] on link "Shipment Manager" at bounding box center [411, 183] width 84 height 11
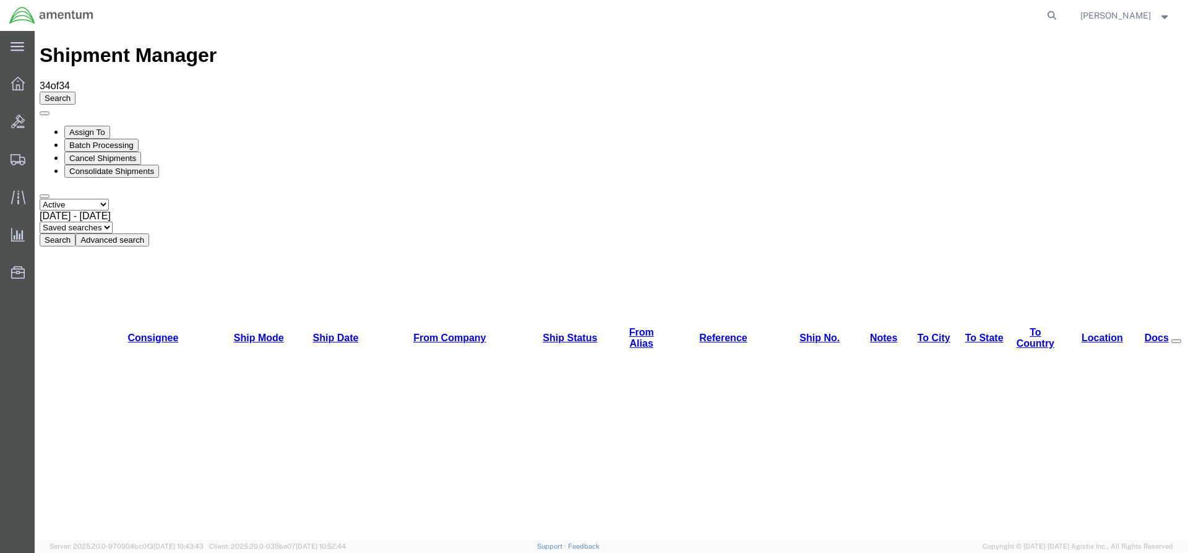
drag, startPoint x: 378, startPoint y: 82, endPoint x: 190, endPoint y: 82, distance: 188.1
click at [75, 233] on button "Search" at bounding box center [58, 239] width 36 height 13
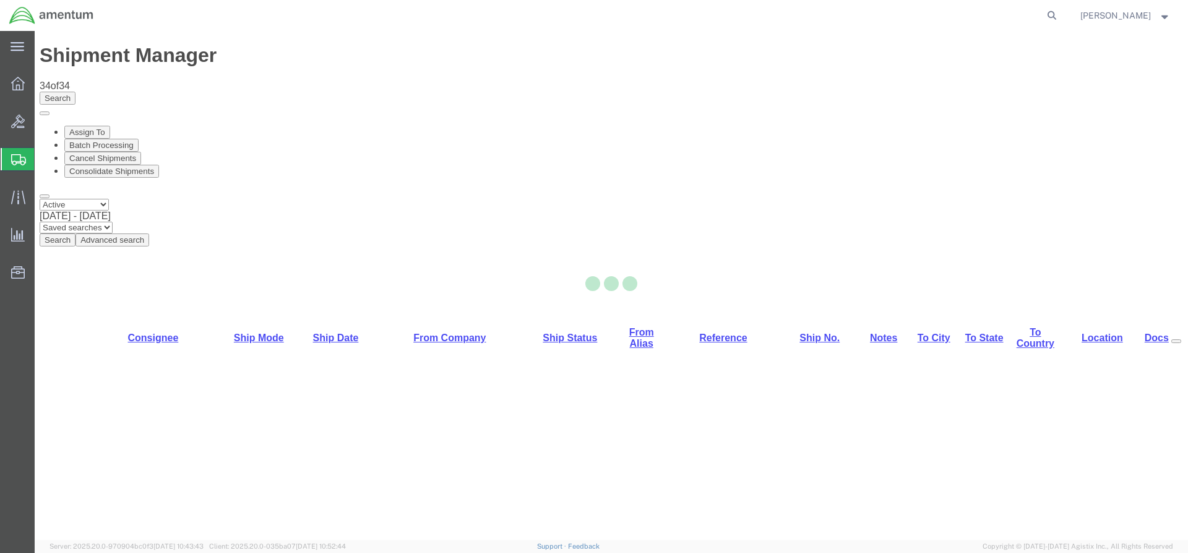
select select "42668"
select select "42739"
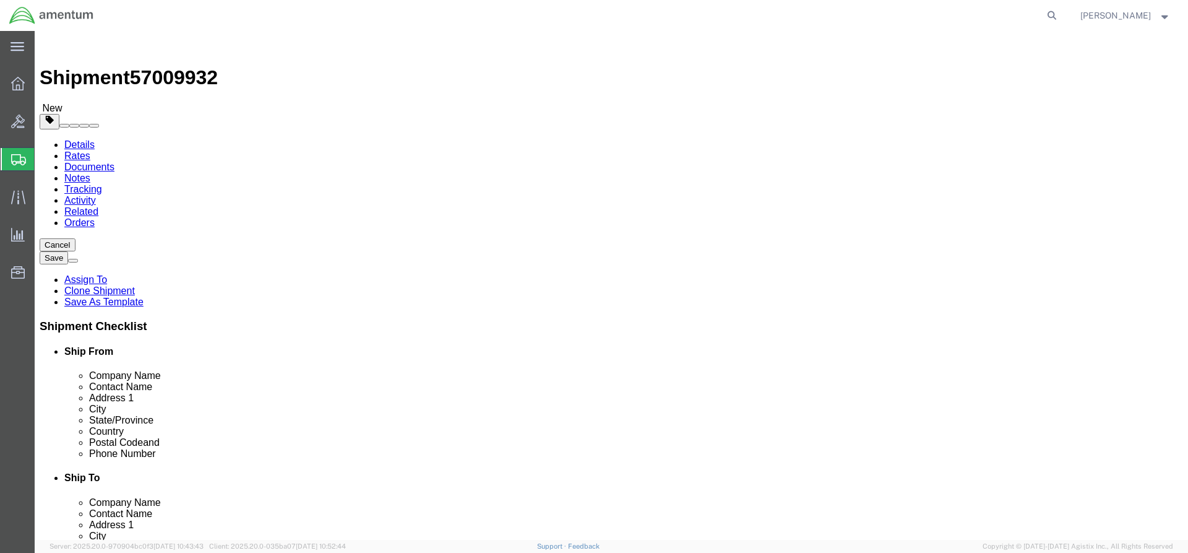
click link "Special Services"
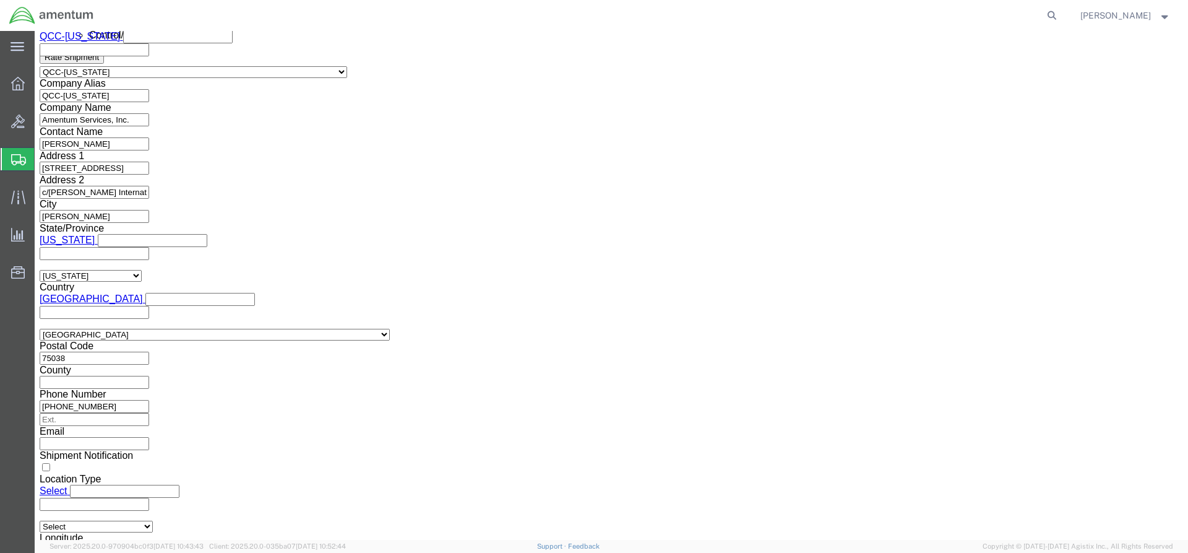
scroll to position [928, 0]
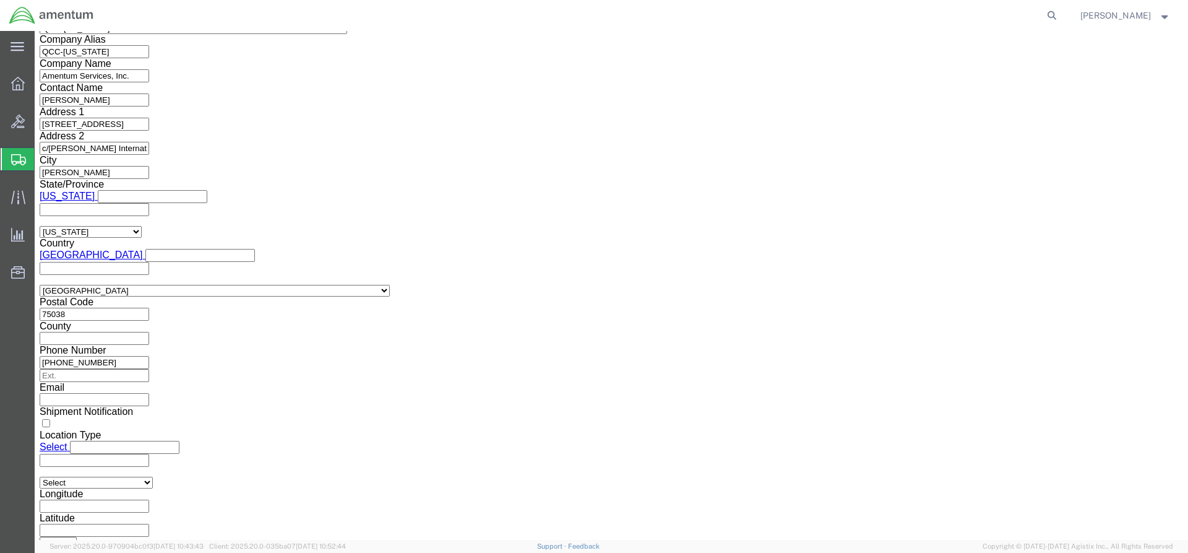
click select "Select AES-Direct EEI Carrier File EEI EEI Exempt"
select select "AESD"
click select "Select AES-Direct EEI Carrier File EEI EEI Exempt"
click button "Rate Shipment"
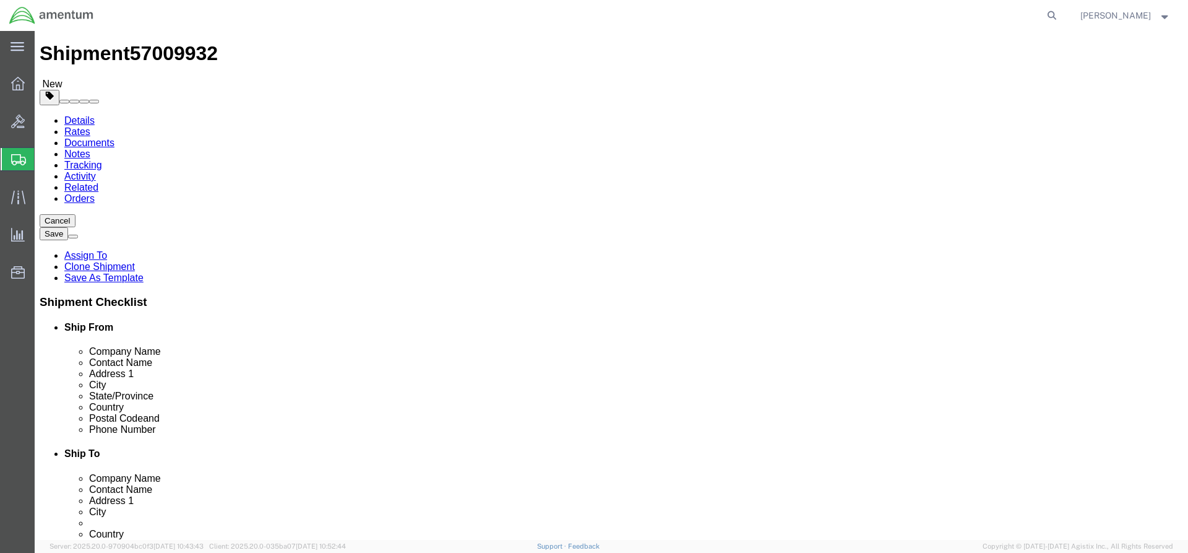
scroll to position [0, 0]
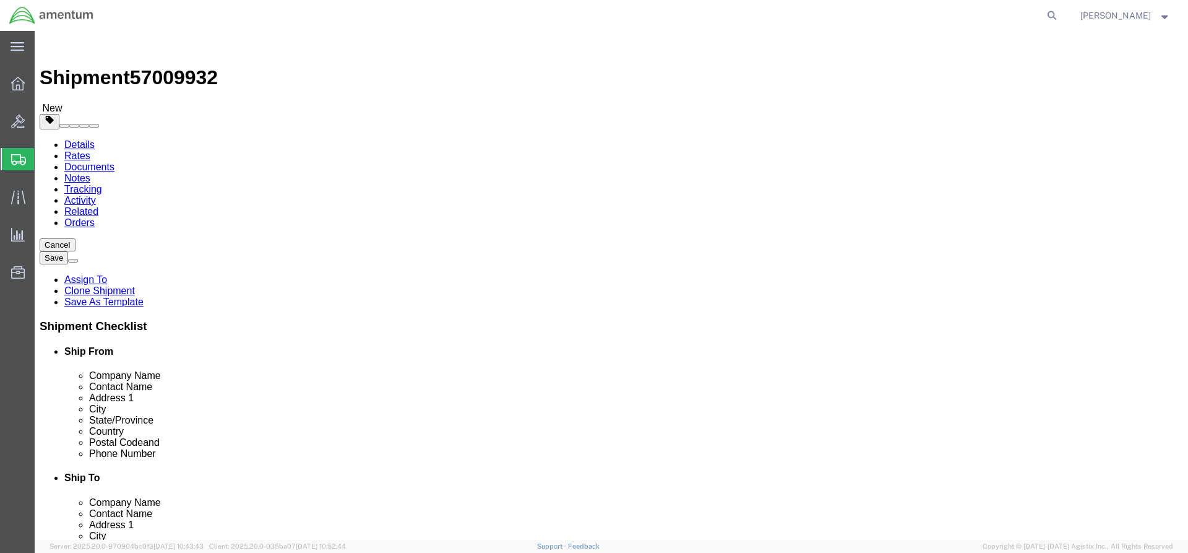
click link "Package Information"
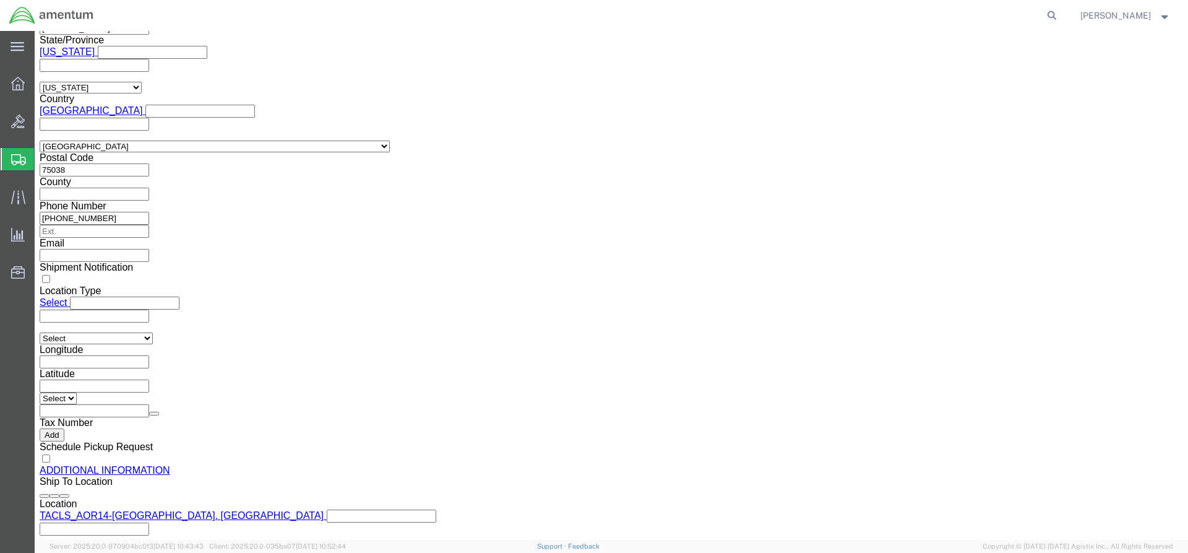
scroll to position [1176, 0]
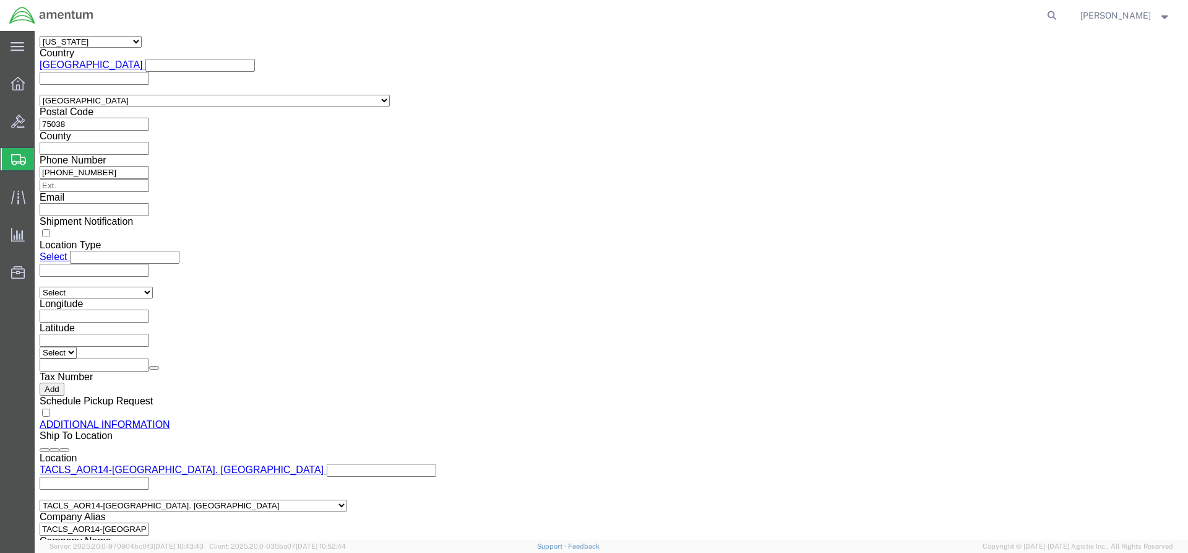
click div "Pieces: 2.00 Each Total value: 83.70 USD"
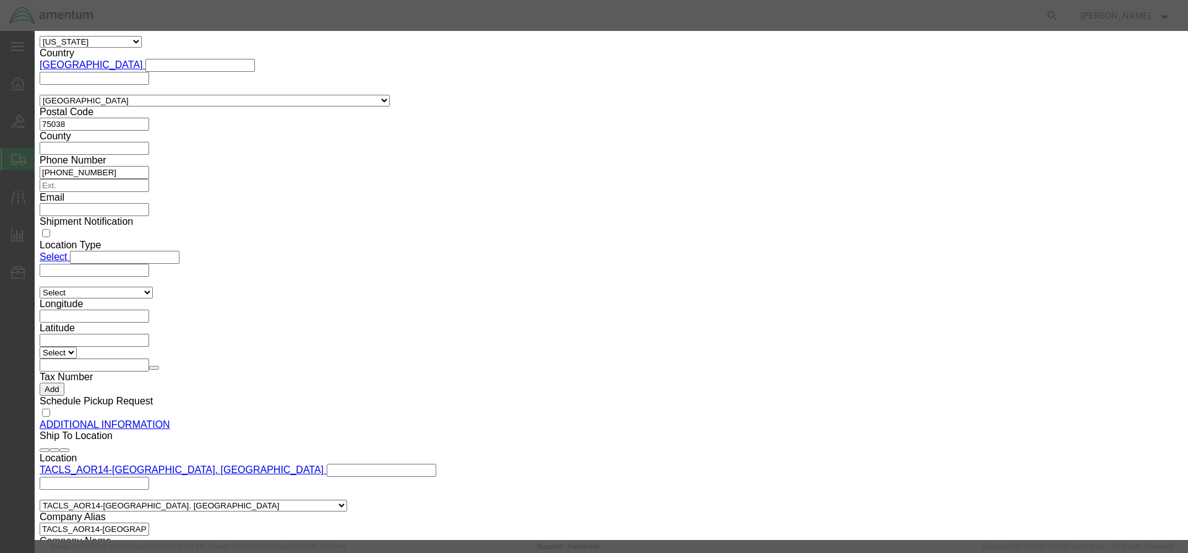
click select "Select [GEOGRAPHIC_DATA] [GEOGRAPHIC_DATA] [GEOGRAPHIC_DATA] [GEOGRAPHIC_DATA] …"
select select "US"
click select "Select [GEOGRAPHIC_DATA] [GEOGRAPHIC_DATA] [GEOGRAPHIC_DATA] [GEOGRAPHIC_DATA] …"
click button "Save & Close"
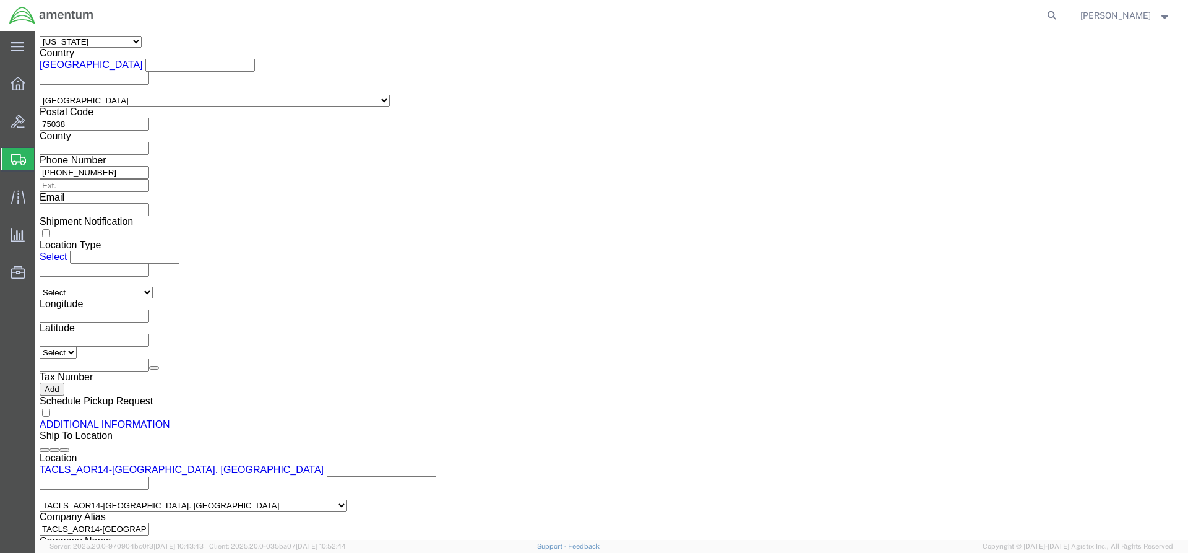
click button "Rate Shipment"
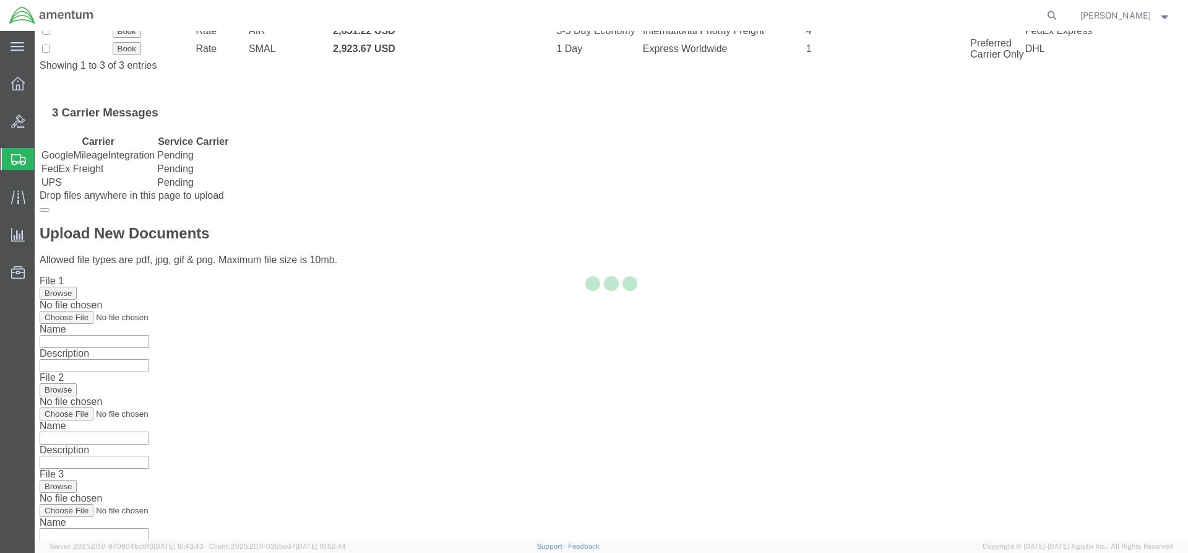
scroll to position [0, 0]
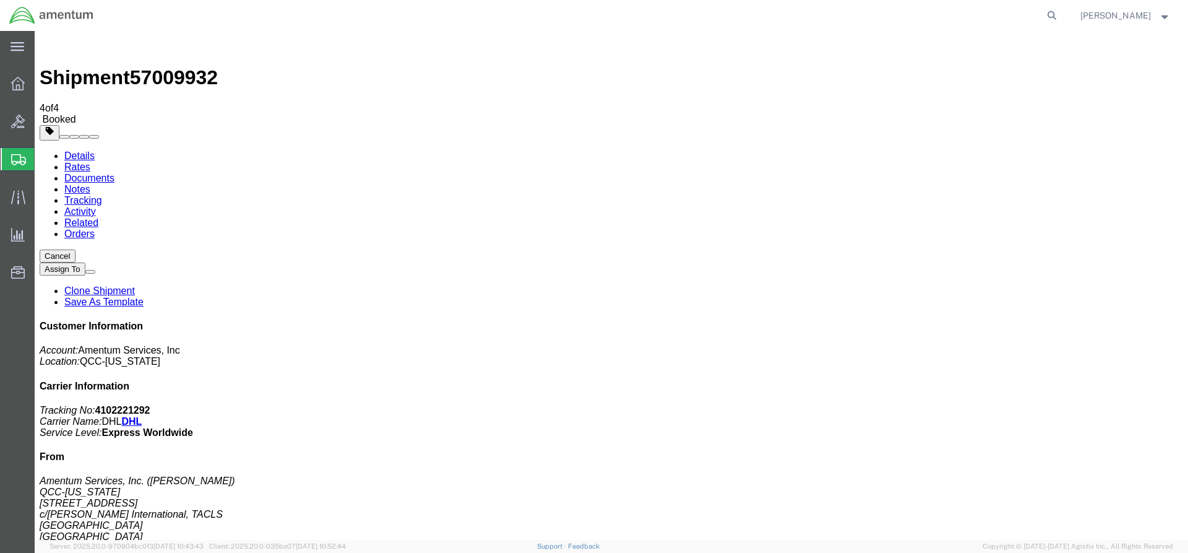
click at [20, 81] on icon at bounding box center [18, 84] width 14 height 14
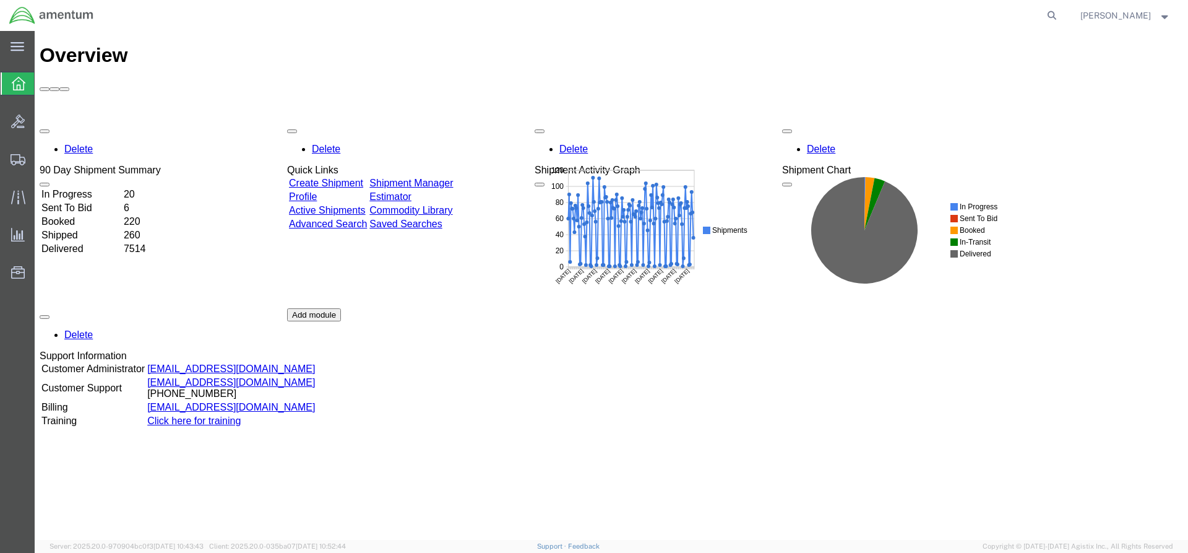
click at [447, 178] on link "Shipment Manager" at bounding box center [411, 183] width 84 height 11
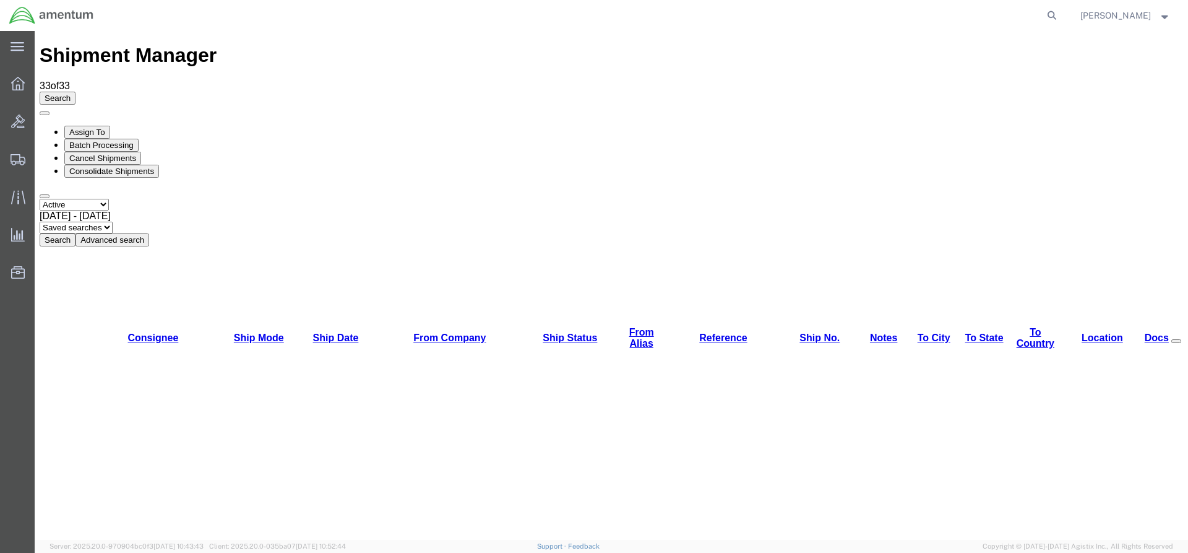
click at [75, 233] on button "Search" at bounding box center [58, 239] width 36 height 13
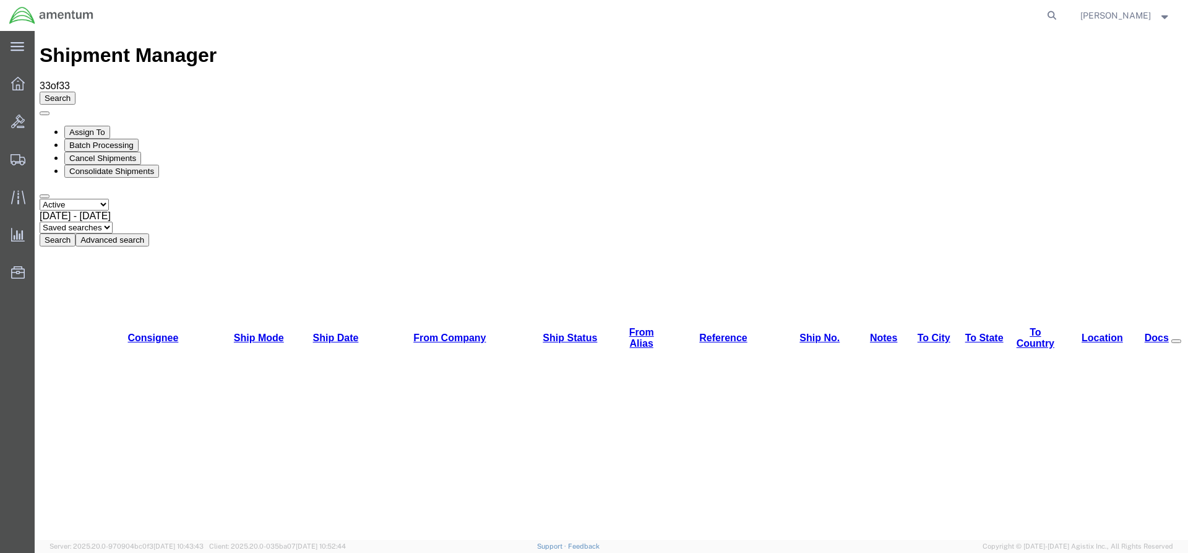
click at [75, 233] on button "Search" at bounding box center [58, 239] width 36 height 13
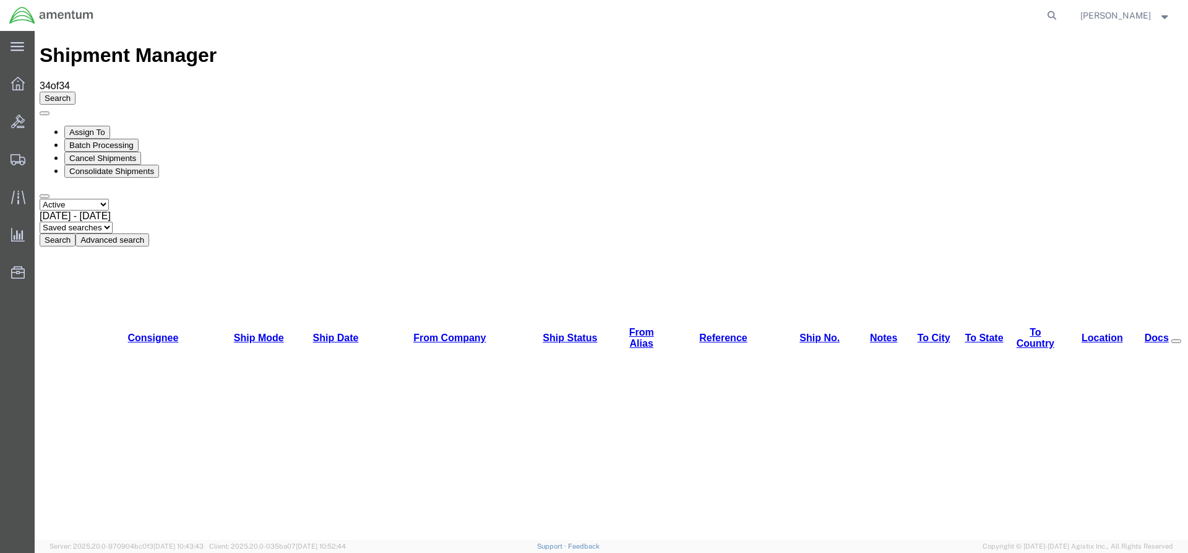
click at [75, 233] on button "Search" at bounding box center [58, 239] width 36 height 13
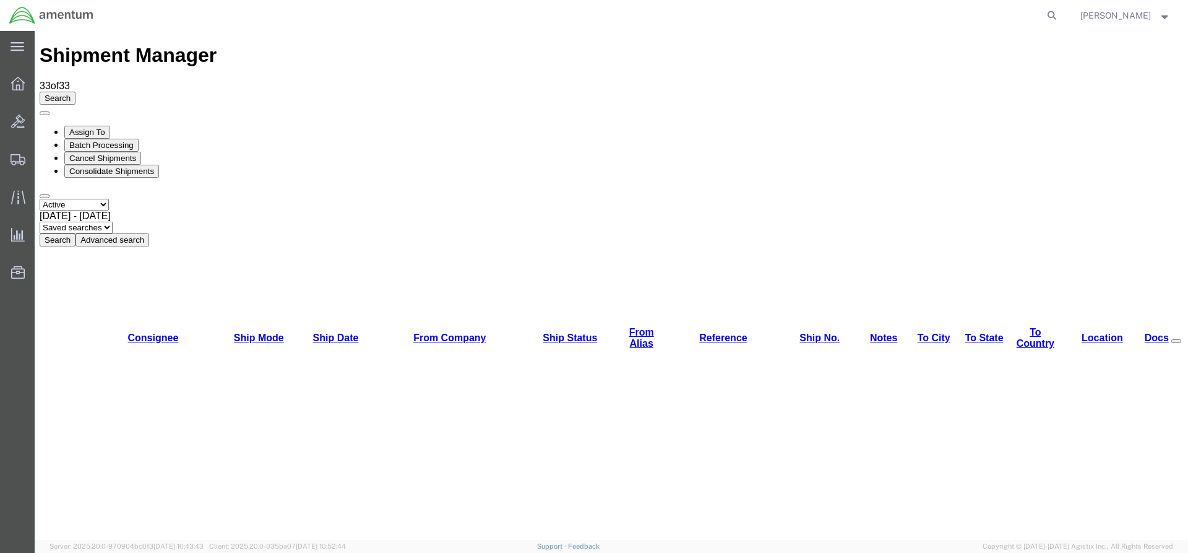
click at [75, 233] on button "Search" at bounding box center [58, 239] width 36 height 13
click at [375, 102] on div "Search Assign To Batch Processing Cancel Shipments Consolidate Shipments Select…" at bounding box center [611, 169] width 1143 height 155
click at [75, 233] on button "Search" at bounding box center [58, 239] width 36 height 13
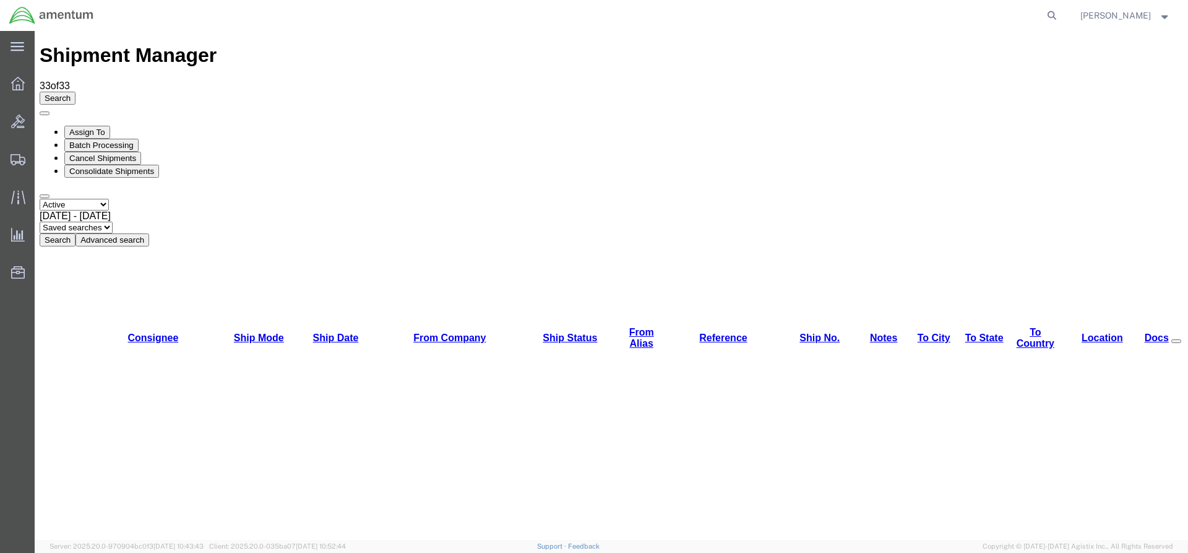
click at [75, 233] on button "Search" at bounding box center [58, 239] width 36 height 13
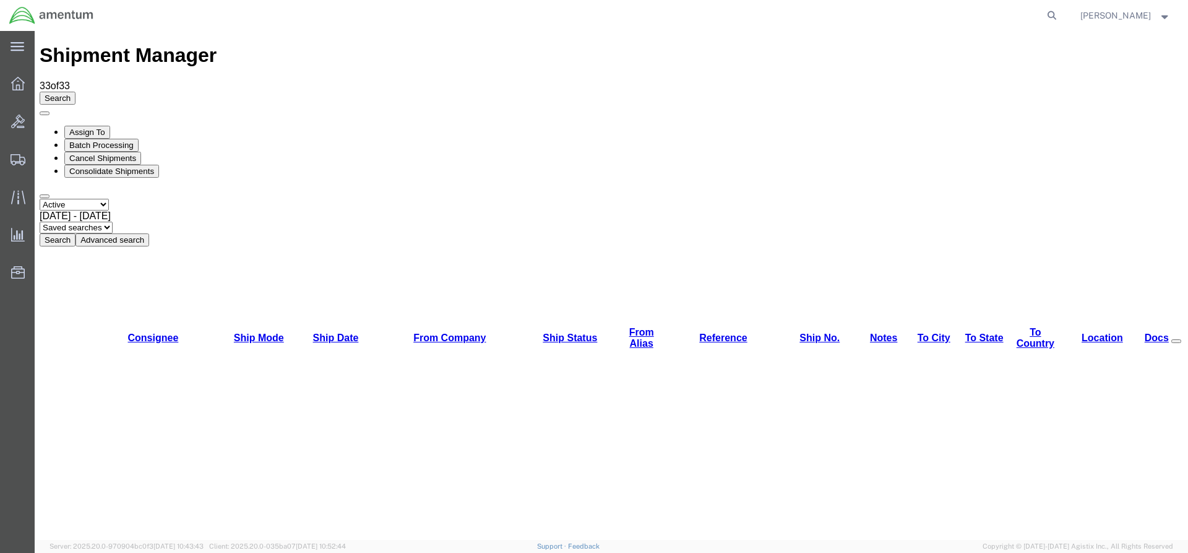
click at [75, 233] on button "Search" at bounding box center [58, 239] width 36 height 13
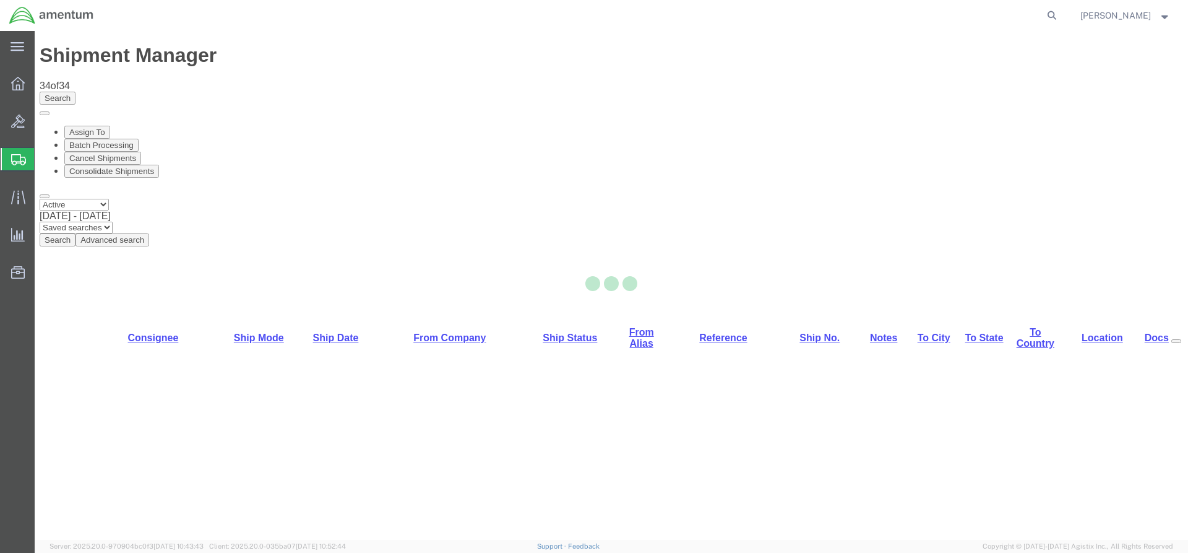
select select "42668"
select select "42681"
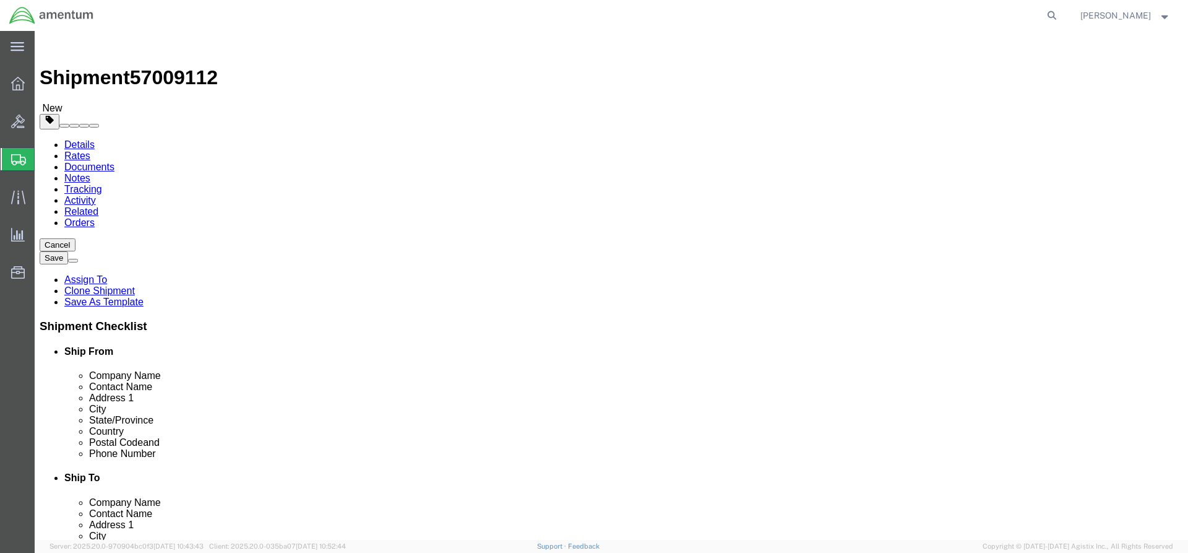
click icon
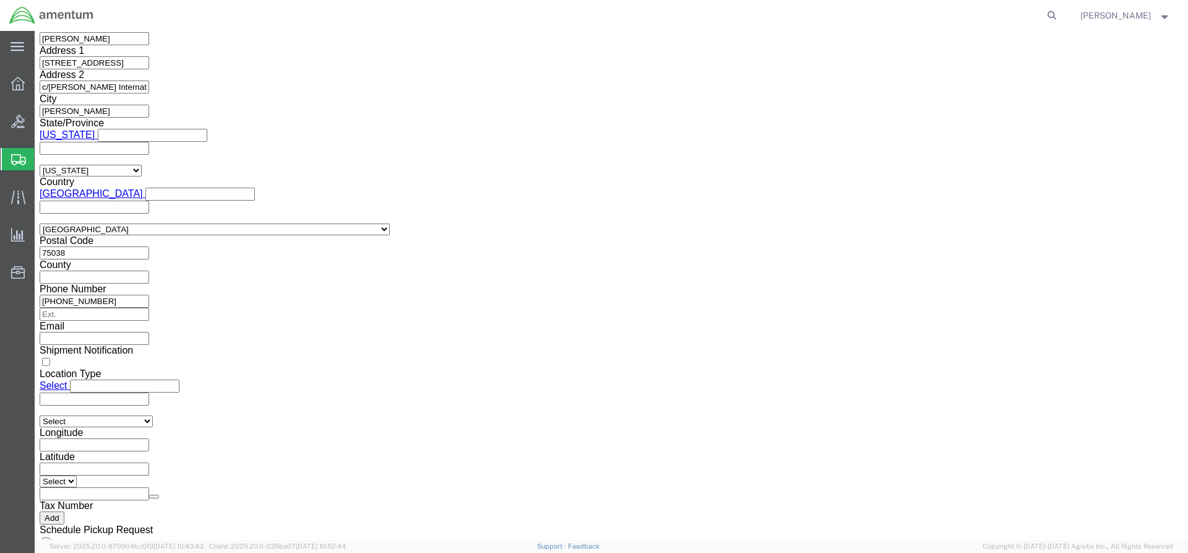
scroll to position [990, 0]
click select "Select AES-Direct EEI Carrier File EEI EEI Exempt"
select select "AESD"
click select "Select AES-Direct EEI Carrier File EEI EEI Exempt"
click input "text"
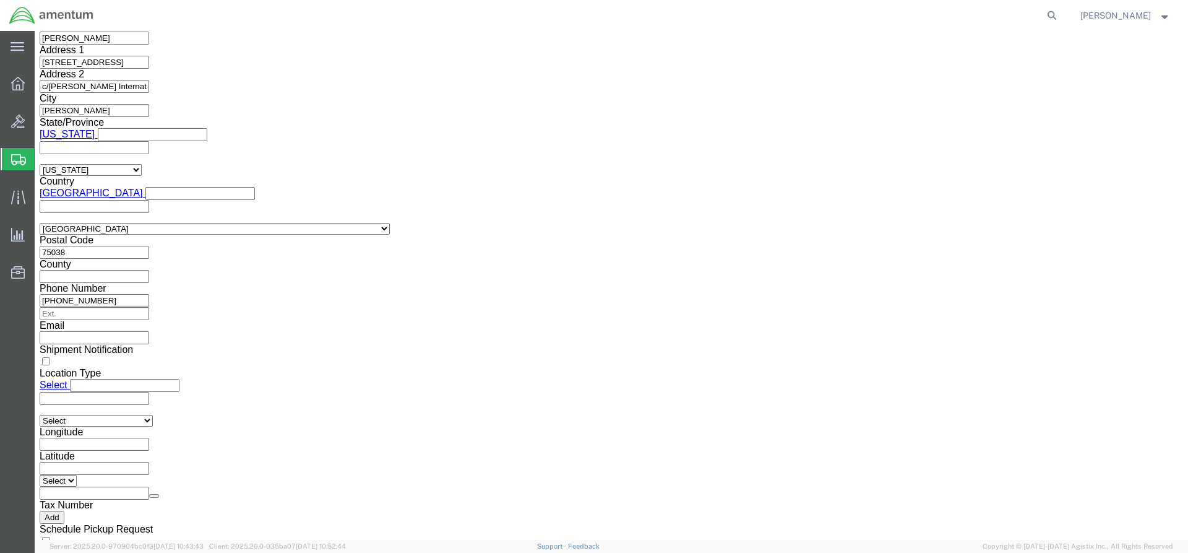
paste input "X20251002442290"
type input "X20251002442290"
click select "Select AGR-Agricultural APP-Computers APR-Additional Permissive Exports AVS-Air…"
click div "Control/Exempt Select ATF BIS DEA EPA FDA FTR ITAR OFAC Other (OPA) Lic./Ex. Co…"
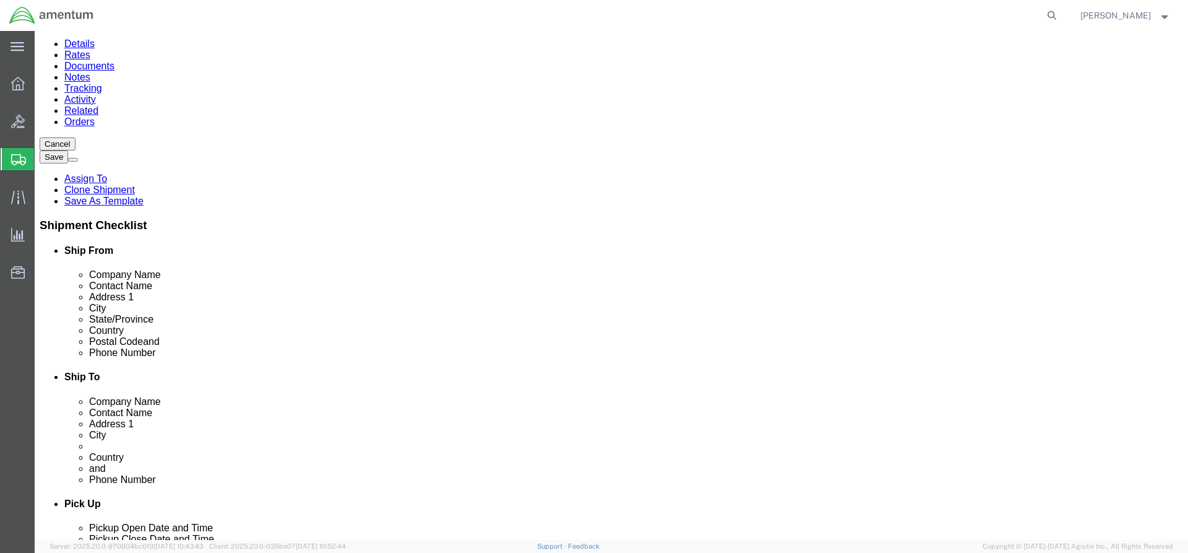
scroll to position [0, 0]
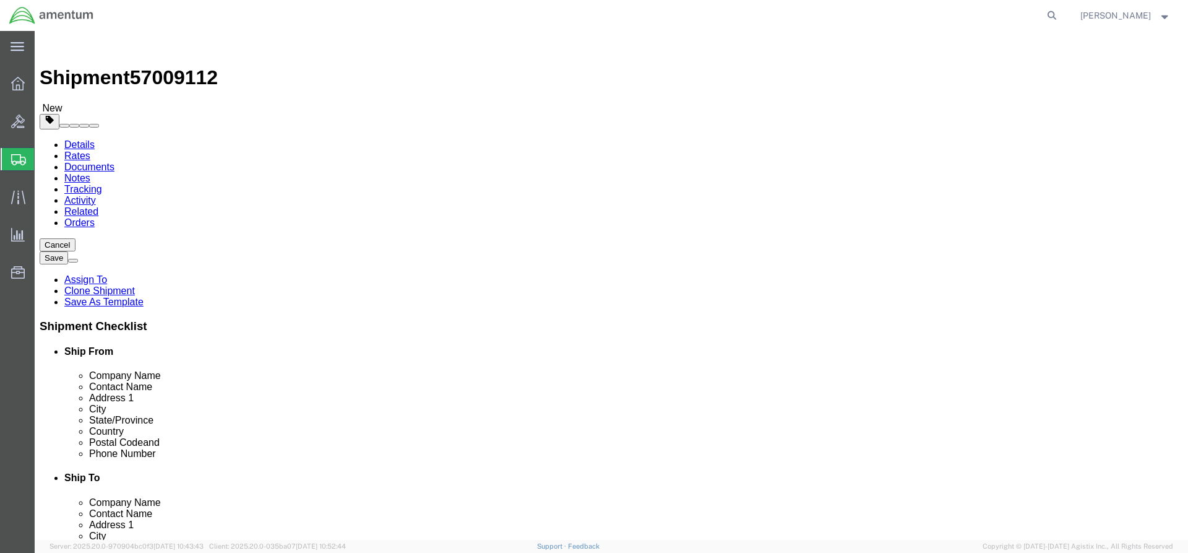
click link "Rates"
click at [77, 139] on link "Details" at bounding box center [79, 144] width 30 height 11
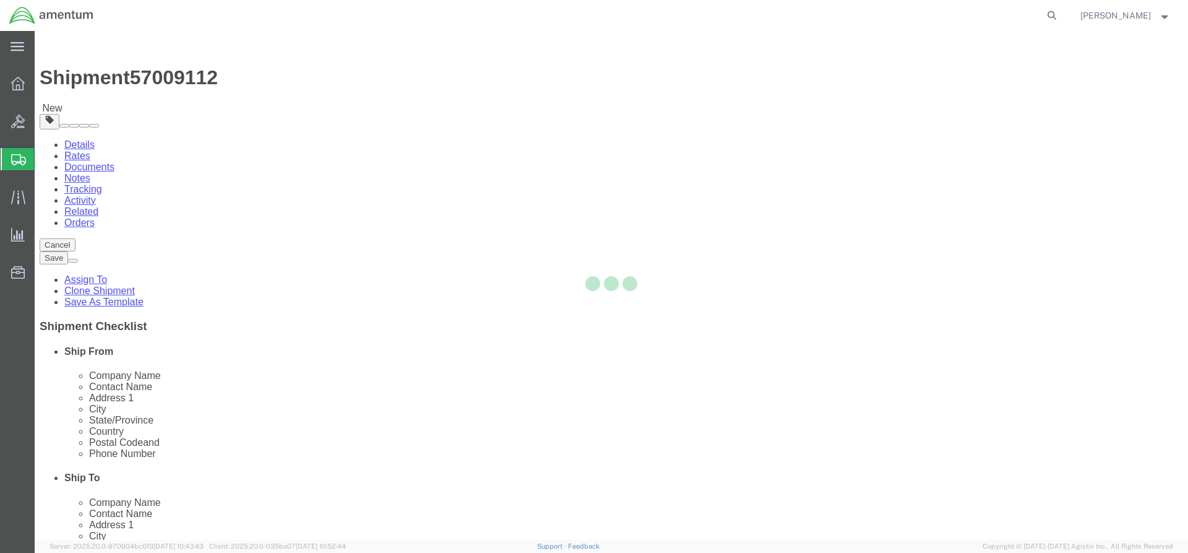
select select "42668"
select select "42681"
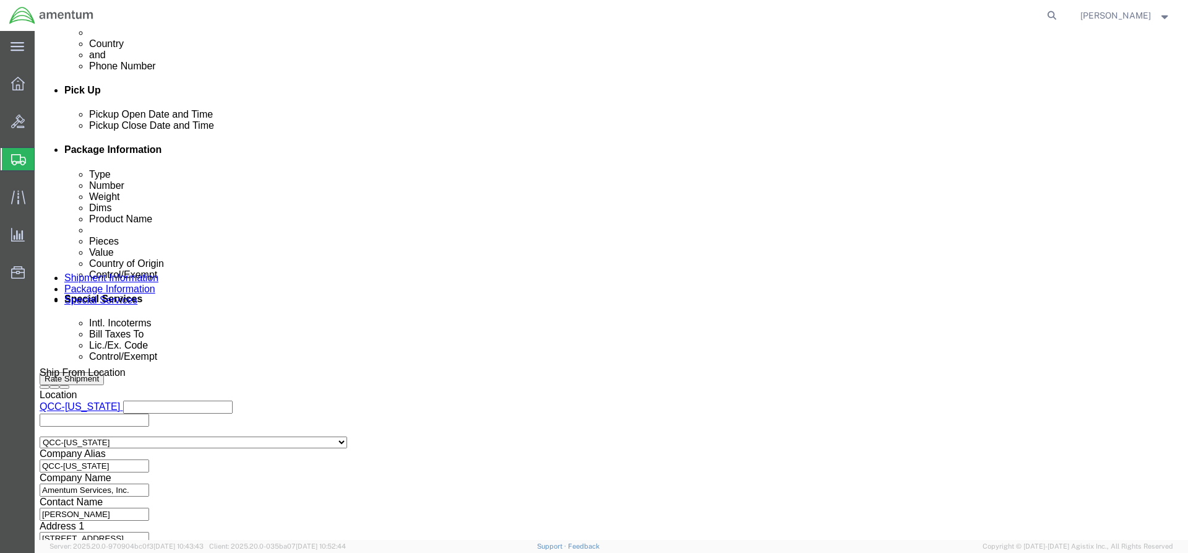
scroll to position [601, 0]
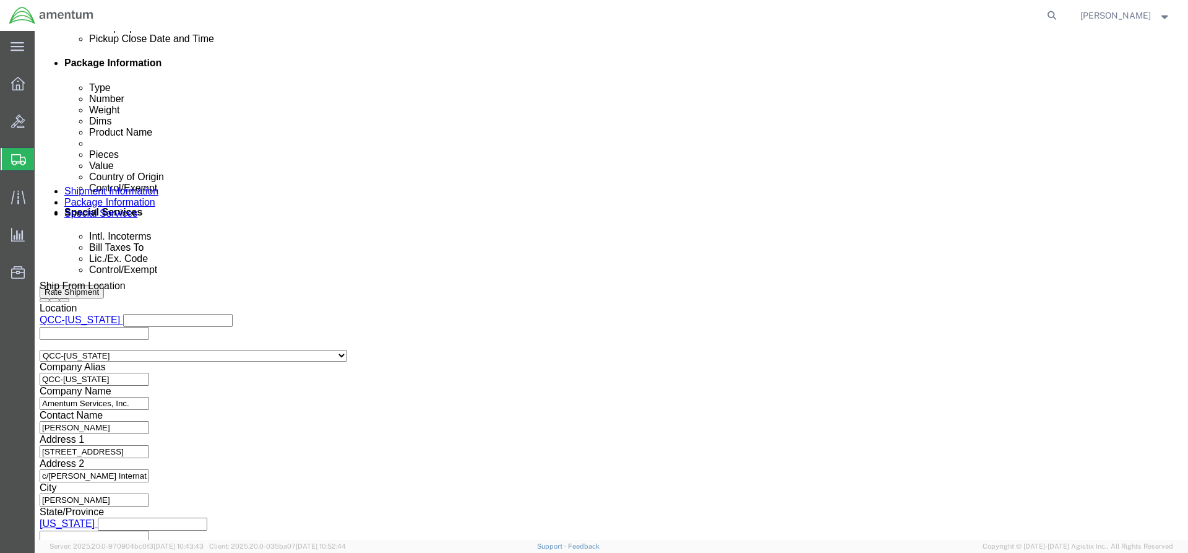
click button "Rate Shipment"
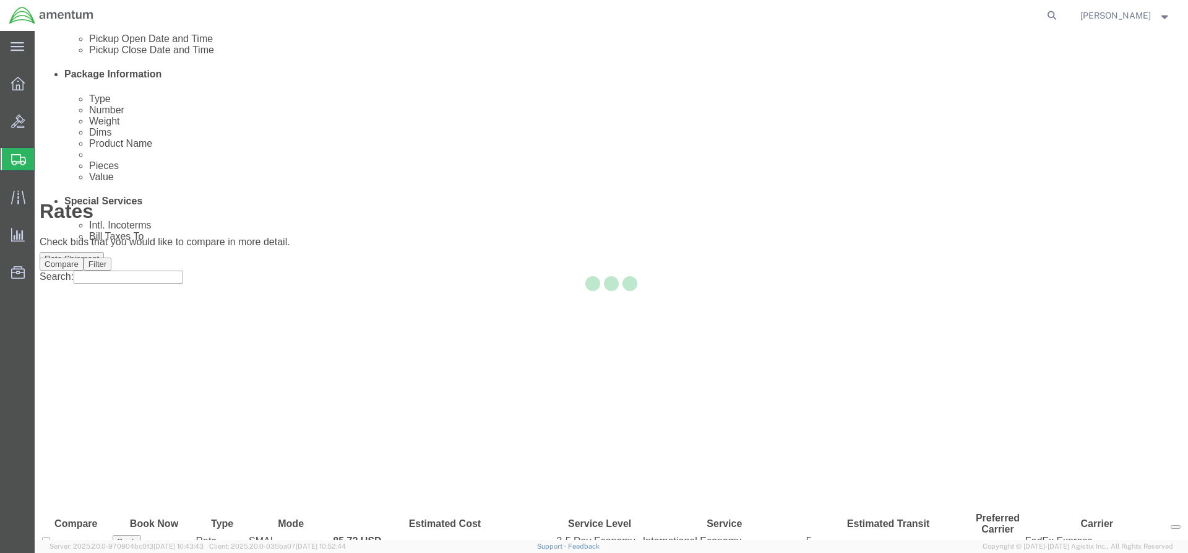
scroll to position [0, 0]
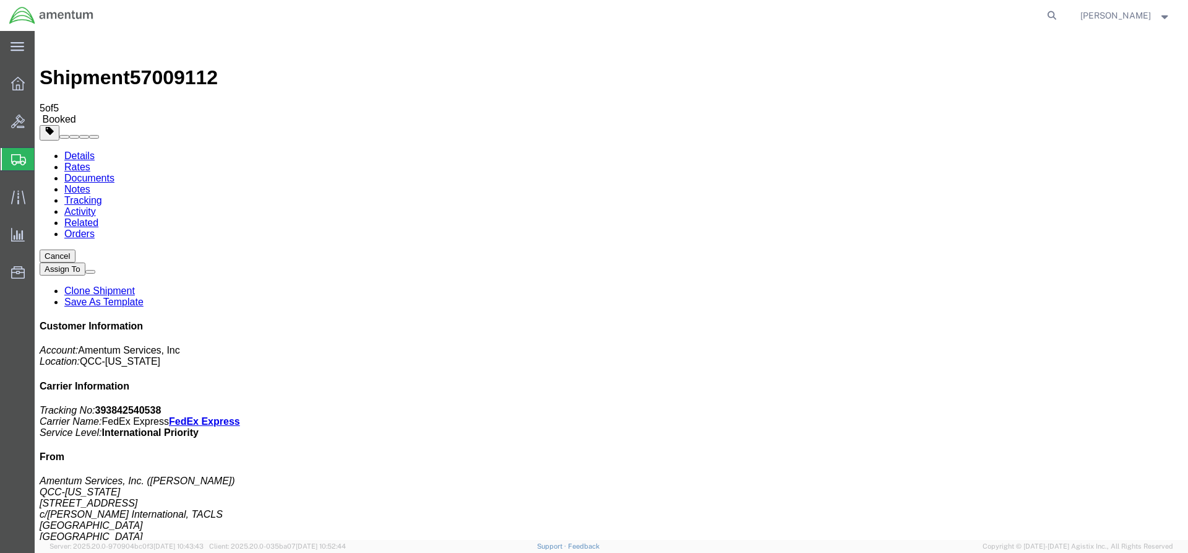
drag, startPoint x: 520, startPoint y: 271, endPoint x: 63, endPoint y: 346, distance: 462.8
click at [21, 84] on icon at bounding box center [18, 84] width 14 height 14
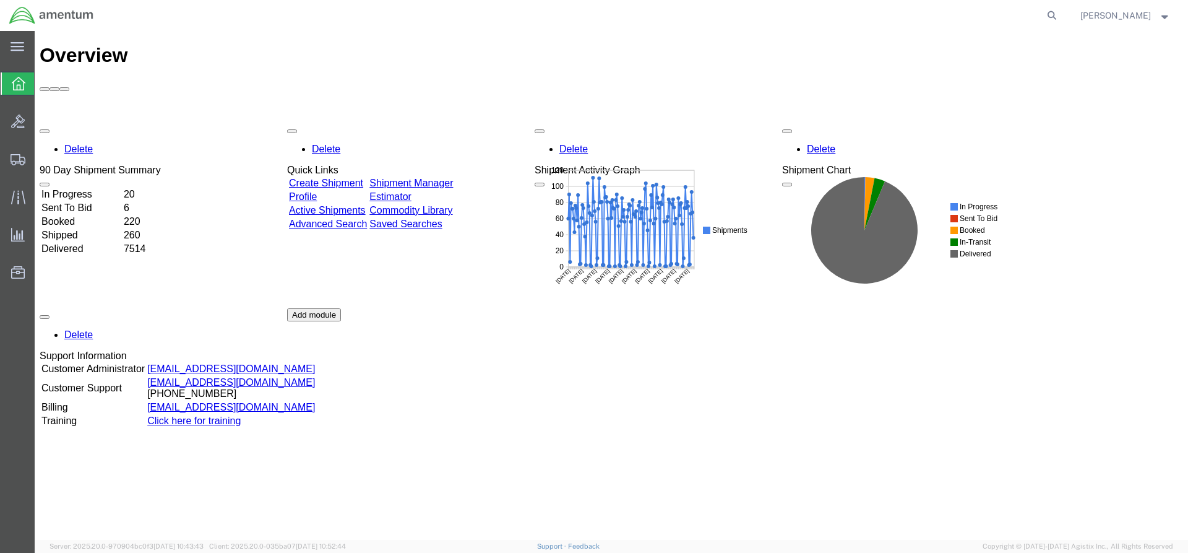
click at [432, 178] on link "Shipment Manager" at bounding box center [411, 183] width 84 height 11
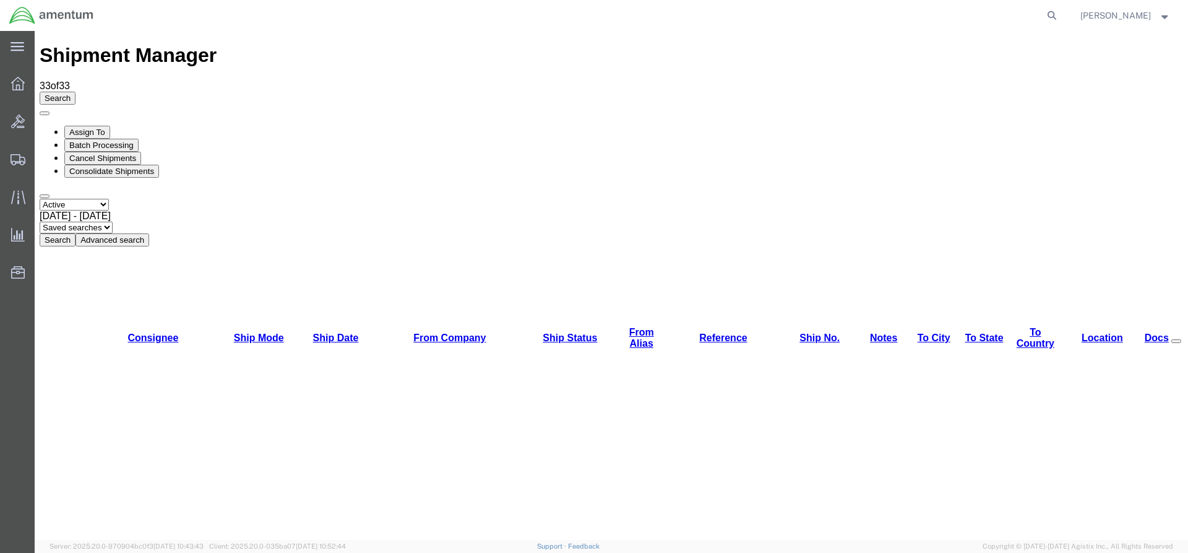
click at [75, 233] on button "Search" at bounding box center [58, 239] width 36 height 13
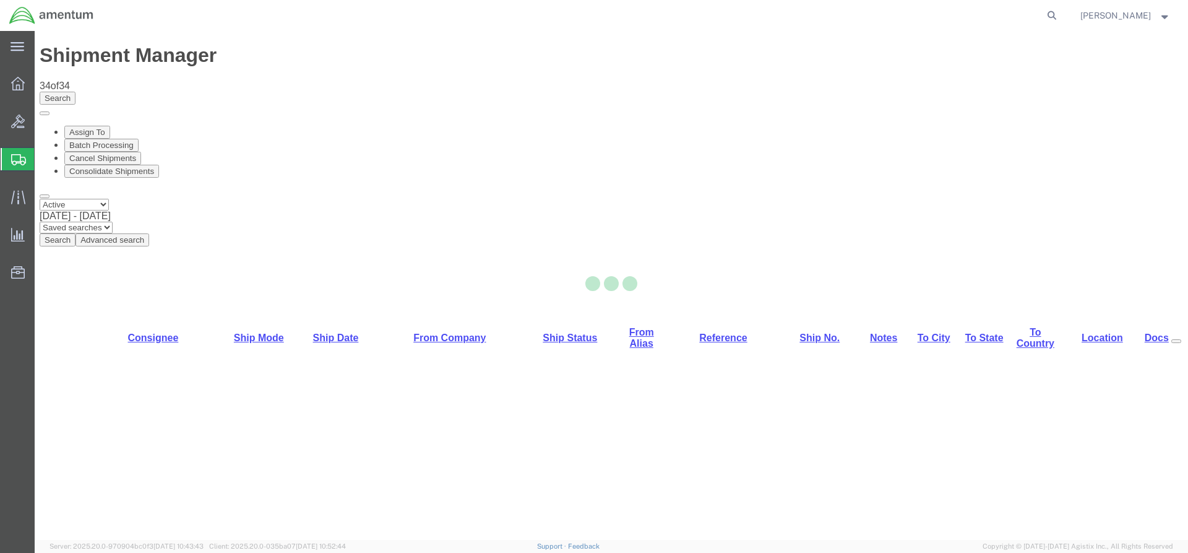
select select "42668"
select select "42679"
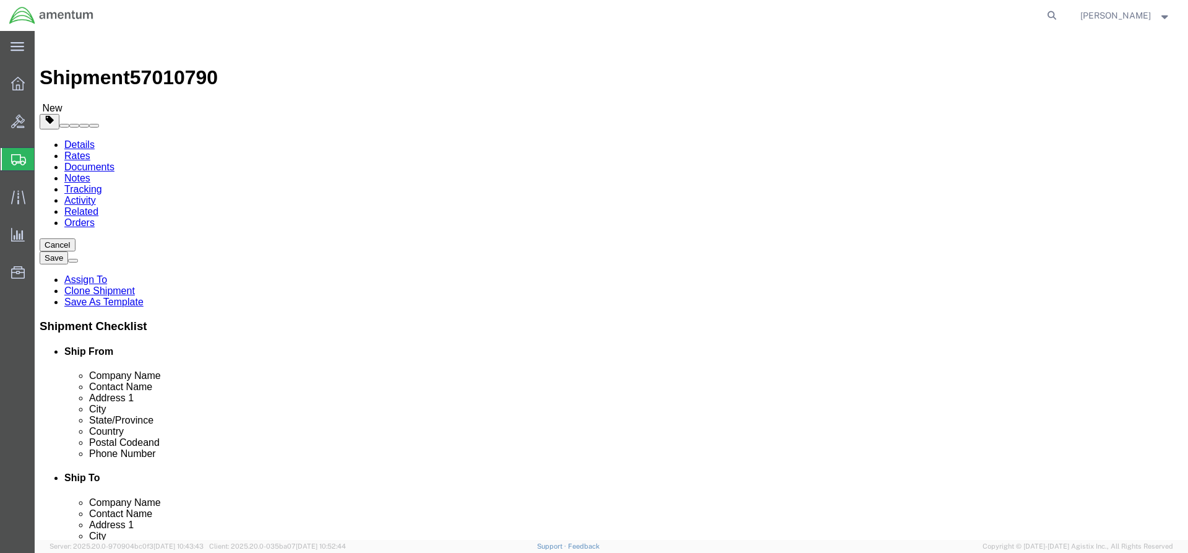
click link "Special Services"
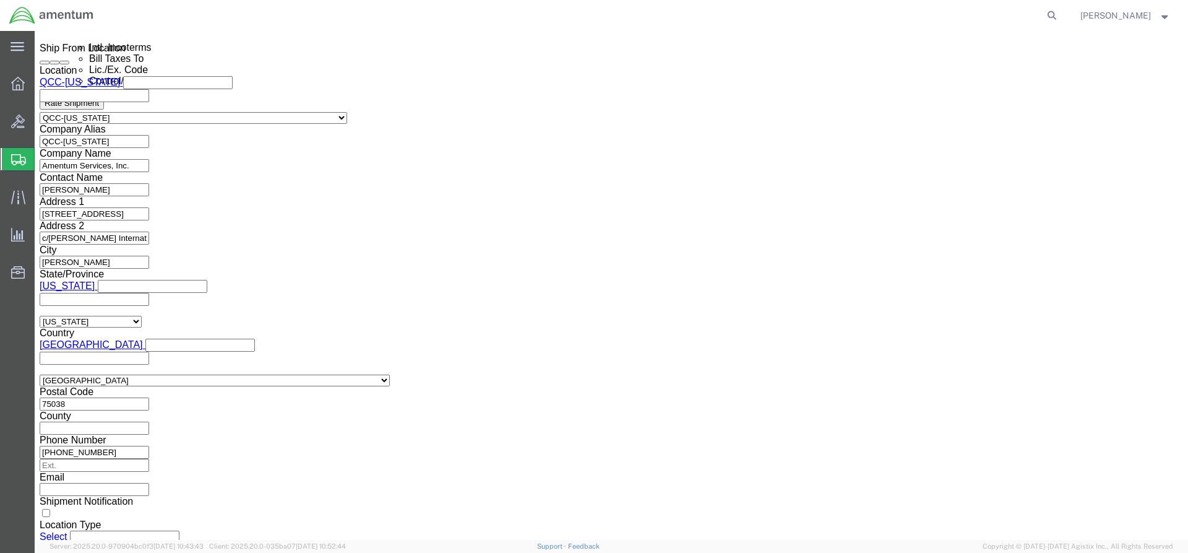
scroll to position [866, 0]
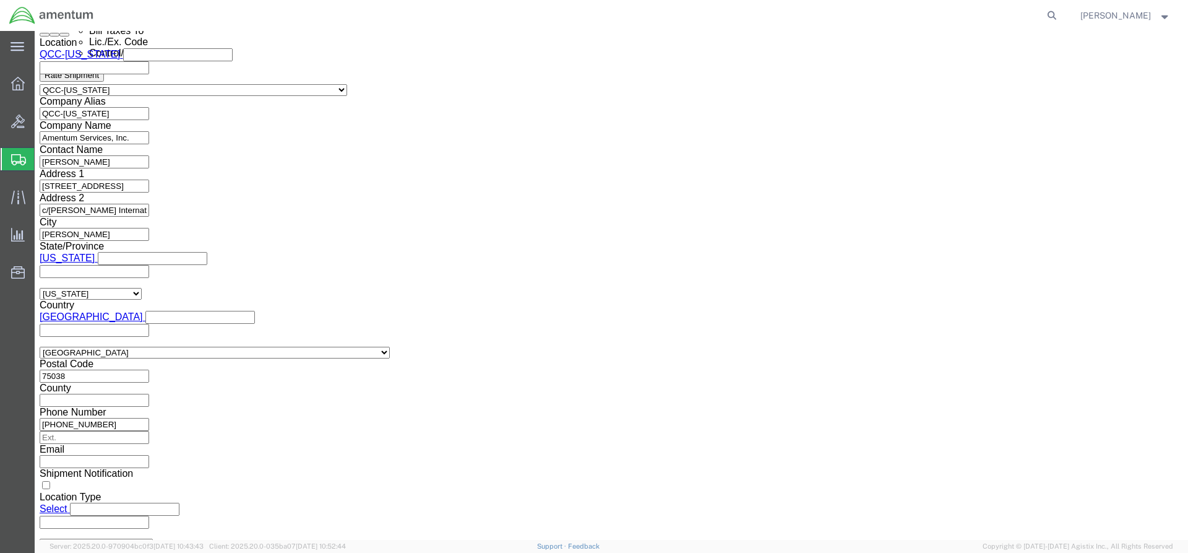
click select "Select AES-Direct EEI Carrier File EEI EEI Exempt"
select select "AESD"
click select "Select AES-Direct EEI Carrier File EEI EEI Exempt"
click button "Rate Shipment"
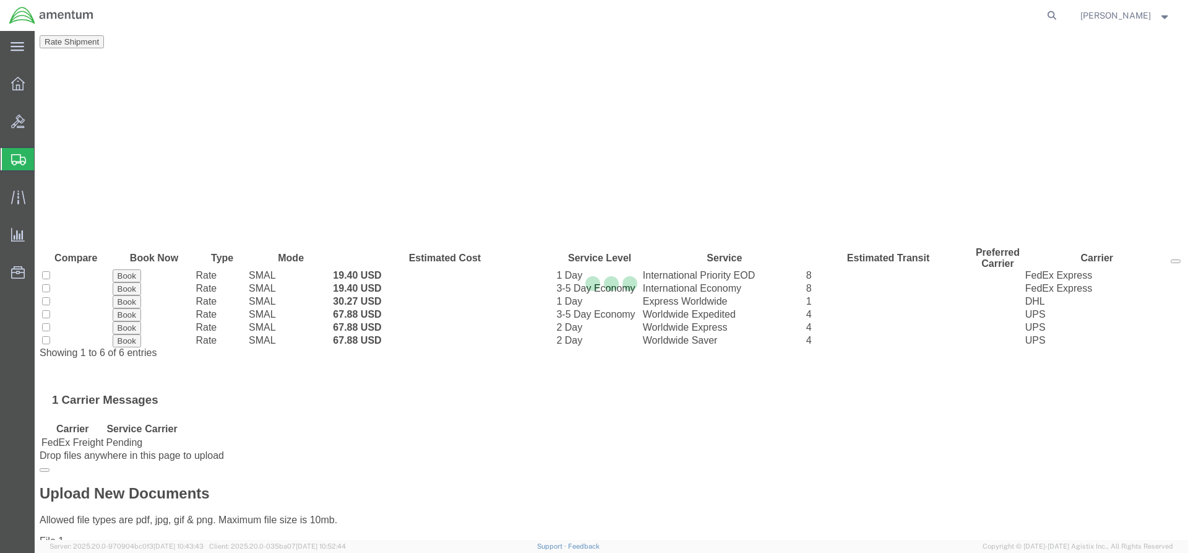
scroll to position [0, 0]
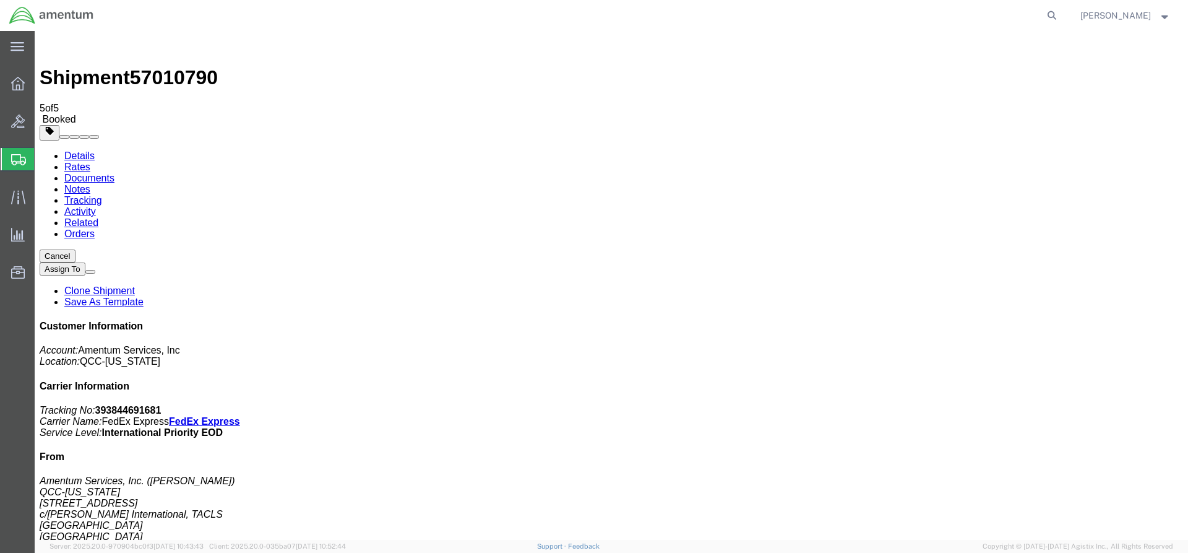
drag, startPoint x: 515, startPoint y: 270, endPoint x: 45, endPoint y: 153, distance: 484.4
click at [43, 84] on span "Overview" at bounding box center [38, 83] width 9 height 25
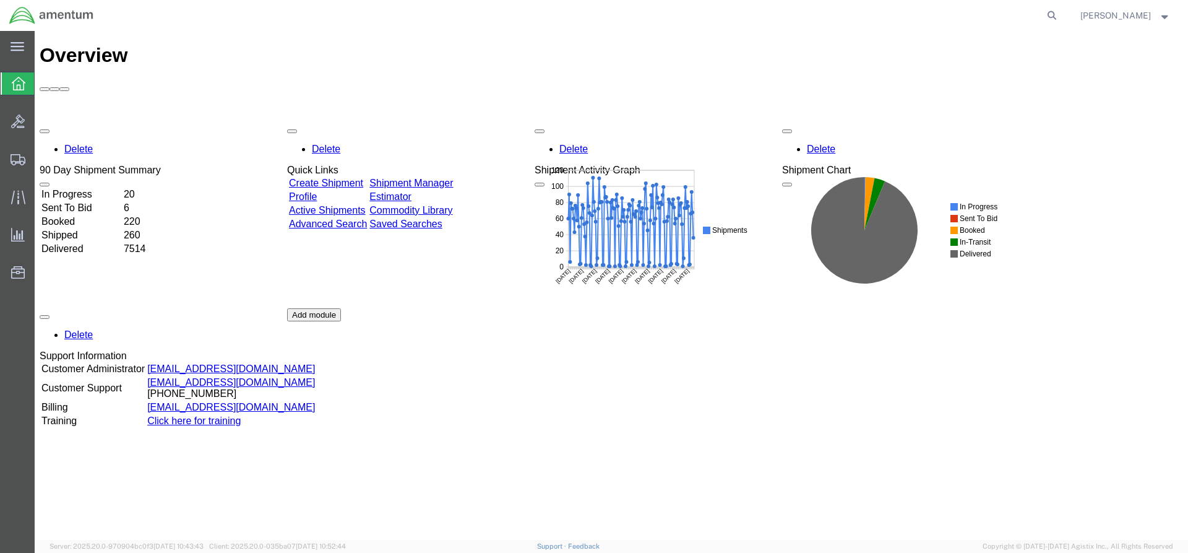
click at [426, 178] on link "Shipment Manager" at bounding box center [411, 183] width 84 height 11
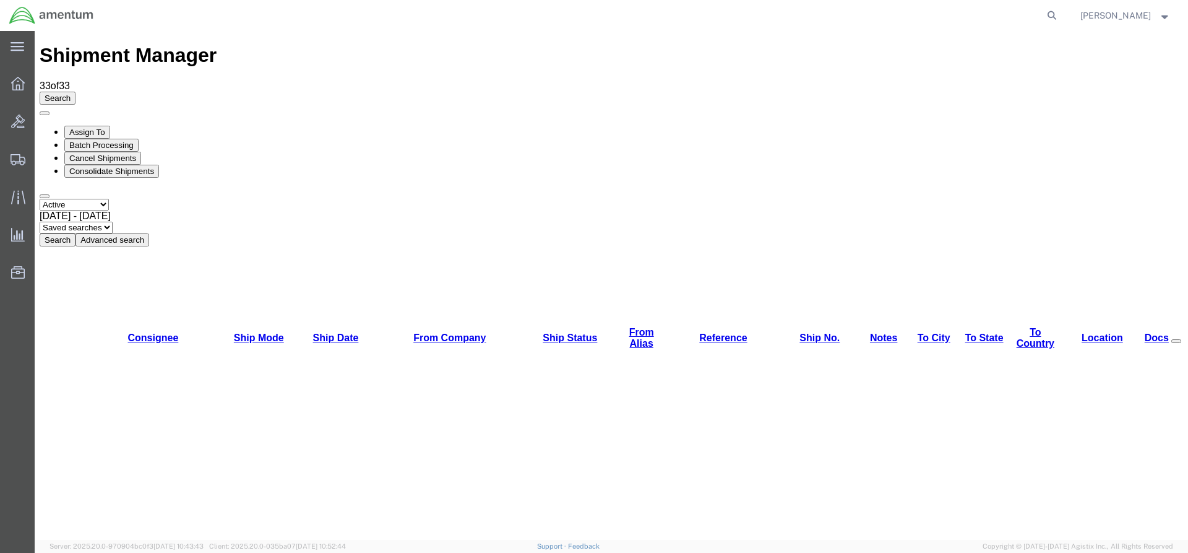
click at [75, 233] on button "Search" at bounding box center [58, 239] width 36 height 13
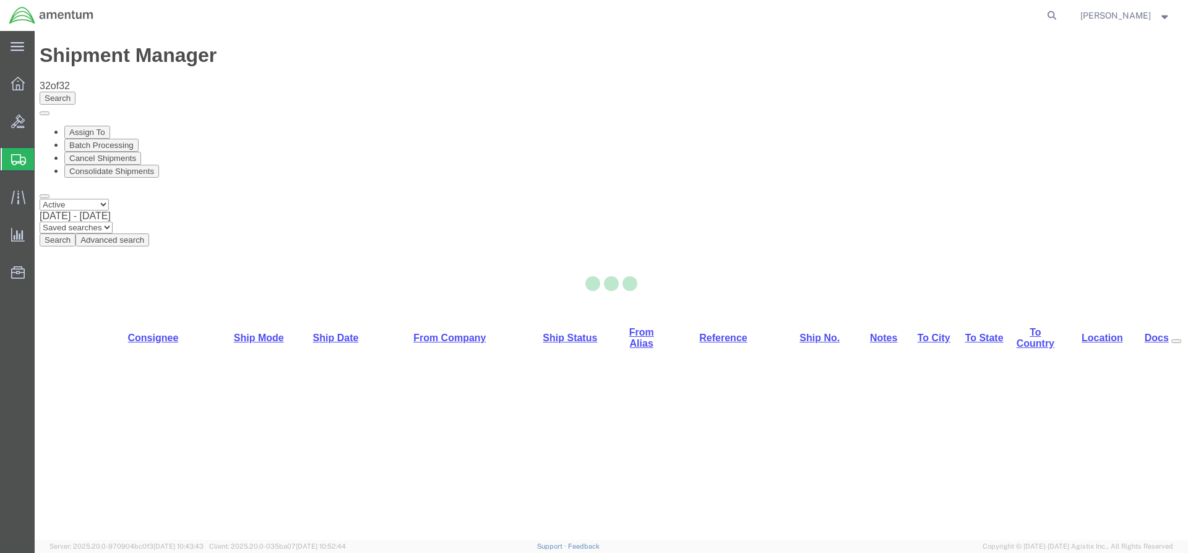
select select "42668"
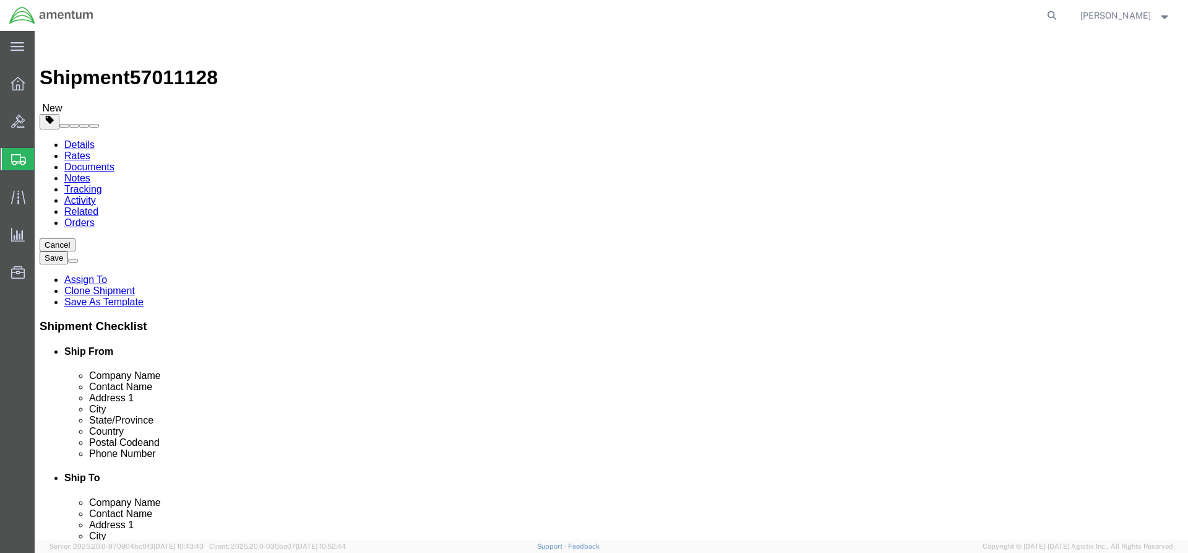
click button "Rate Shipment"
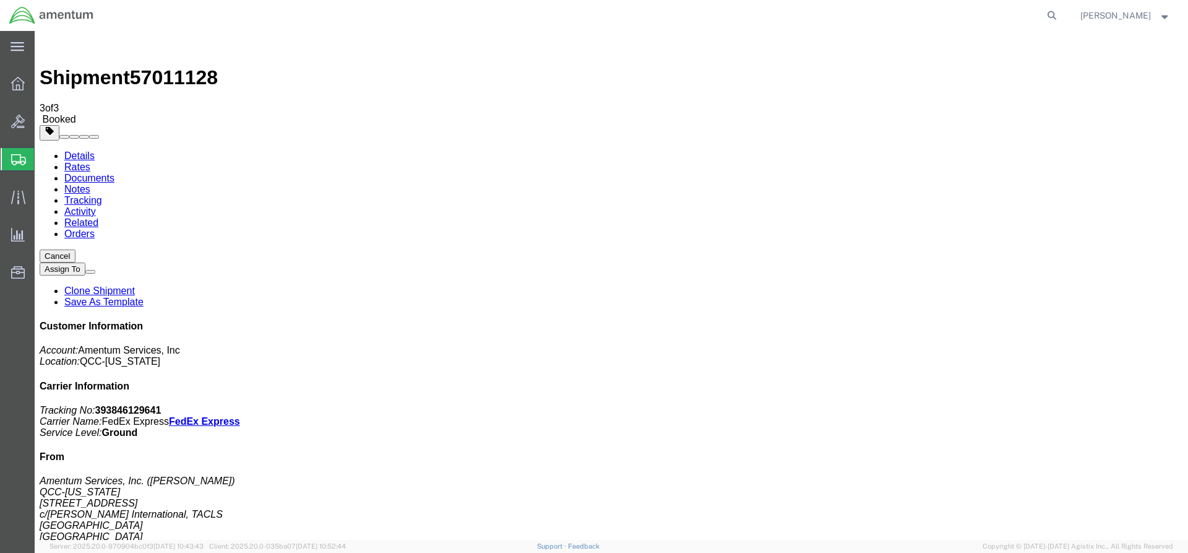
drag, startPoint x: 444, startPoint y: 220, endPoint x: 496, endPoint y: 213, distance: 52.3
drag, startPoint x: 461, startPoint y: 268, endPoint x: 454, endPoint y: 225, distance: 43.2
drag, startPoint x: 441, startPoint y: 218, endPoint x: 496, endPoint y: 215, distance: 54.6
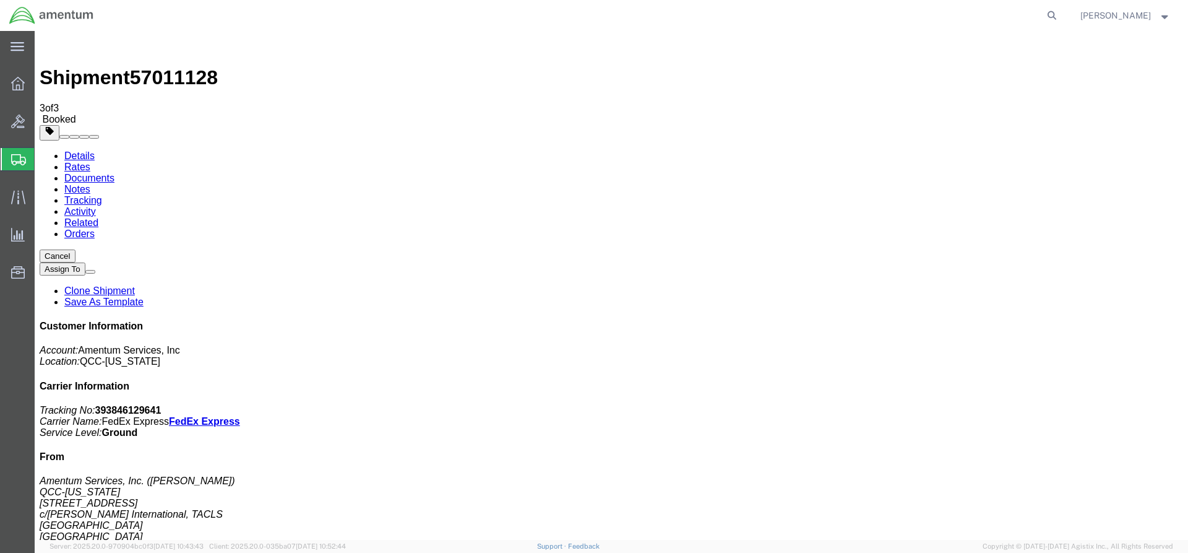
copy td "393846129641"
drag, startPoint x: 518, startPoint y: 222, endPoint x: 50, endPoint y: 253, distance: 468.8
